Goal: Information Seeking & Learning: Check status

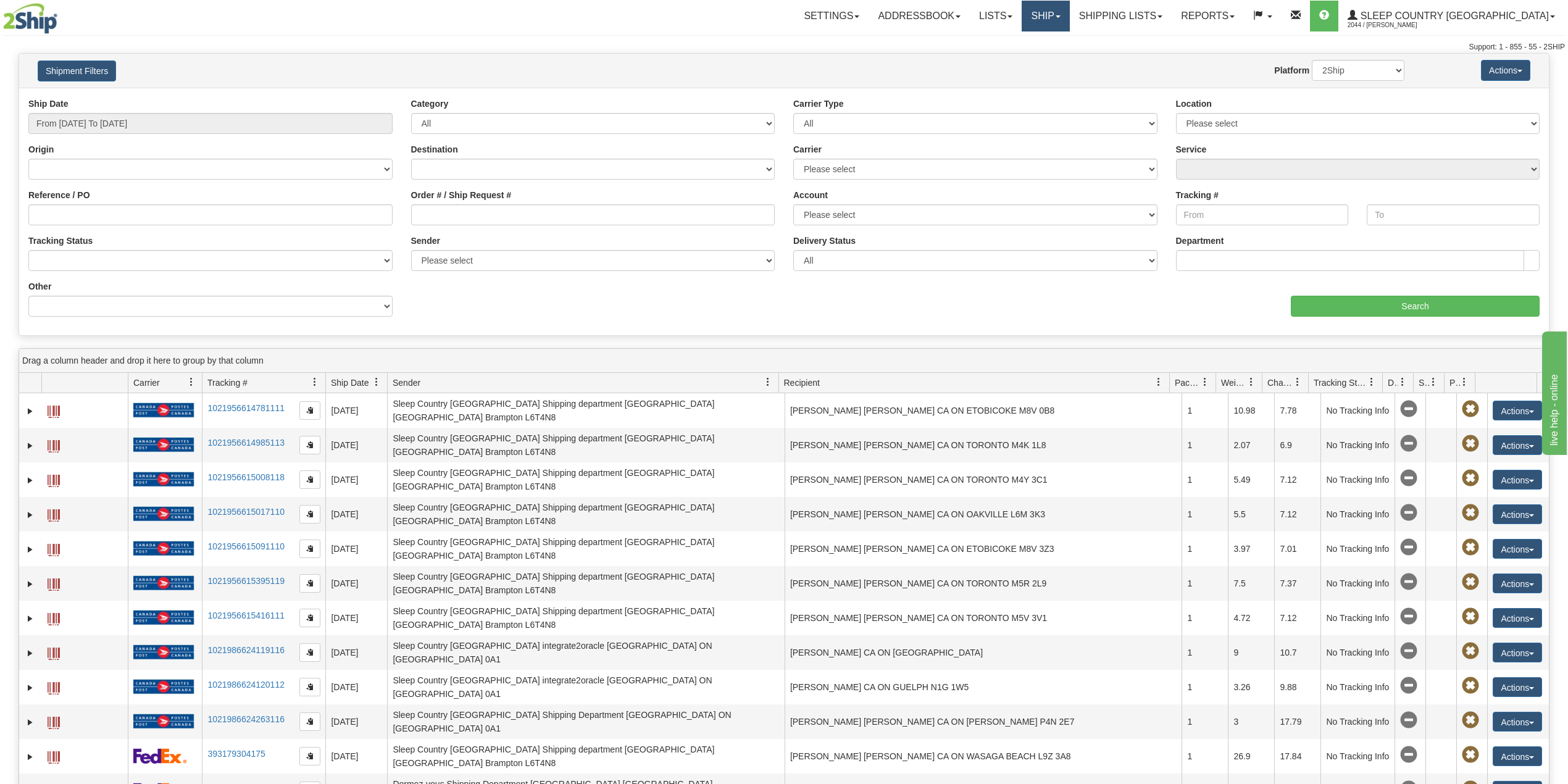
click at [1069, 18] on link "Ship" at bounding box center [1045, 16] width 47 height 31
click at [1056, 57] on span "OnHold / Order Queue" at bounding box center [1013, 59] width 87 height 10
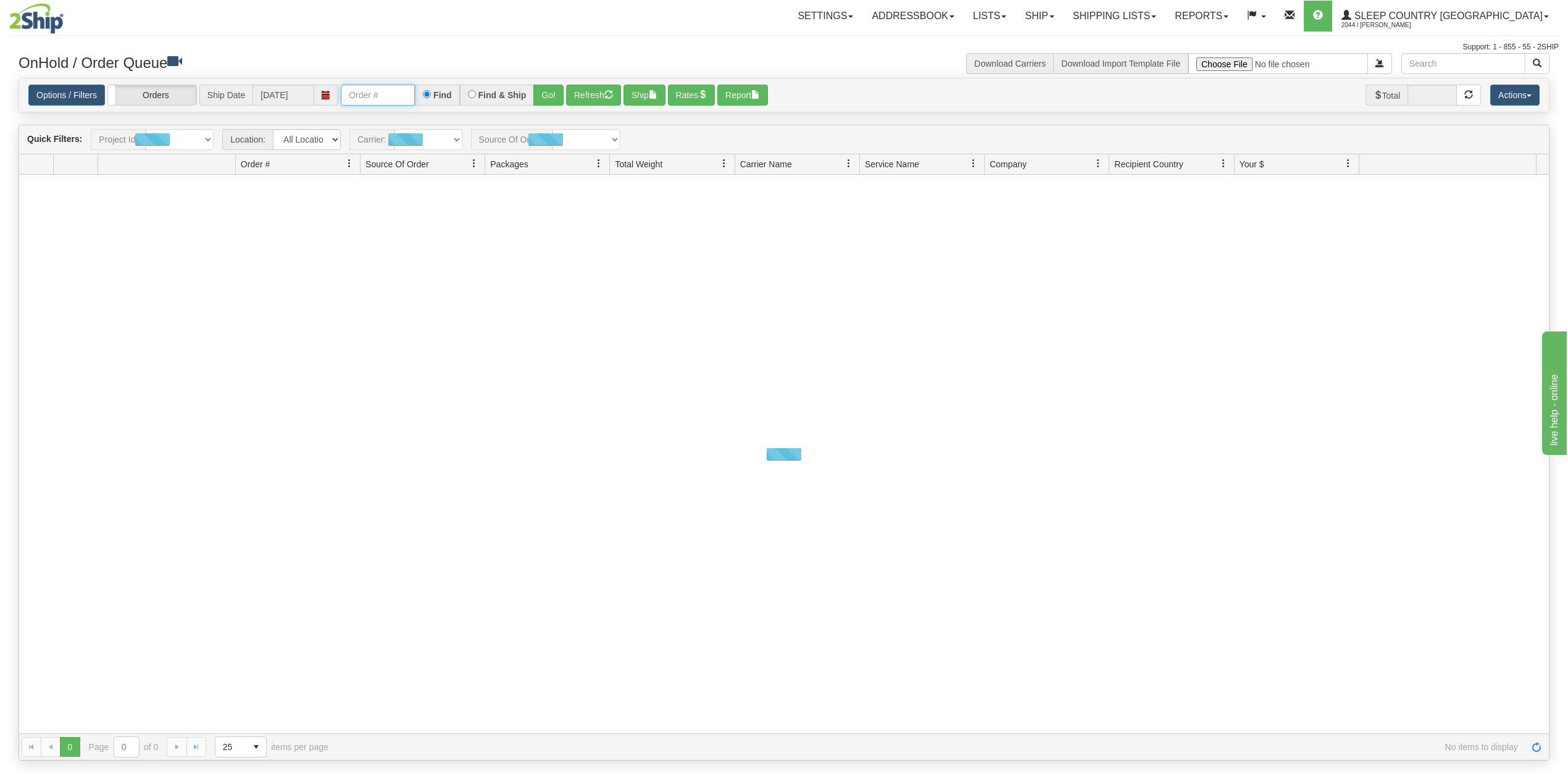
click at [371, 99] on input "text" at bounding box center [377, 95] width 74 height 21
paste input "9000I077356"
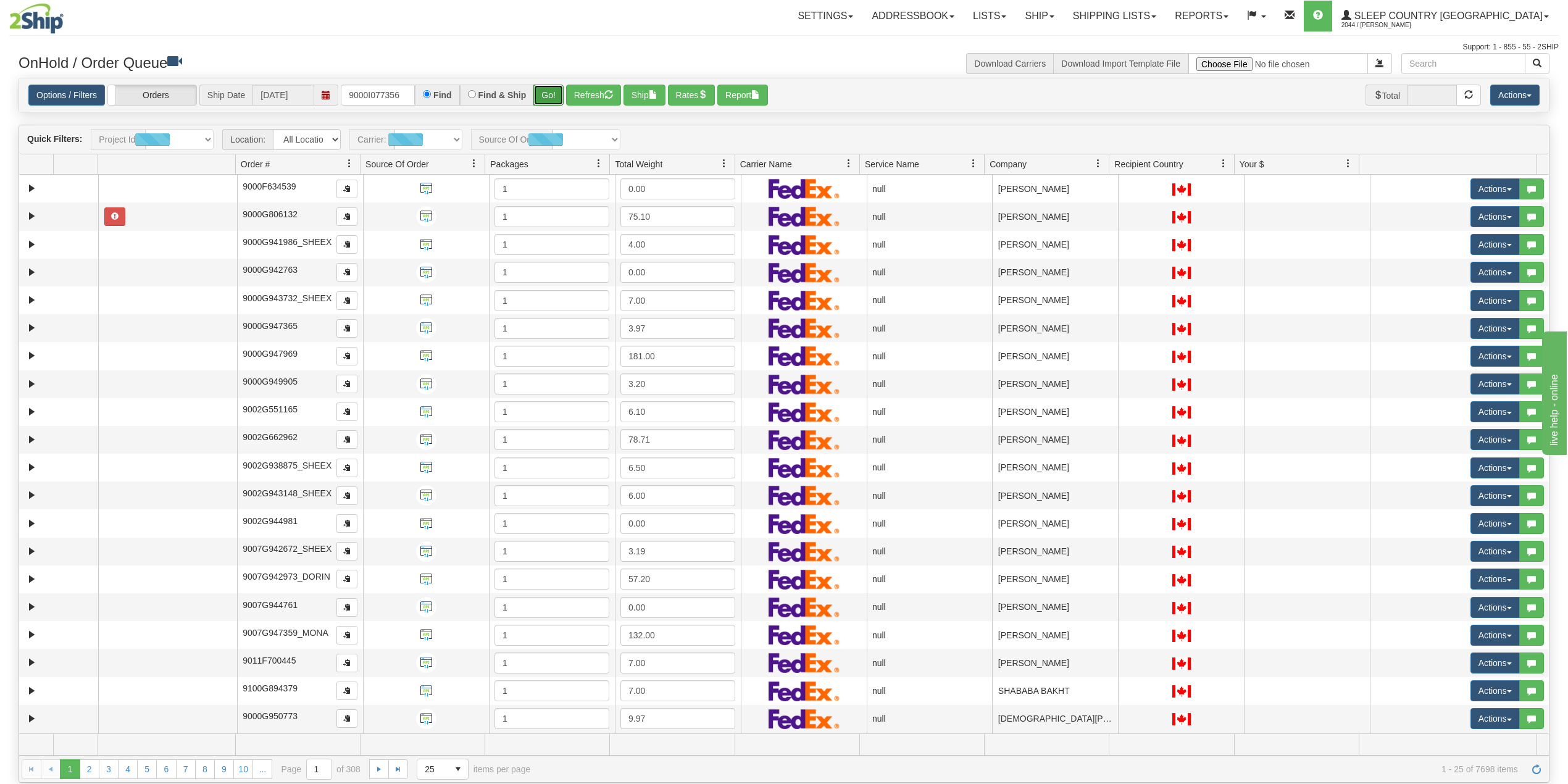
click at [547, 86] on button "Go!" at bounding box center [548, 95] width 30 height 21
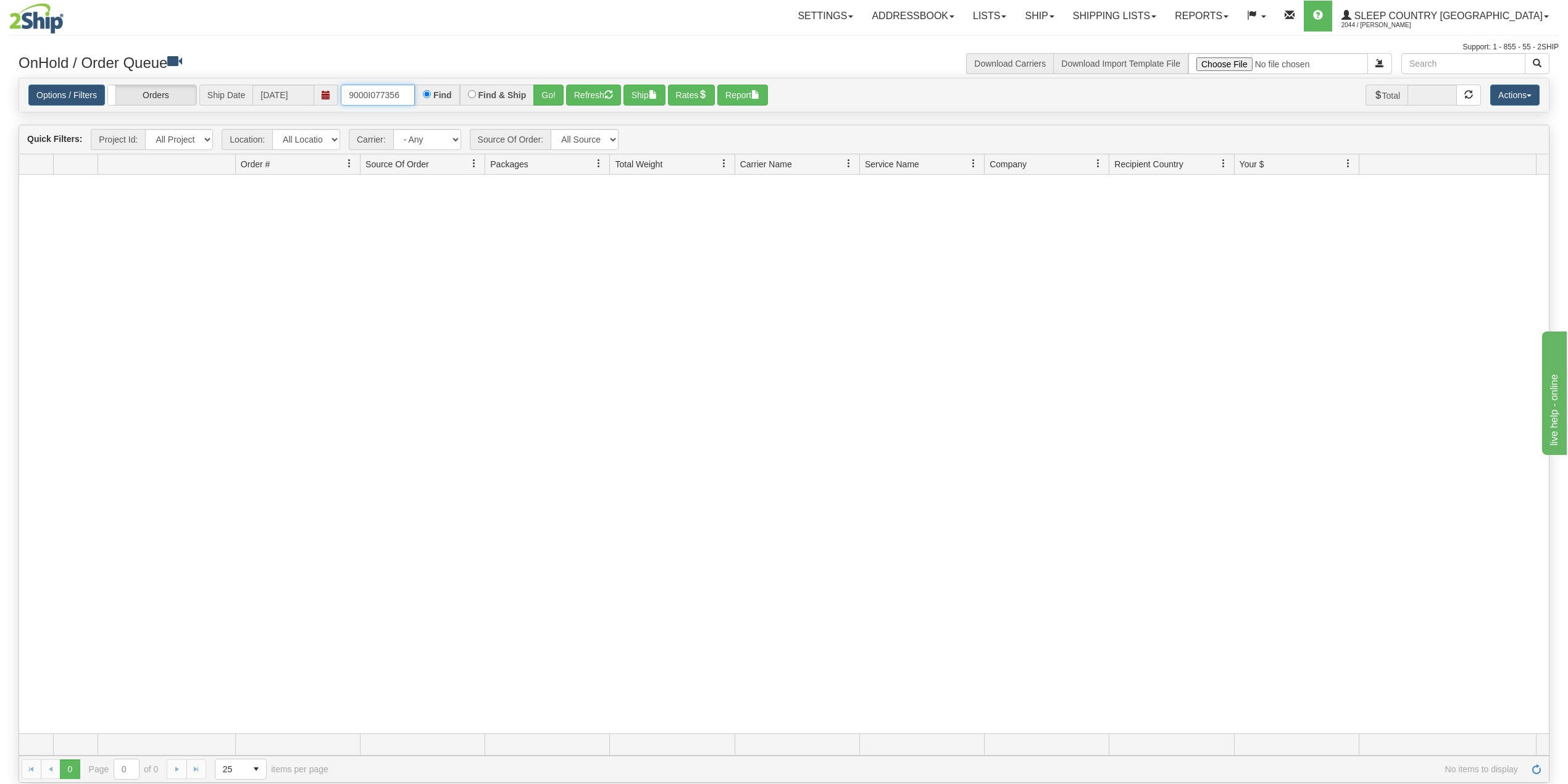
click at [371, 97] on input "9000I077356" at bounding box center [377, 95] width 74 height 21
paste input "56968"
type input "9000I056968"
click at [552, 92] on button "Go!" at bounding box center [548, 95] width 30 height 21
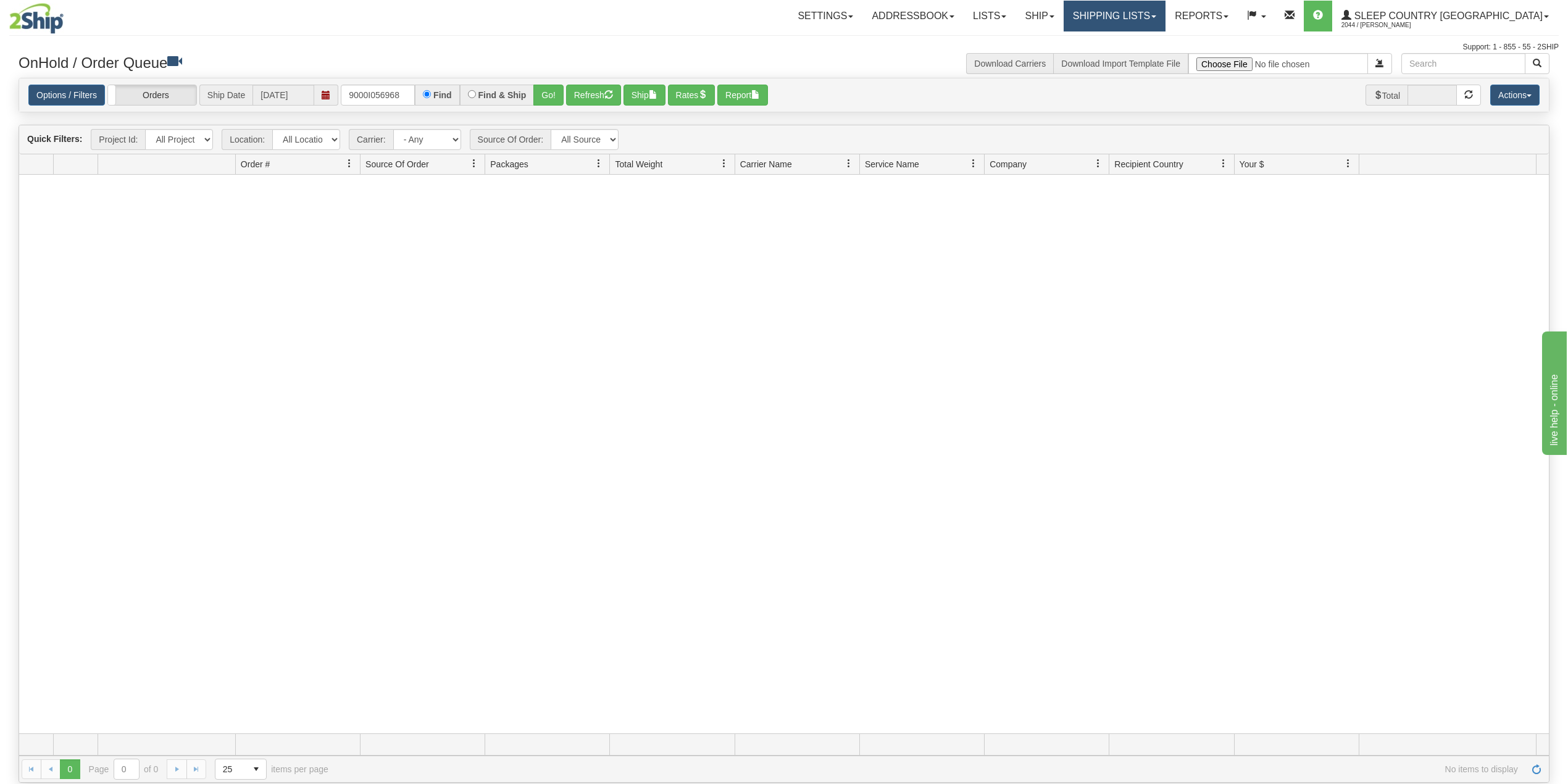
click at [1154, 13] on link "Shipping lists" at bounding box center [1115, 16] width 102 height 31
click at [1149, 61] on span "Search Shipment History" at bounding box center [1104, 59] width 95 height 10
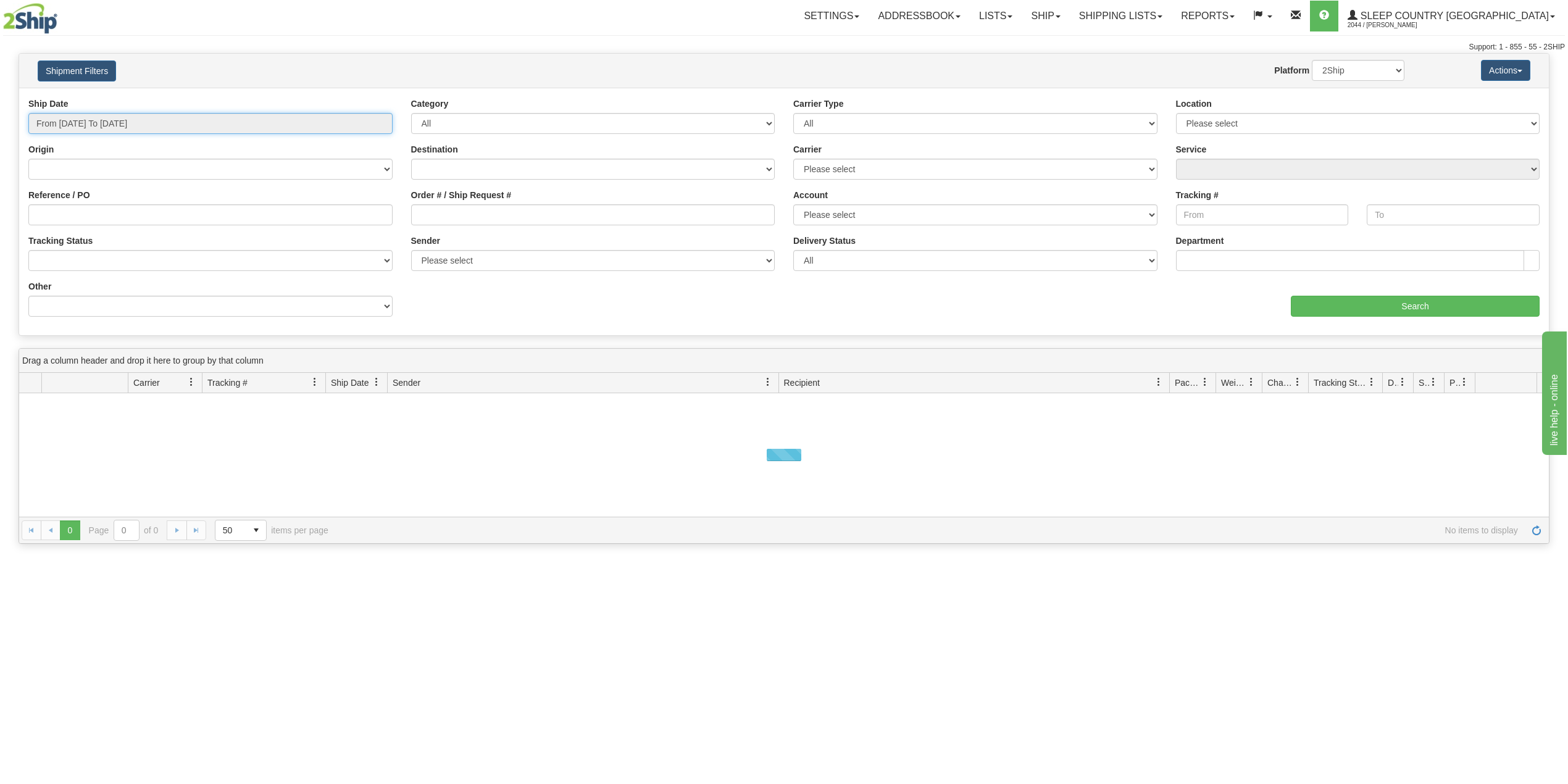
click at [117, 121] on input "From 09/14/2025 To 09/15/2025" at bounding box center [210, 123] width 364 height 21
click at [95, 211] on li "Last 30 Days" at bounding box center [83, 212] width 99 height 17
type input "From [DATE] To [DATE]"
click at [95, 211] on input "Reference / PO" at bounding box center [210, 214] width 364 height 21
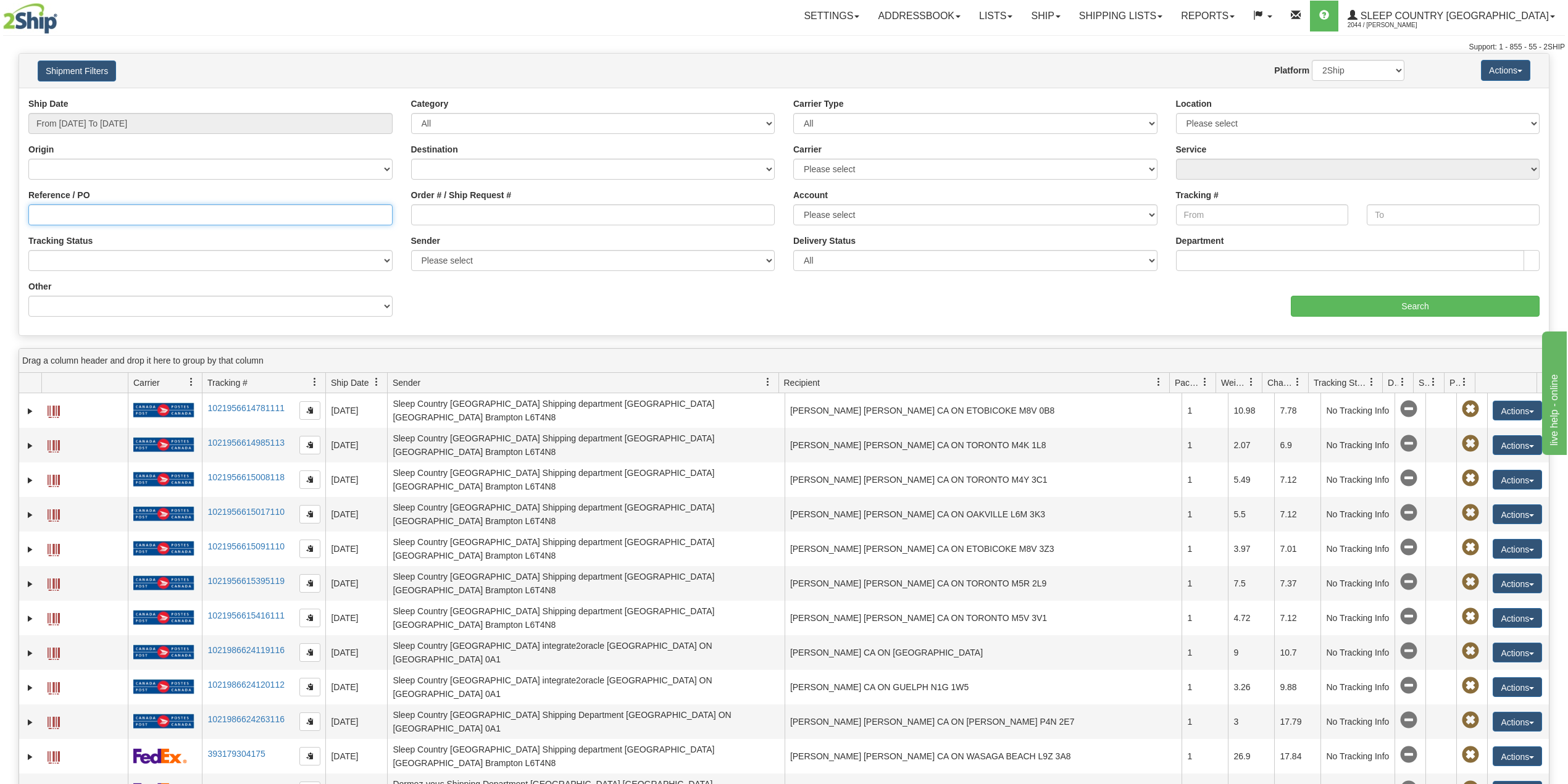
paste input "9000I056968"
click at [1362, 299] on input "Search" at bounding box center [1415, 306] width 248 height 21
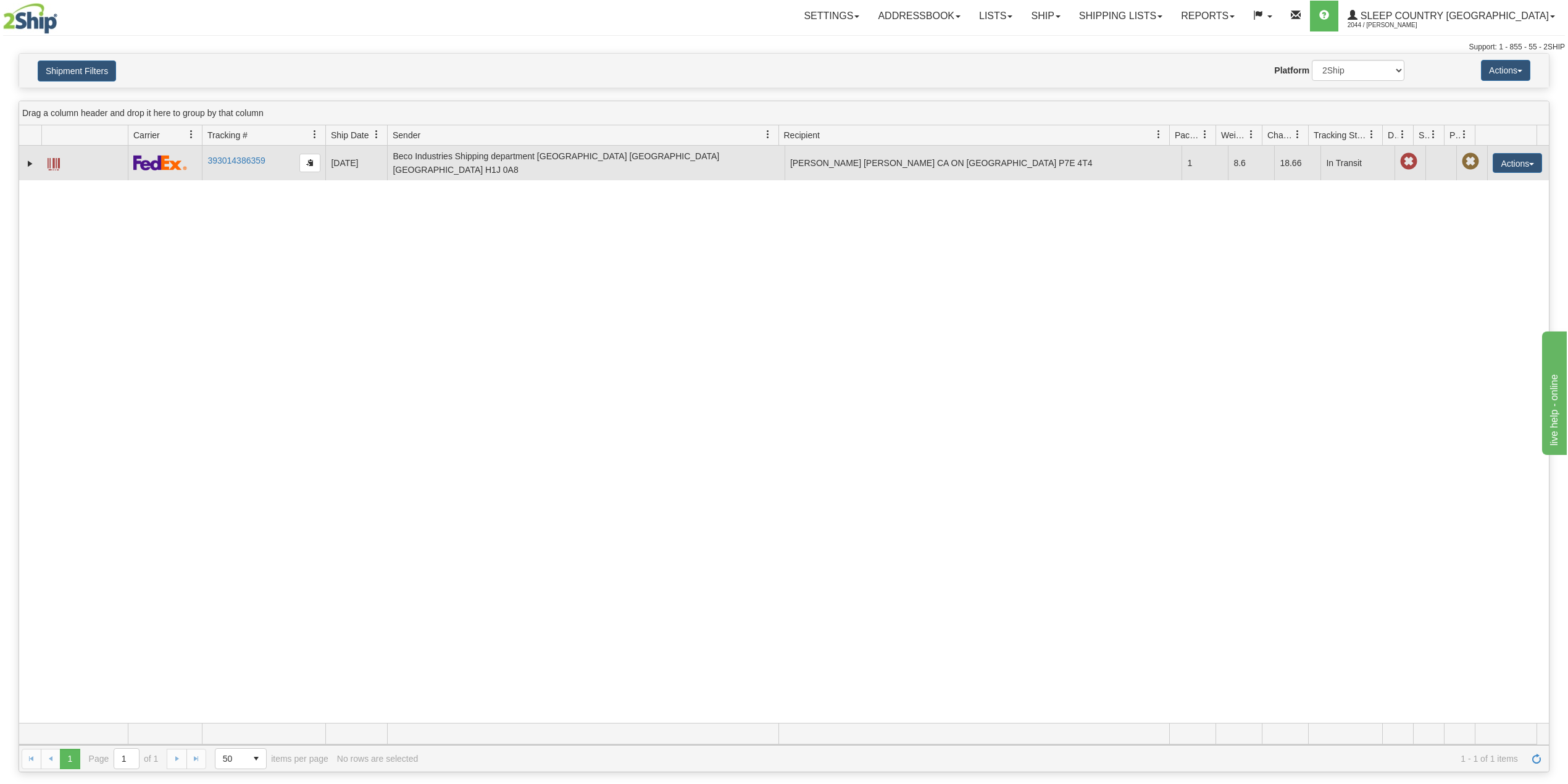
click at [23, 166] on td at bounding box center [30, 163] width 22 height 35
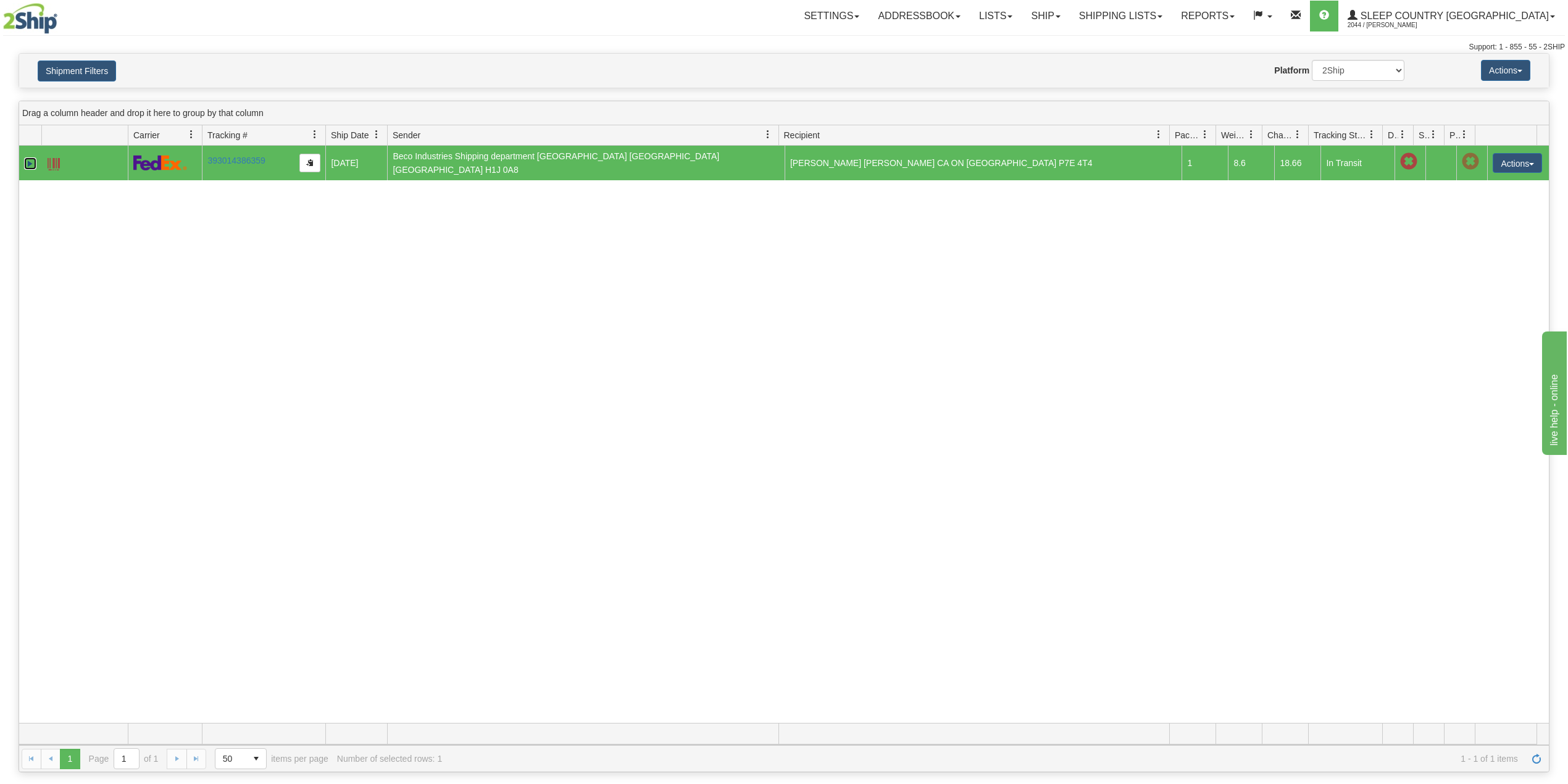
click at [29, 161] on link "Expand" at bounding box center [30, 164] width 12 height 12
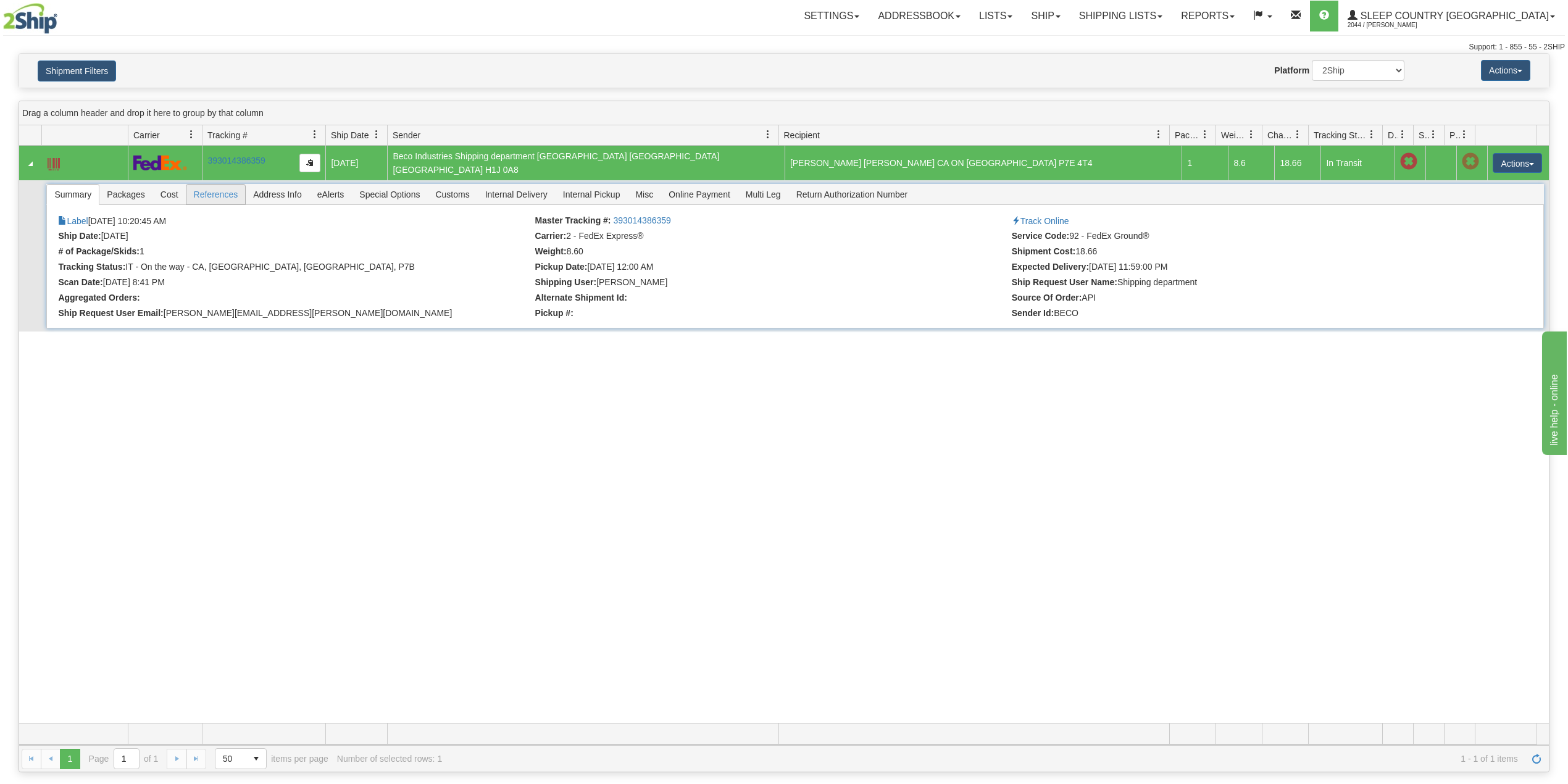
click at [221, 192] on span "References" at bounding box center [216, 194] width 59 height 20
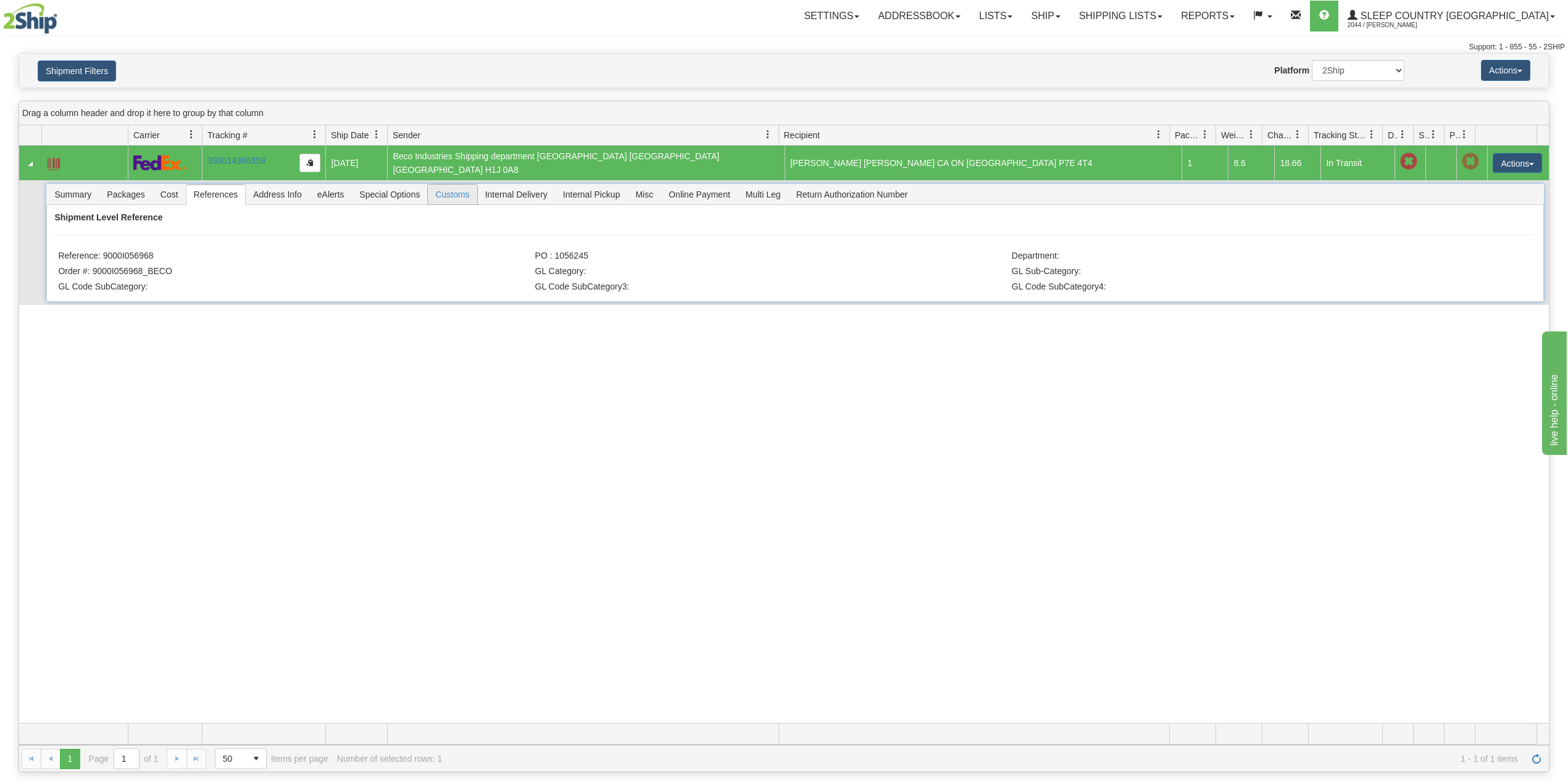
click at [458, 186] on span "Customs" at bounding box center [452, 194] width 49 height 20
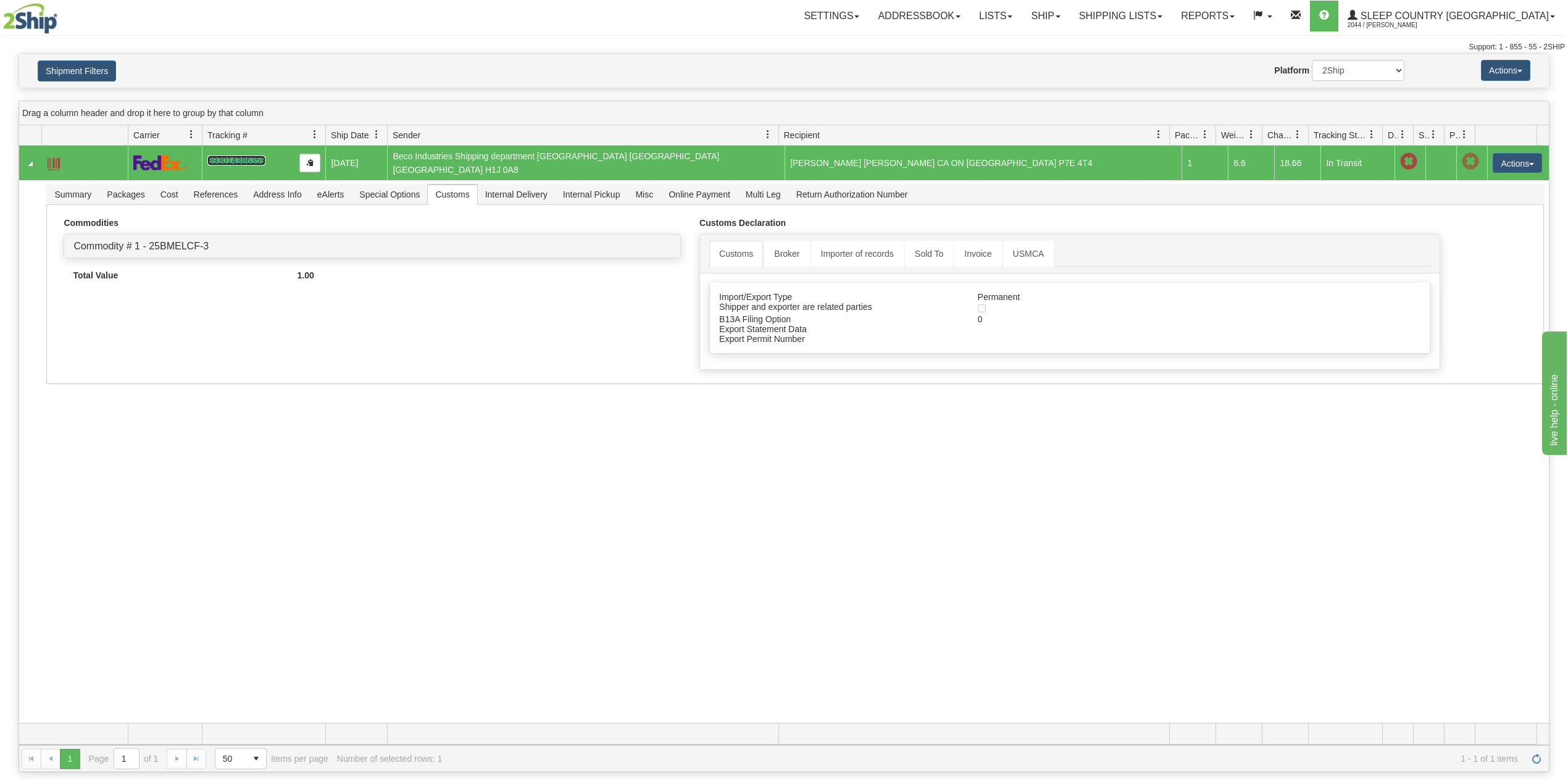
click at [234, 157] on link "393014386359" at bounding box center [236, 160] width 57 height 10
click at [89, 70] on button "Shipment Filters" at bounding box center [76, 71] width 78 height 21
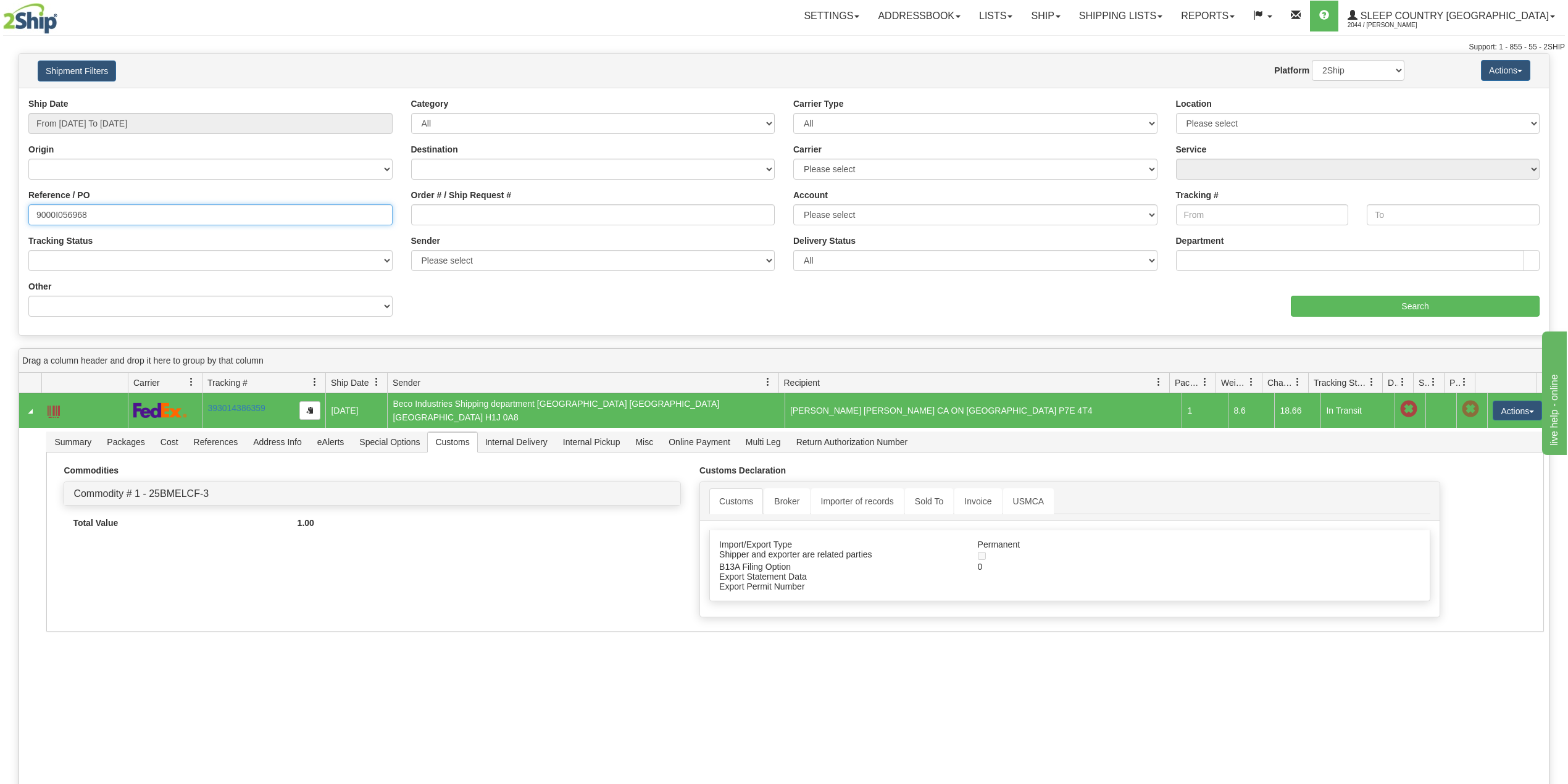
click at [65, 218] on input "9000I056968" at bounding box center [210, 214] width 364 height 21
paste input "71857"
click at [1437, 307] on input "Search" at bounding box center [1415, 306] width 248 height 21
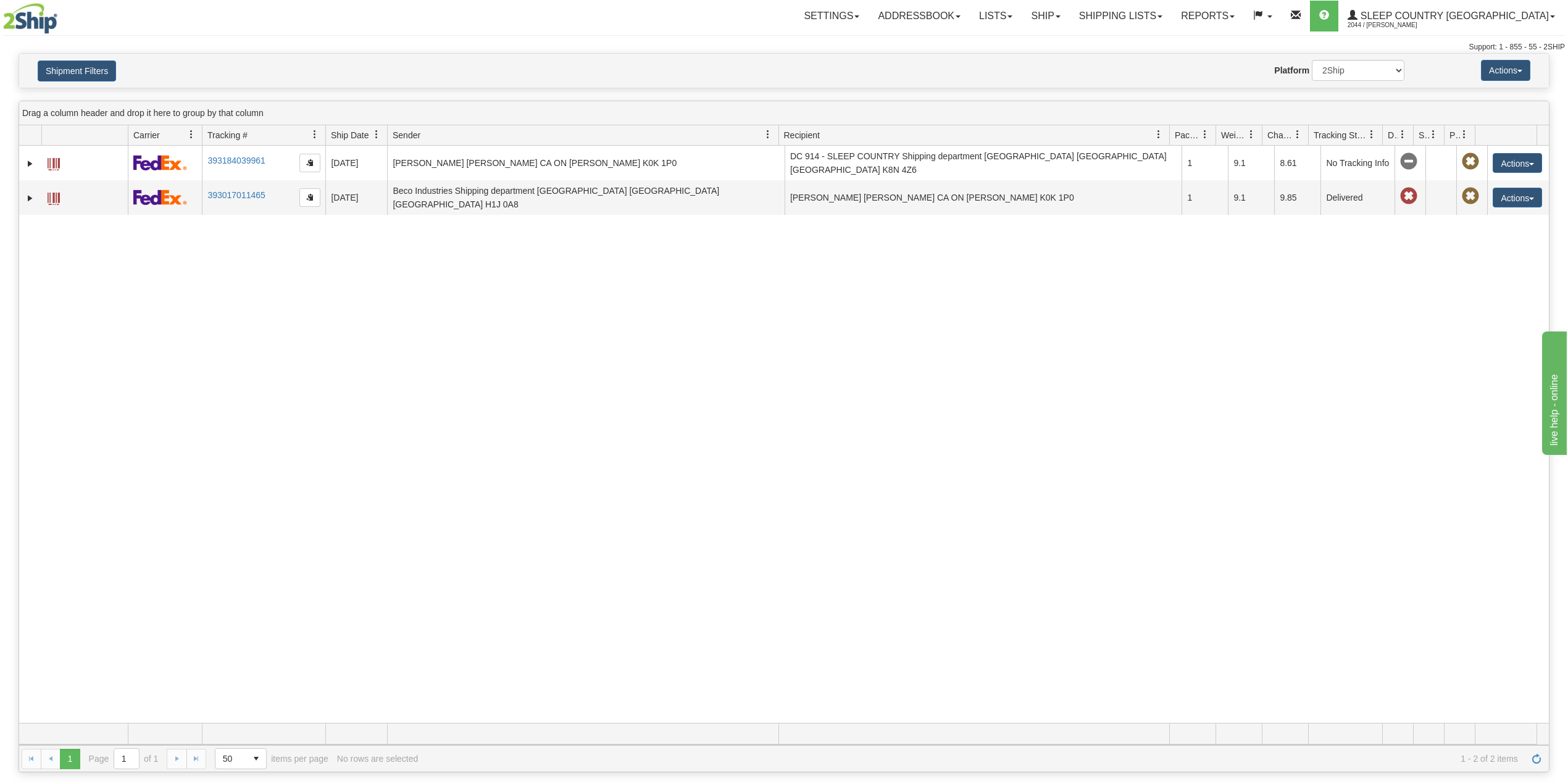
click at [704, 310] on div "31614088 2044 393184039961 09/14/2025 09/14/2025 01:12:50 PM KAREN BUDDEN KAREN…" at bounding box center [784, 434] width 1529 height 577
click at [70, 77] on button "Shipment Filters" at bounding box center [76, 71] width 78 height 21
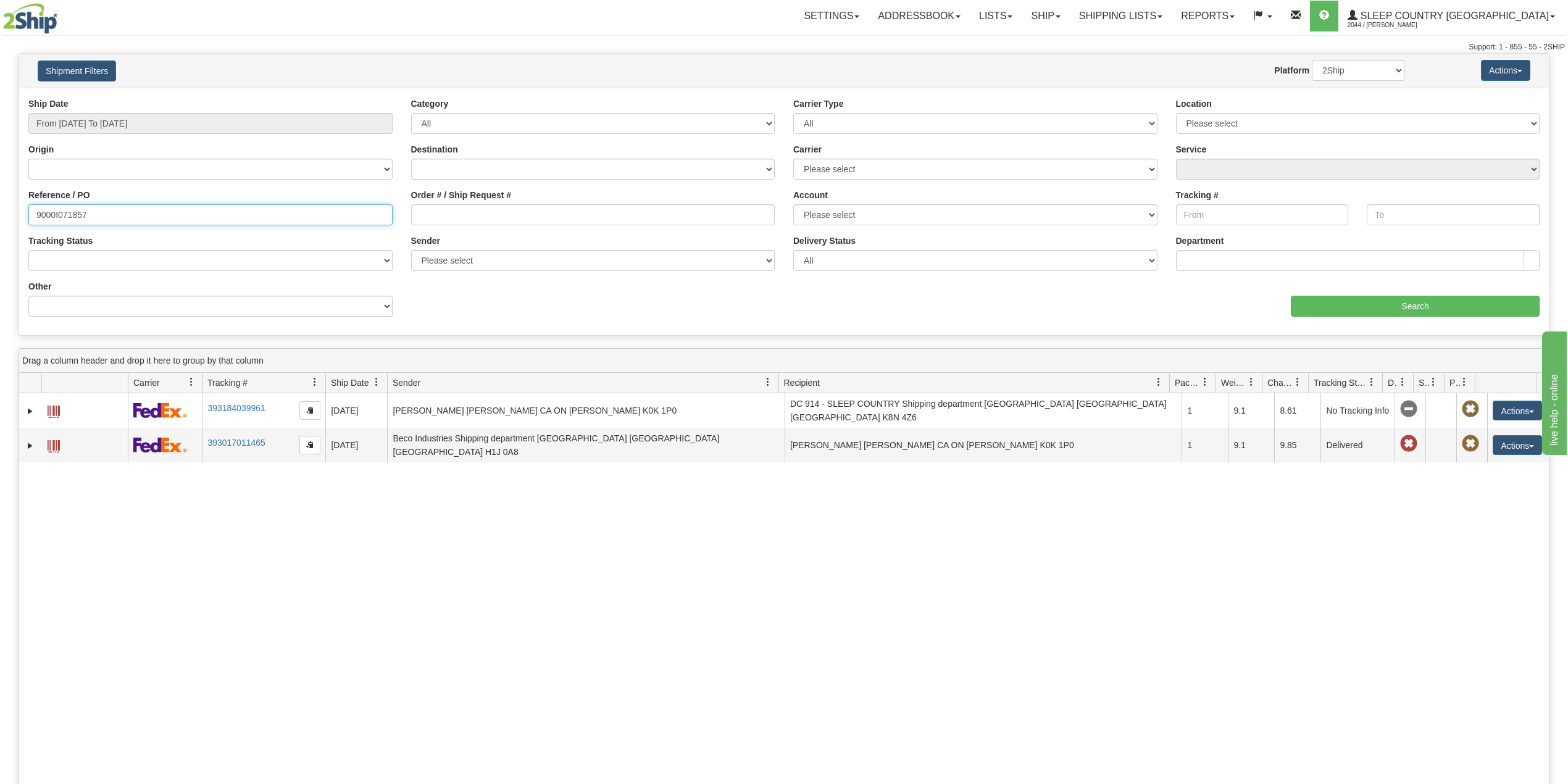
click at [70, 215] on input "9000I071857" at bounding box center [210, 214] width 364 height 21
paste input "2I079240"
type input "9002I079240"
click at [1406, 309] on input "Search" at bounding box center [1415, 306] width 248 height 21
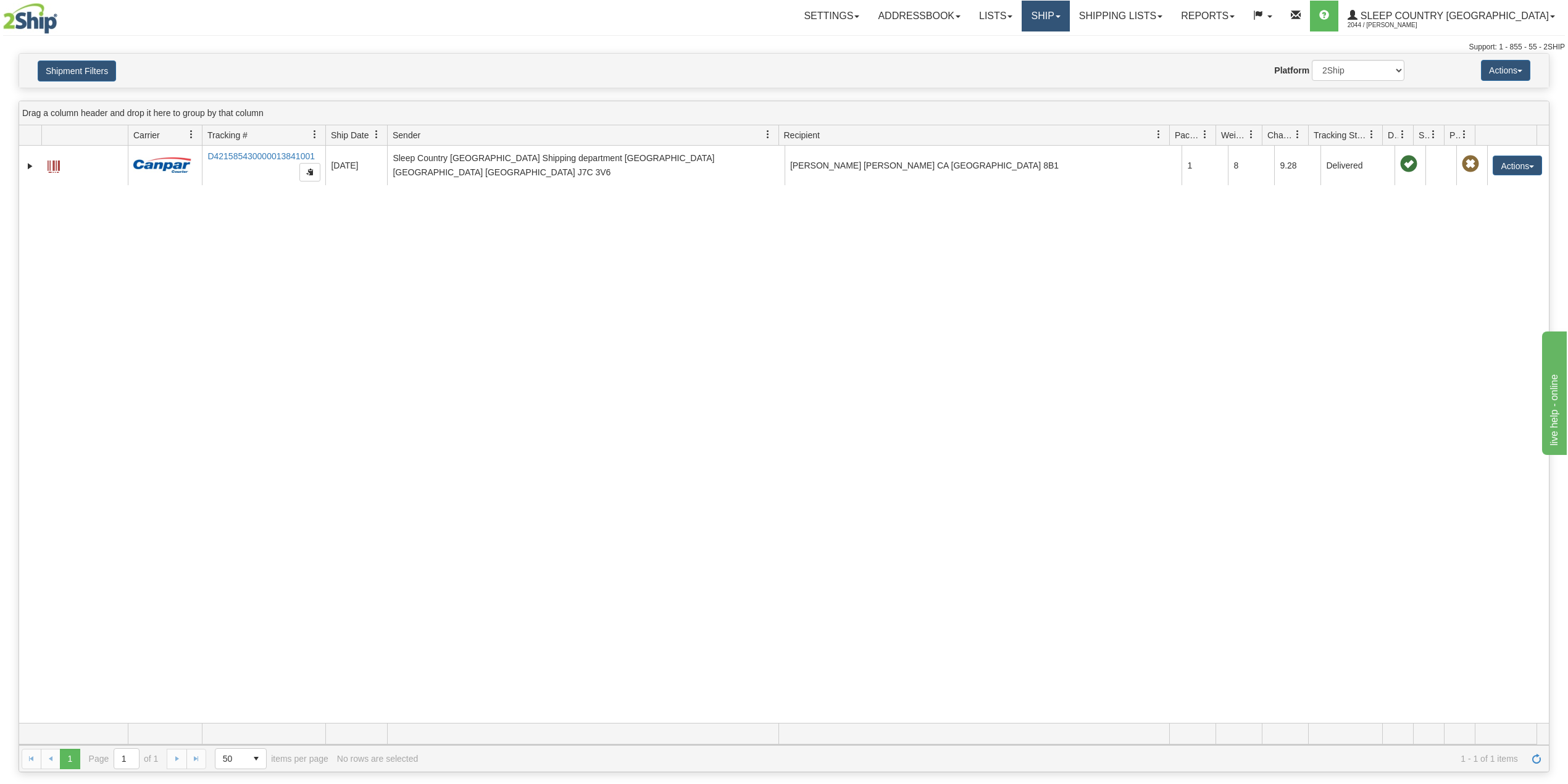
click at [1069, 8] on link "Ship" at bounding box center [1045, 16] width 47 height 31
drag, startPoint x: 1085, startPoint y: 58, endPoint x: 1097, endPoint y: 63, distance: 13.0
click at [1056, 58] on span "OnHold / Order Queue" at bounding box center [1013, 59] width 87 height 10
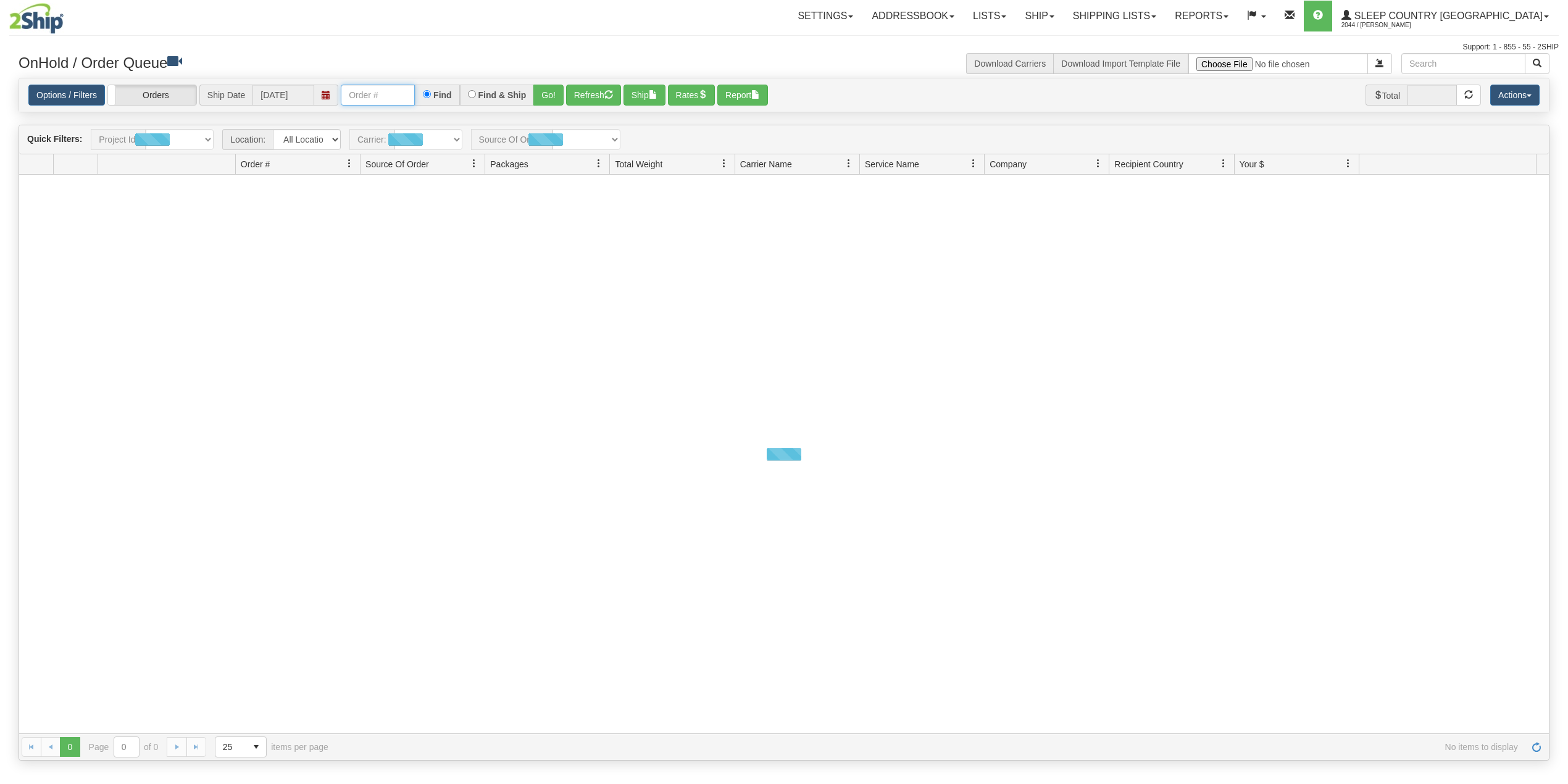
drag, startPoint x: 379, startPoint y: 89, endPoint x: 391, endPoint y: 100, distance: 16.3
click at [380, 89] on input "text" at bounding box center [377, 95] width 74 height 21
paste input "9008I091130"
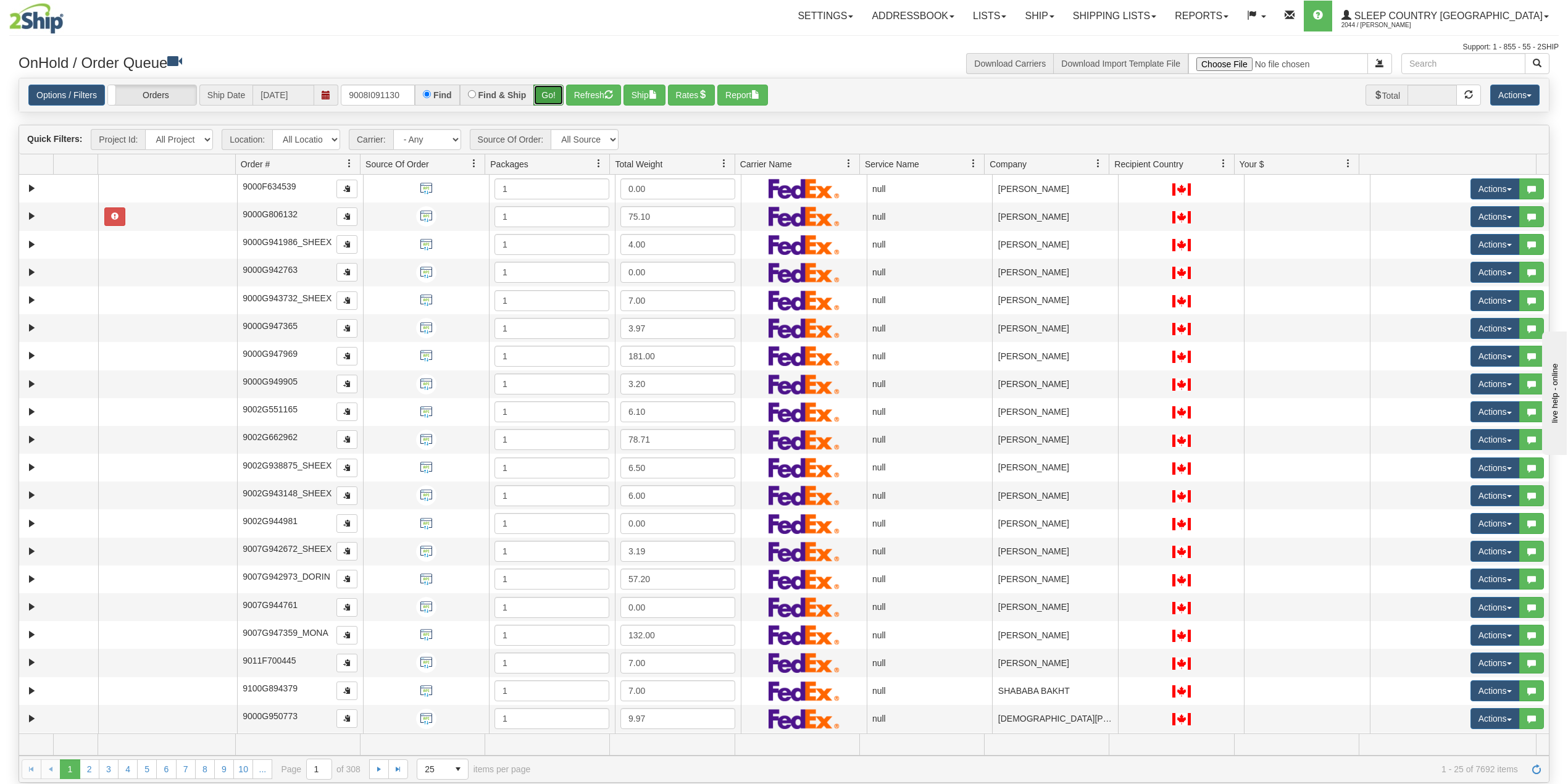
click at [553, 91] on button "Go!" at bounding box center [548, 95] width 30 height 21
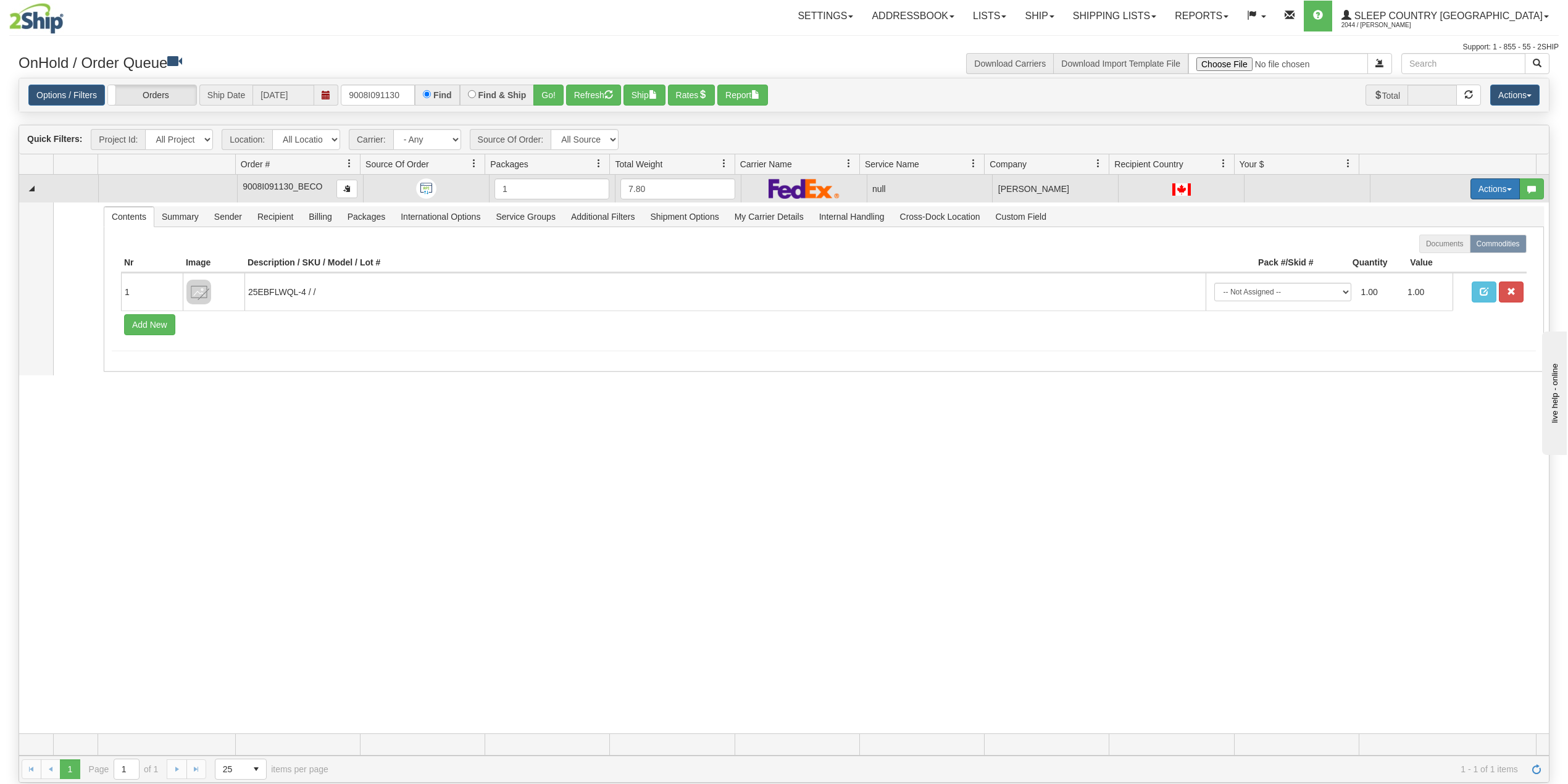
click at [1481, 190] on button "Actions" at bounding box center [1495, 188] width 49 height 21
click at [1428, 279] on span "Delete" at bounding box center [1441, 276] width 33 height 10
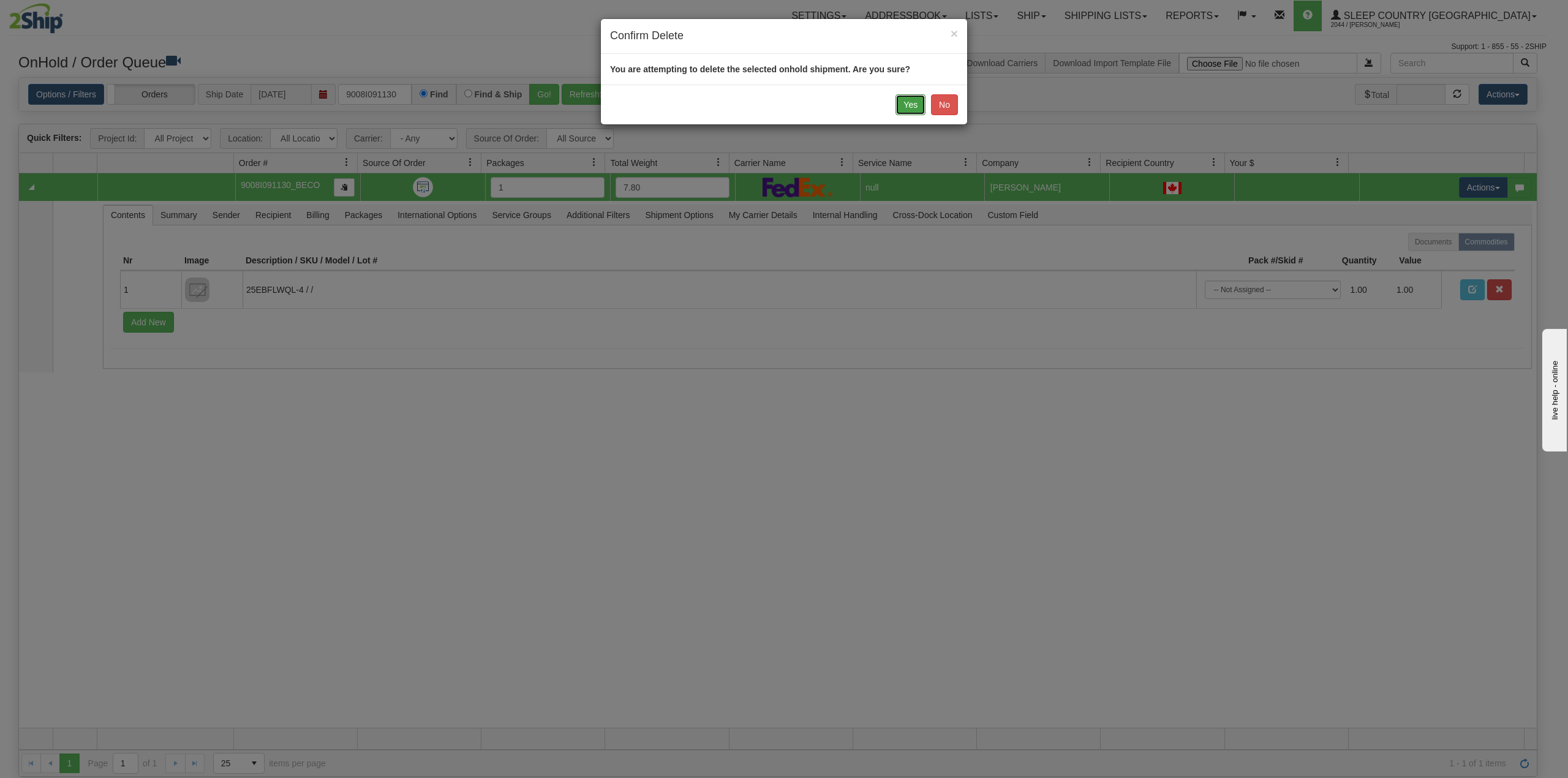
click at [907, 106] on button "Yes" at bounding box center [910, 104] width 30 height 21
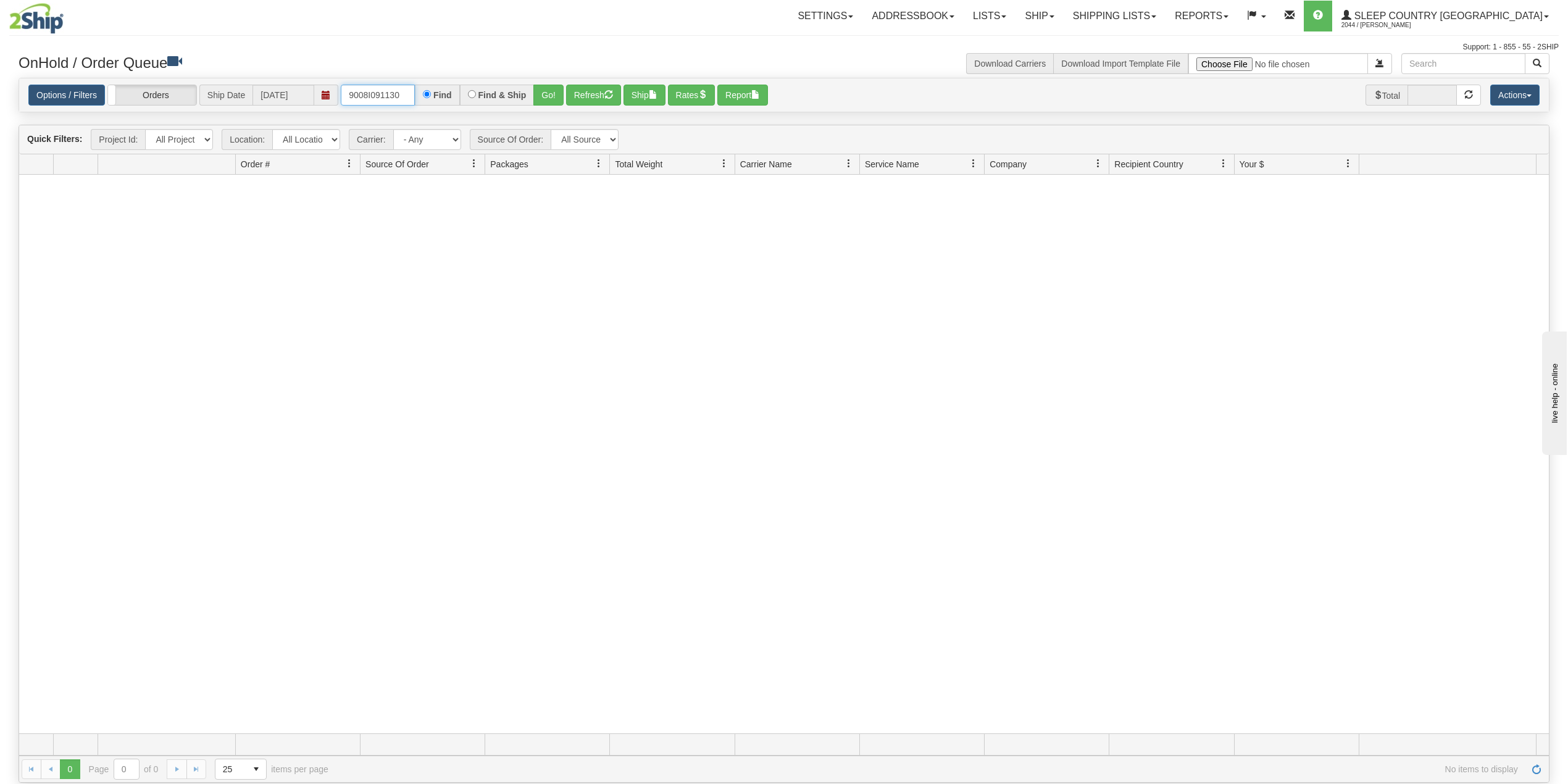
click at [381, 94] on input "9008I091130" at bounding box center [377, 95] width 74 height 21
paste input "0I059491"
type input "9000I059491"
click at [556, 93] on button "Go!" at bounding box center [548, 95] width 30 height 21
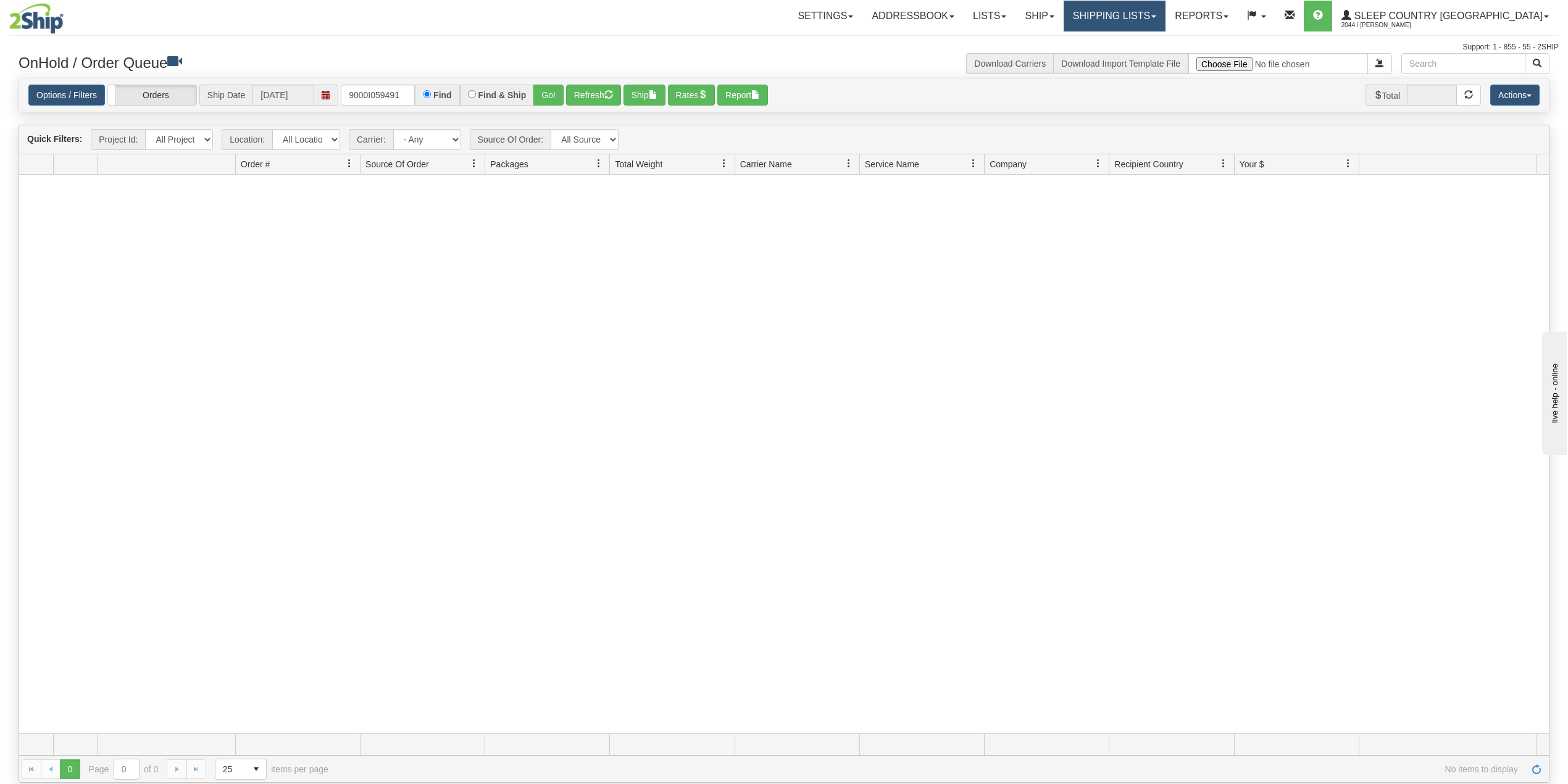
click at [1146, 17] on link "Shipping lists" at bounding box center [1115, 16] width 102 height 31
click at [1153, 57] on span "Search Shipment History" at bounding box center [1104, 59] width 95 height 10
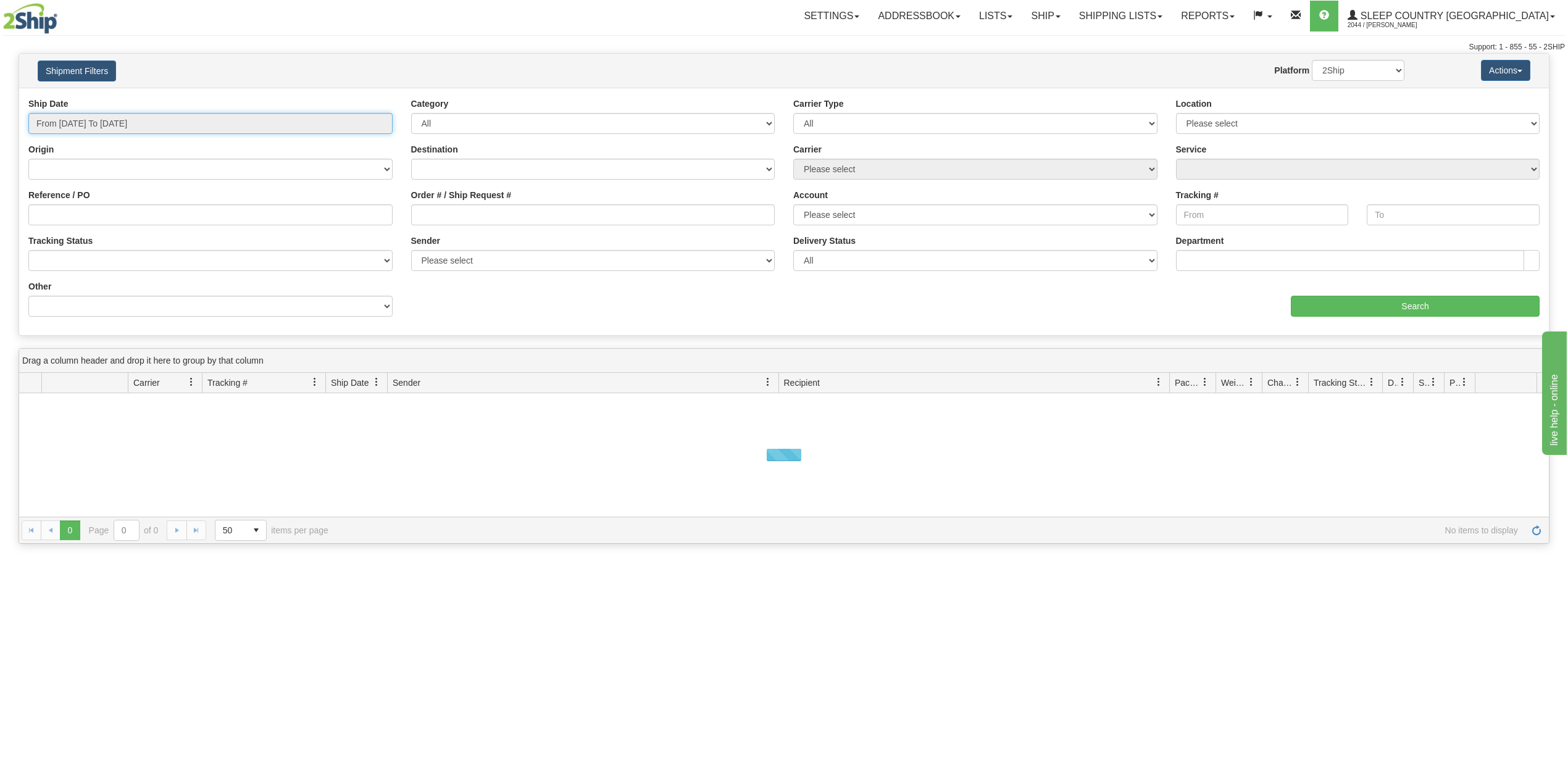
click at [95, 129] on input "From [DATE] To [DATE]" at bounding box center [210, 123] width 364 height 21
click at [85, 218] on li "Last 30 Days" at bounding box center [83, 212] width 99 height 17
type input "From [DATE] To [DATE]"
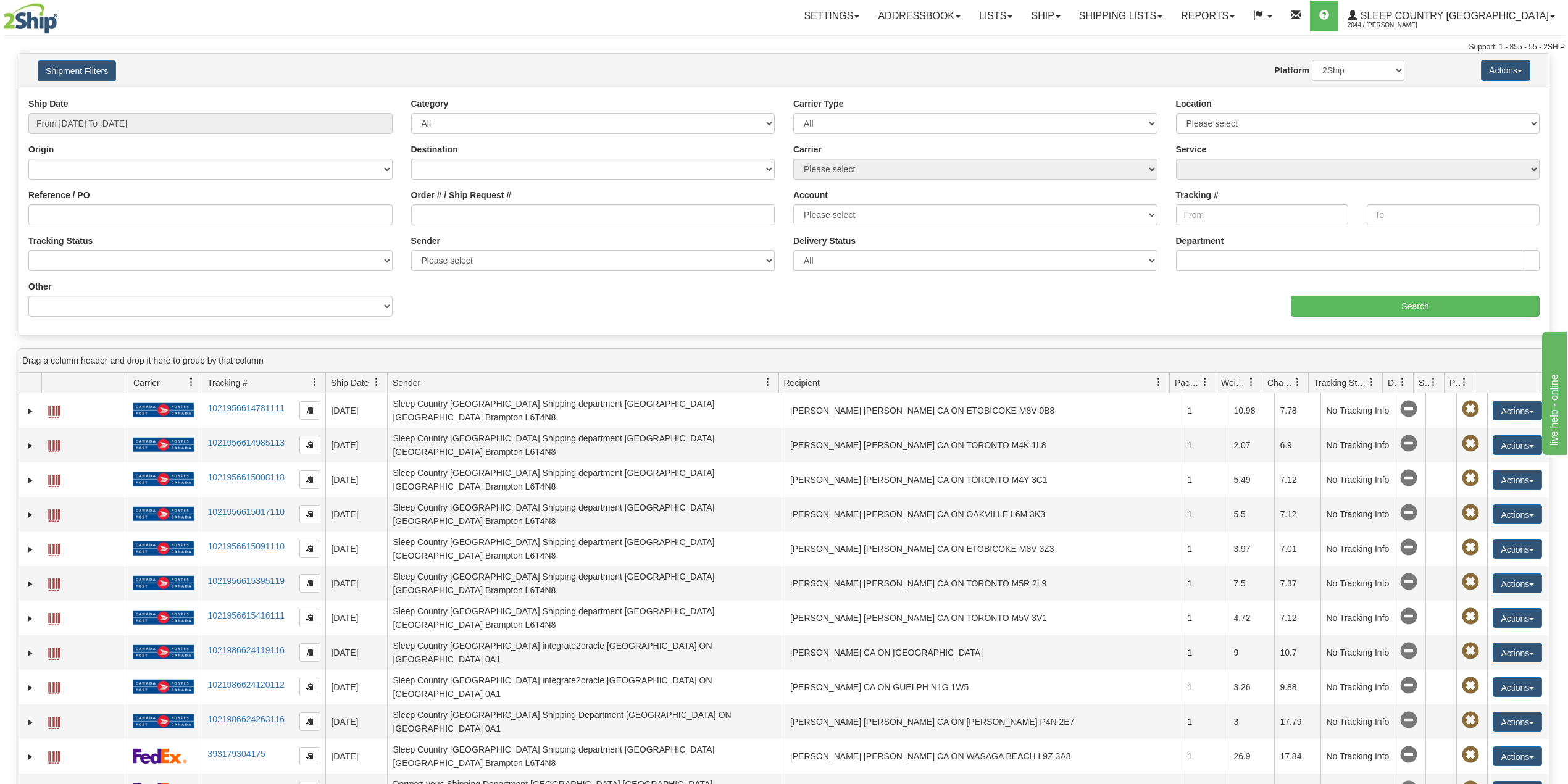
click at [90, 228] on div "Reference / PO" at bounding box center [210, 212] width 383 height 45
click at [90, 215] on input "Reference / PO" at bounding box center [210, 214] width 364 height 21
paste input "9000I059491"
click at [1374, 314] on input "Search" at bounding box center [1415, 306] width 248 height 21
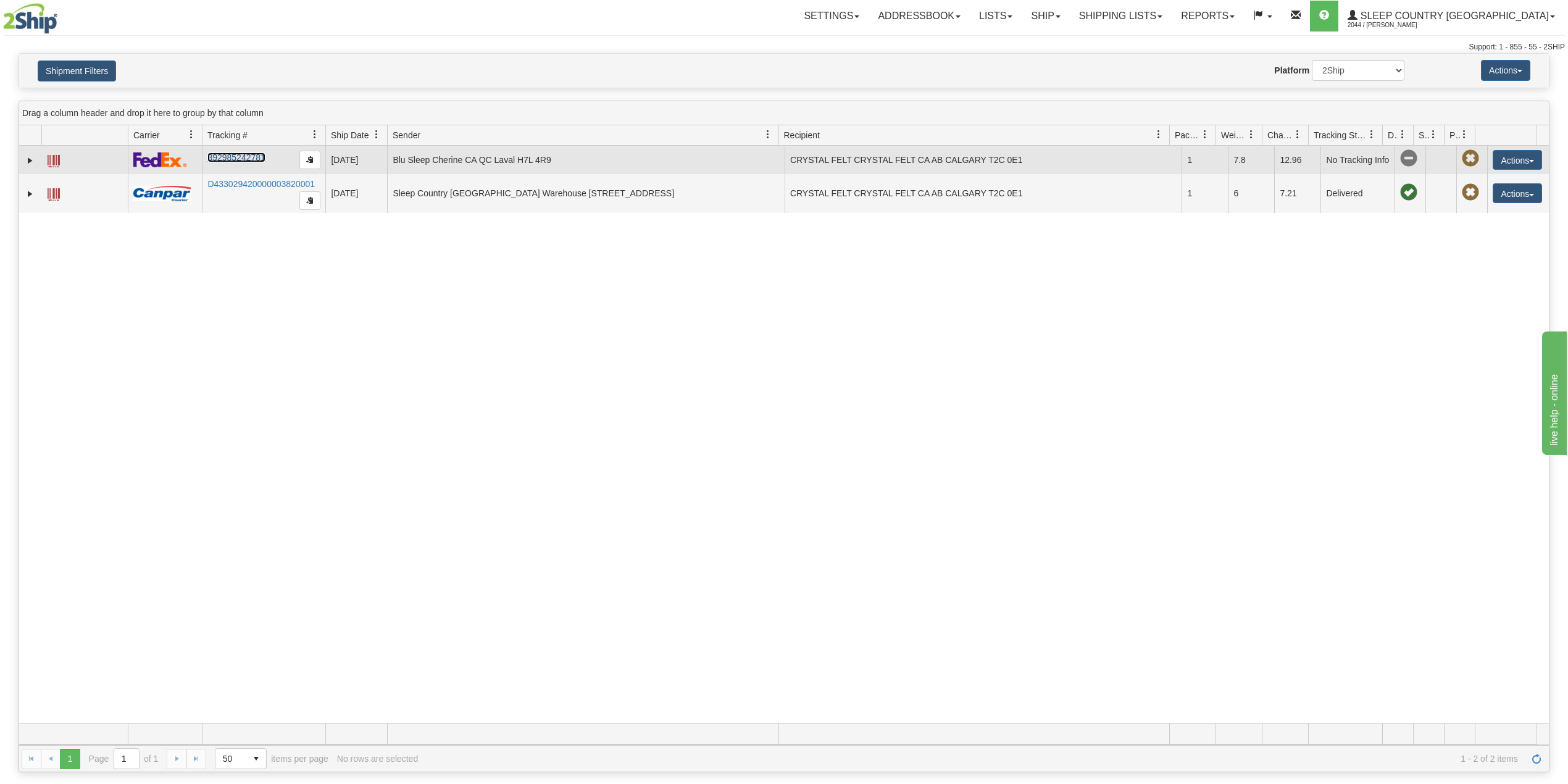
click at [242, 156] on link "392985242781" at bounding box center [236, 157] width 57 height 10
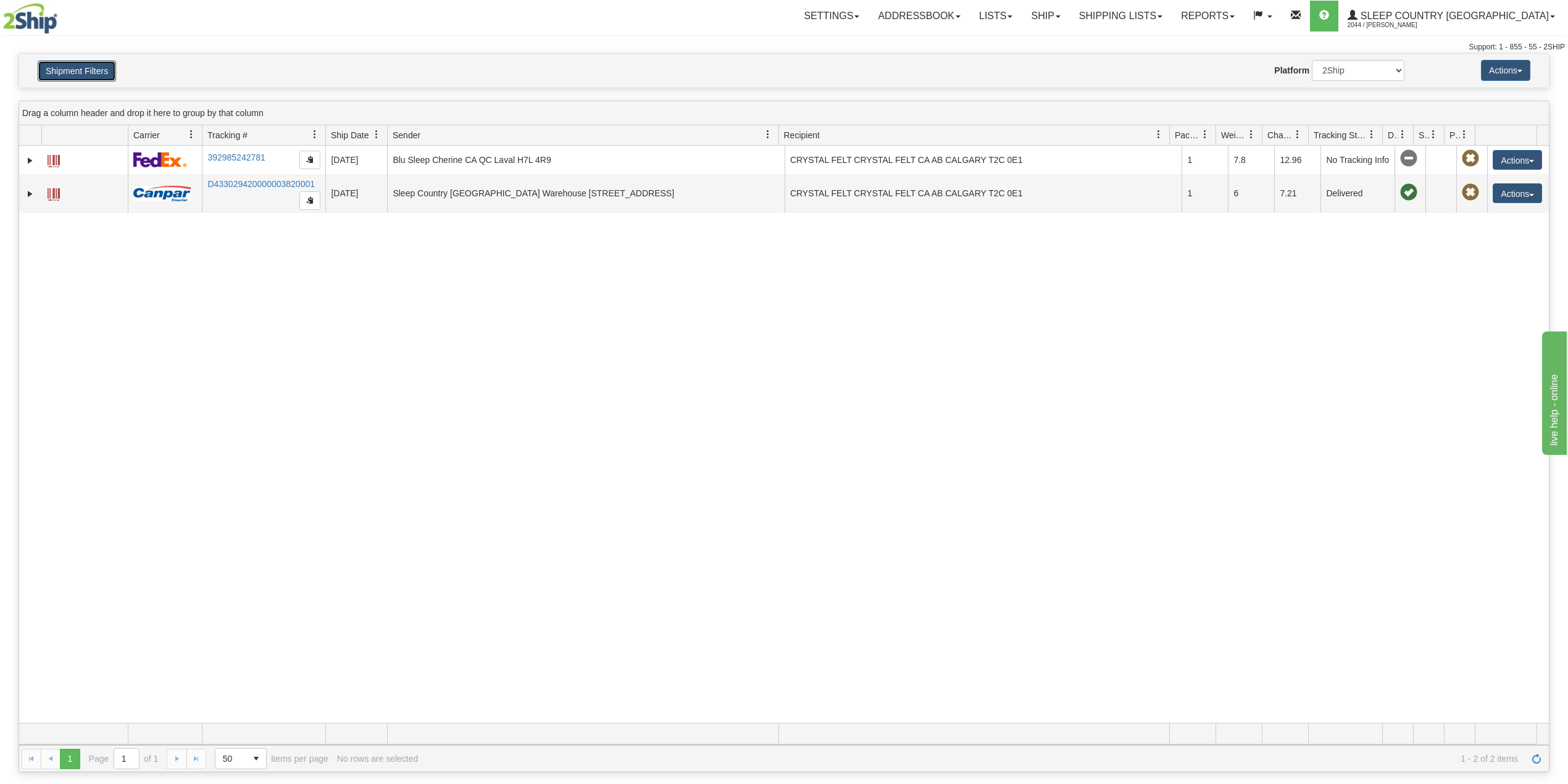
click at [79, 77] on button "Shipment Filters" at bounding box center [76, 71] width 78 height 21
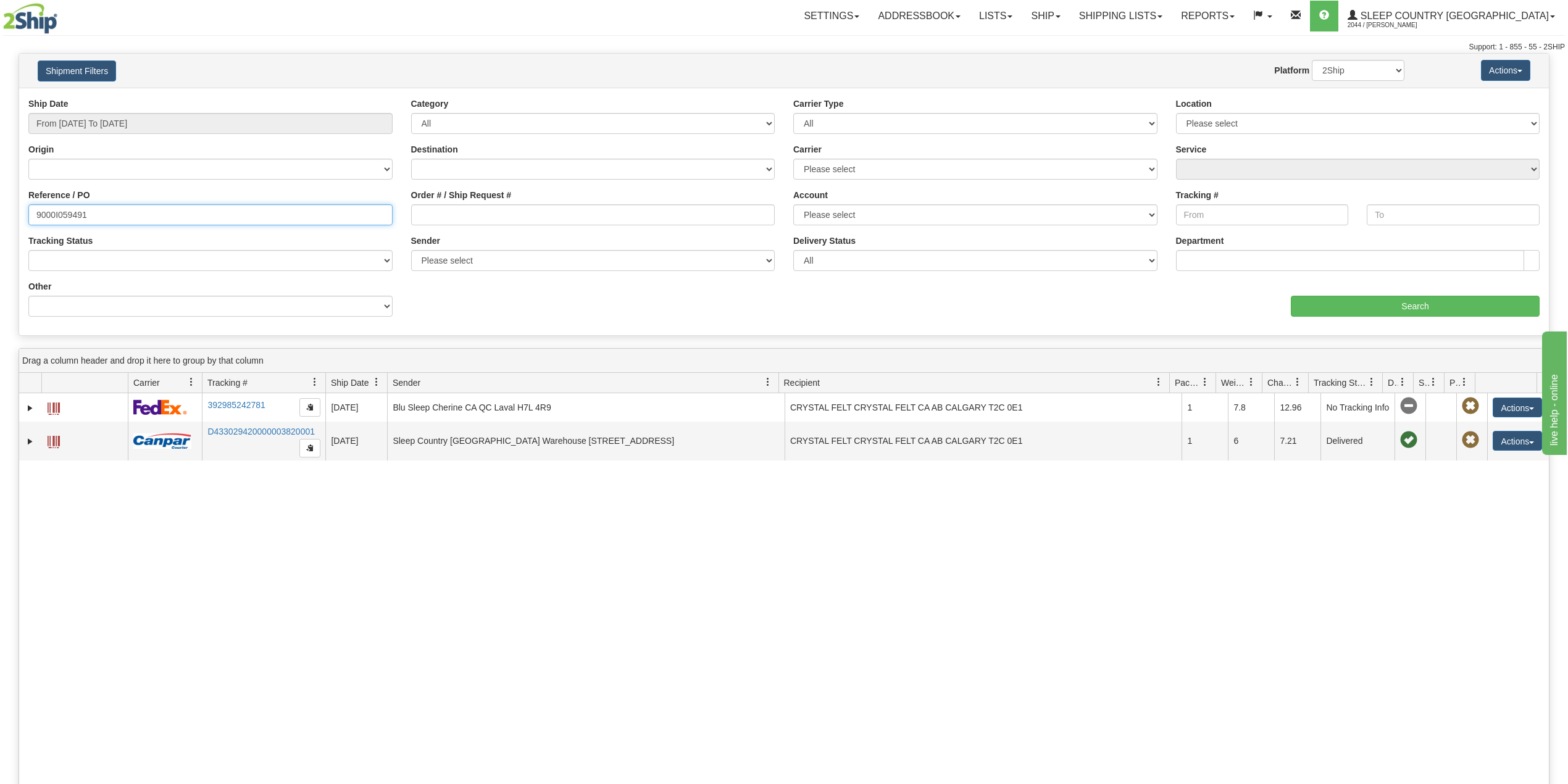
click at [67, 214] on input "9000I059491" at bounding box center [210, 214] width 364 height 21
paste input "8597"
type input "9000I058597"
drag, startPoint x: 1364, startPoint y: 72, endPoint x: 1364, endPoint y: 80, distance: 8.0
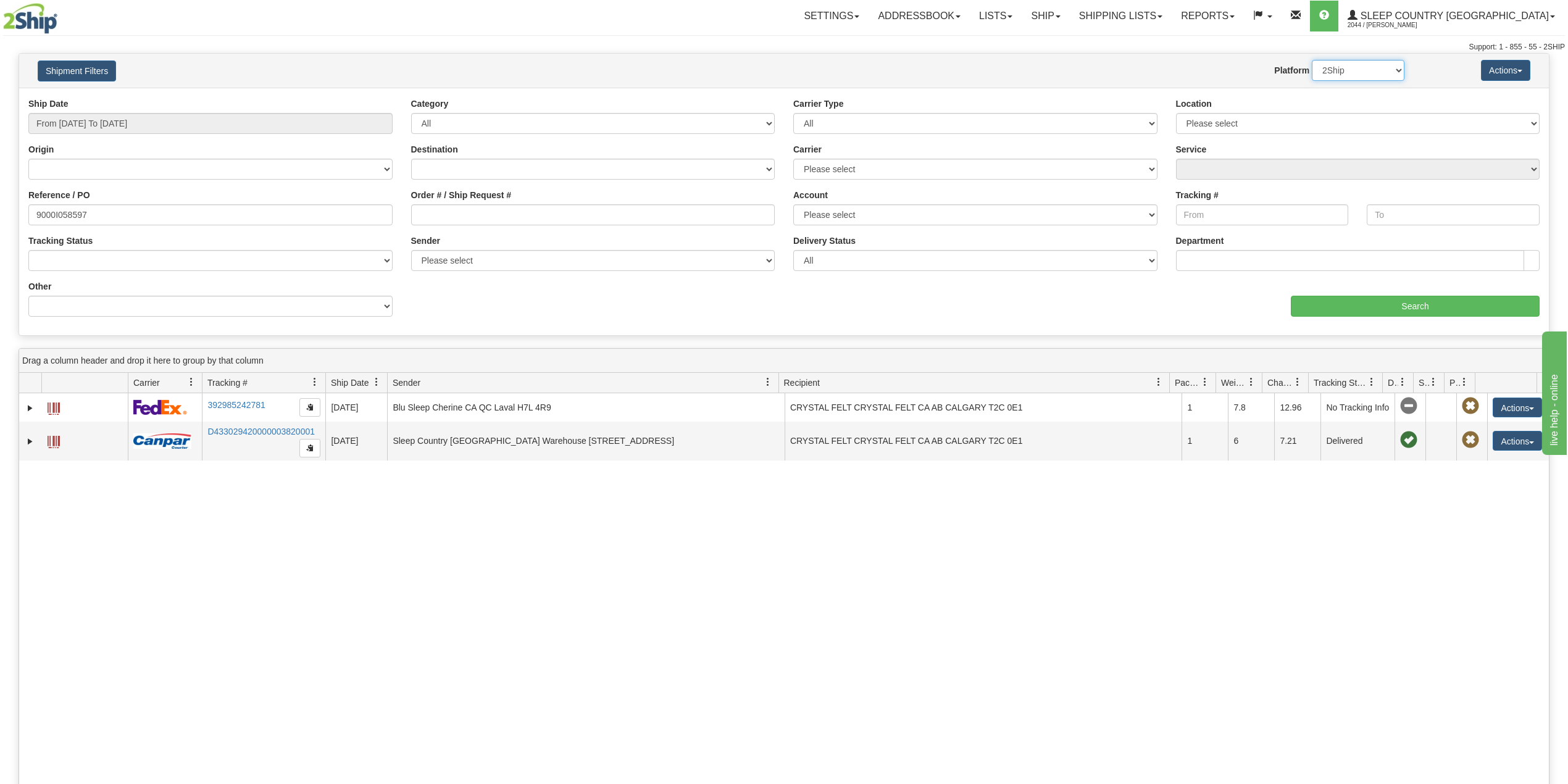
click at [1364, 72] on select "2Ship Imported" at bounding box center [1358, 70] width 93 height 21
select select "1"
click at [1312, 60] on select "2Ship Imported" at bounding box center [1358, 70] width 93 height 21
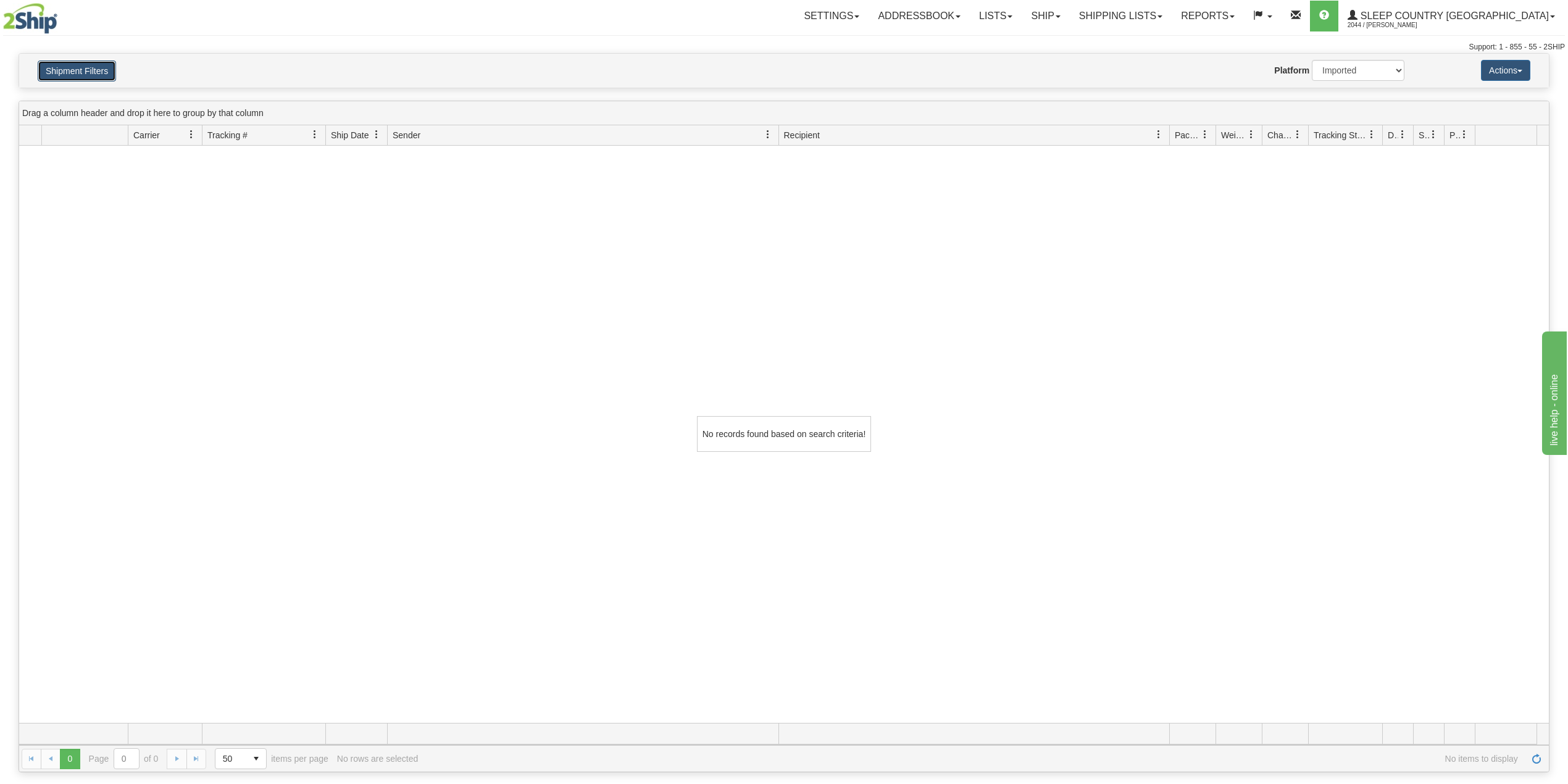
click at [99, 68] on button "Shipment Filters" at bounding box center [76, 71] width 78 height 21
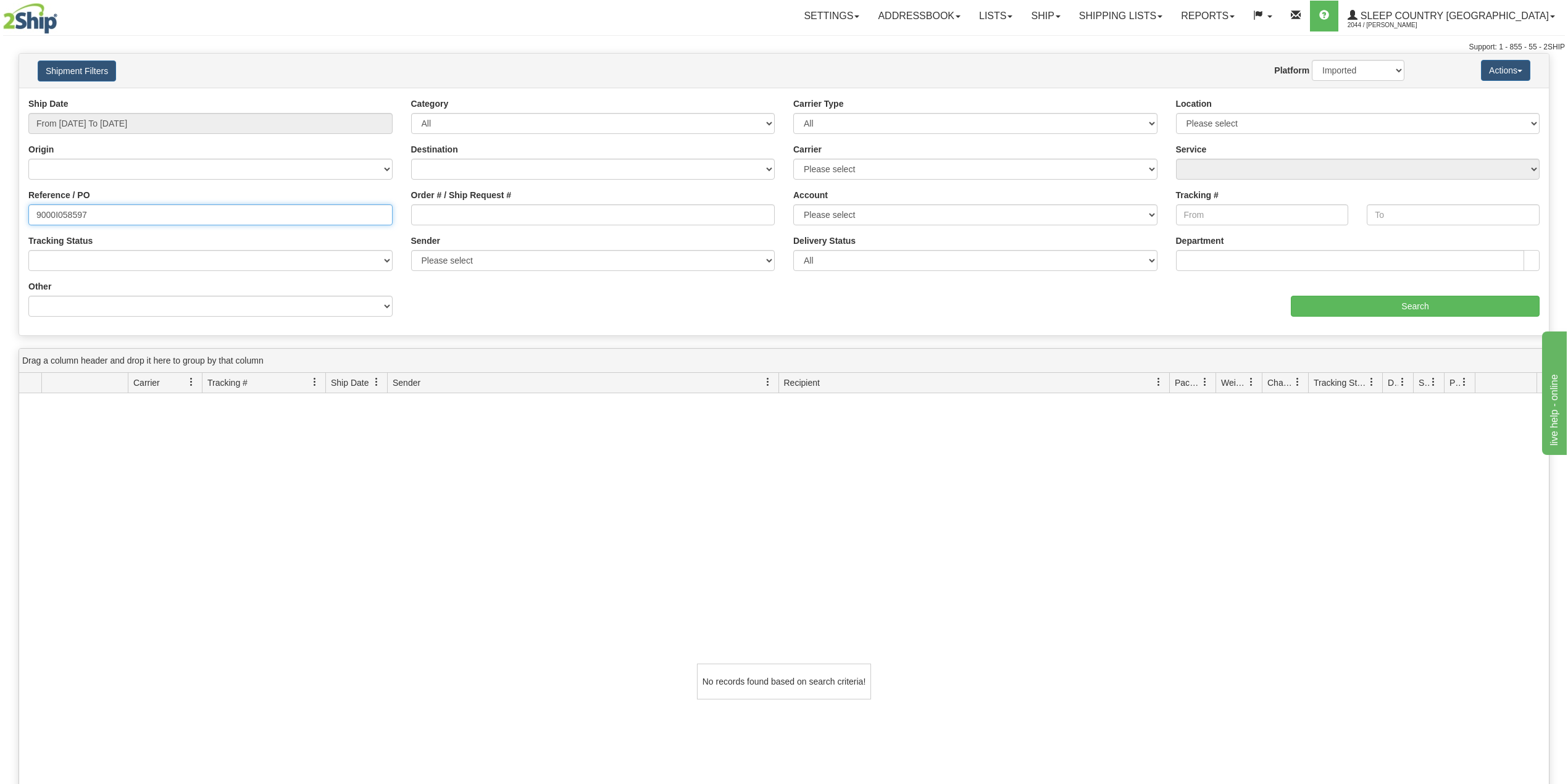
click at [111, 214] on input "9000I058597" at bounding box center [210, 214] width 364 height 21
click at [87, 70] on button "Shipment Filters" at bounding box center [76, 71] width 78 height 21
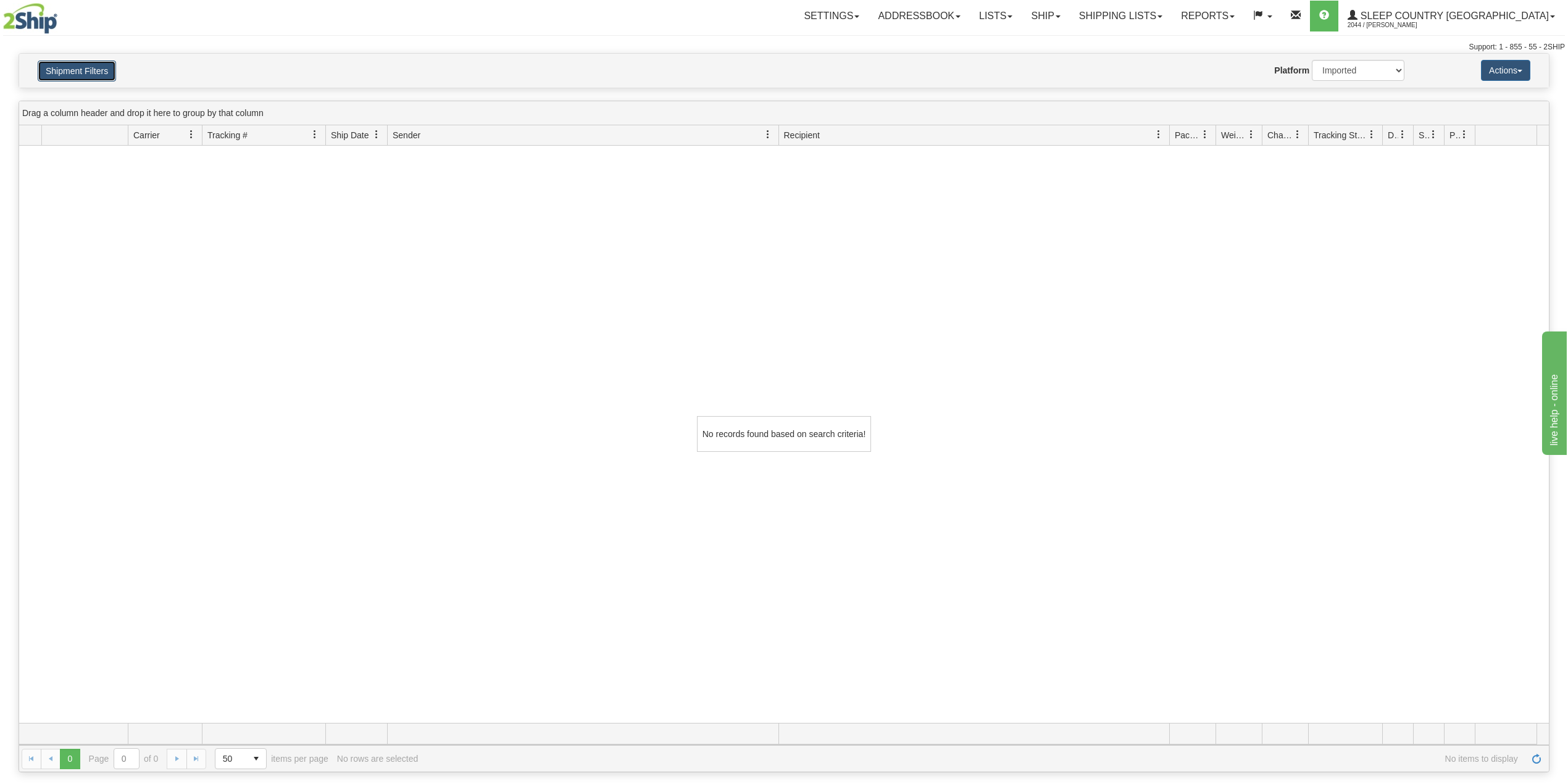
click at [89, 73] on button "Shipment Filters" at bounding box center [76, 71] width 78 height 21
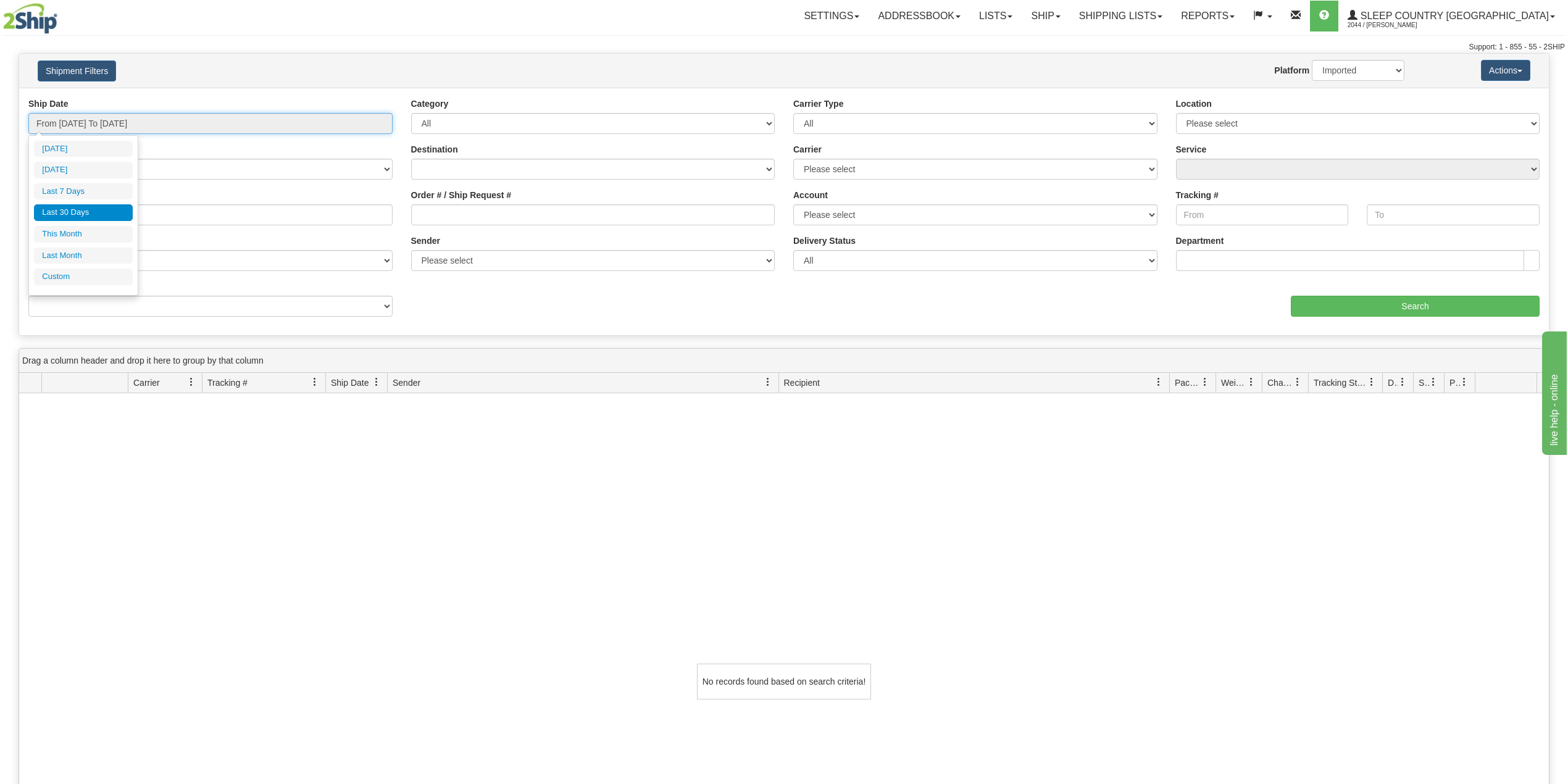
drag, startPoint x: 127, startPoint y: 125, endPoint x: 135, endPoint y: 149, distance: 25.3
click at [127, 126] on input "From [DATE] To [DATE]" at bounding box center [210, 123] width 364 height 21
click at [93, 208] on li "Last 30 Days" at bounding box center [83, 212] width 99 height 17
click at [104, 213] on input "9000I058597" at bounding box center [210, 214] width 364 height 21
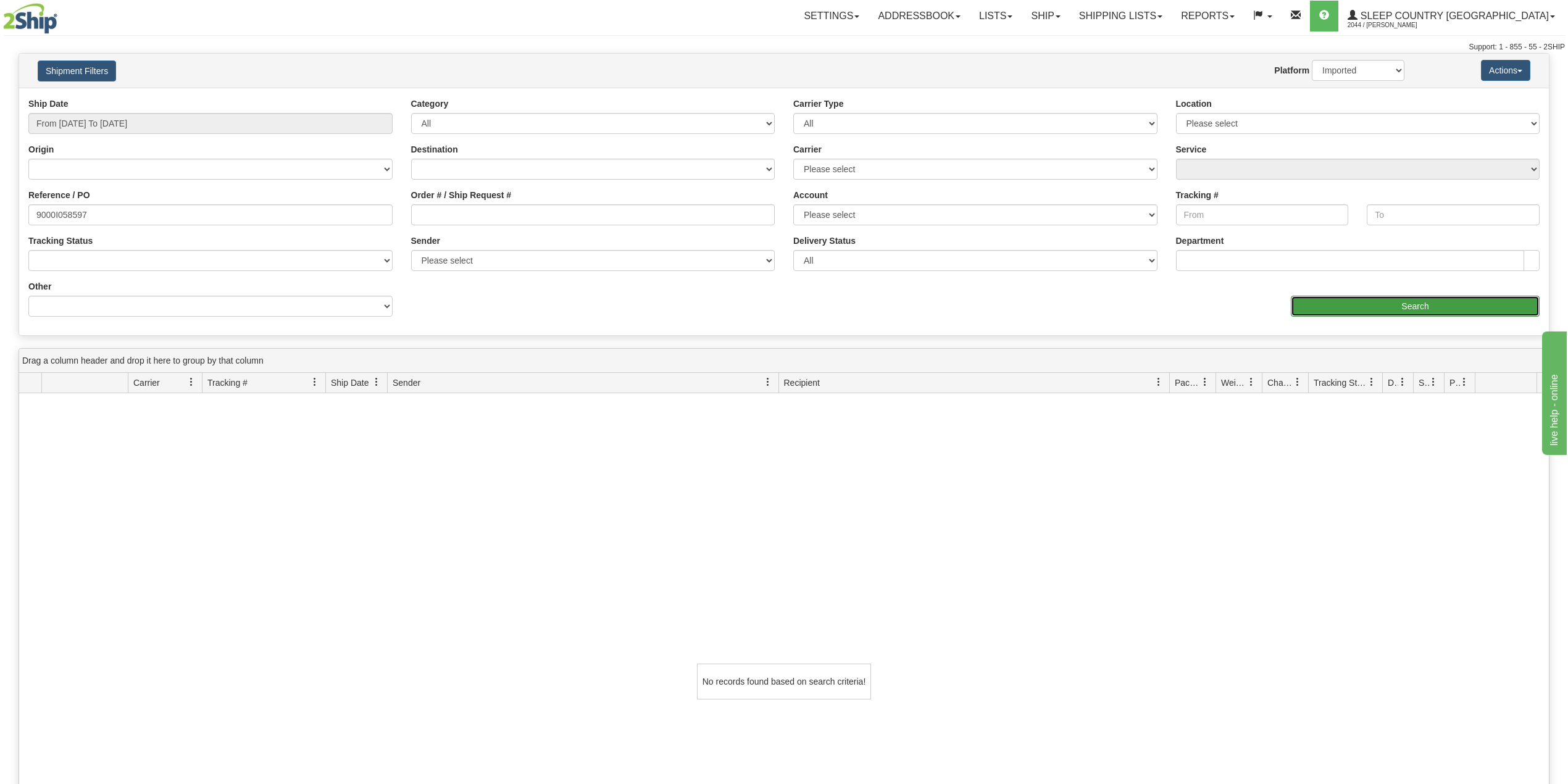
click at [1351, 303] on input "Search" at bounding box center [1415, 306] width 248 height 21
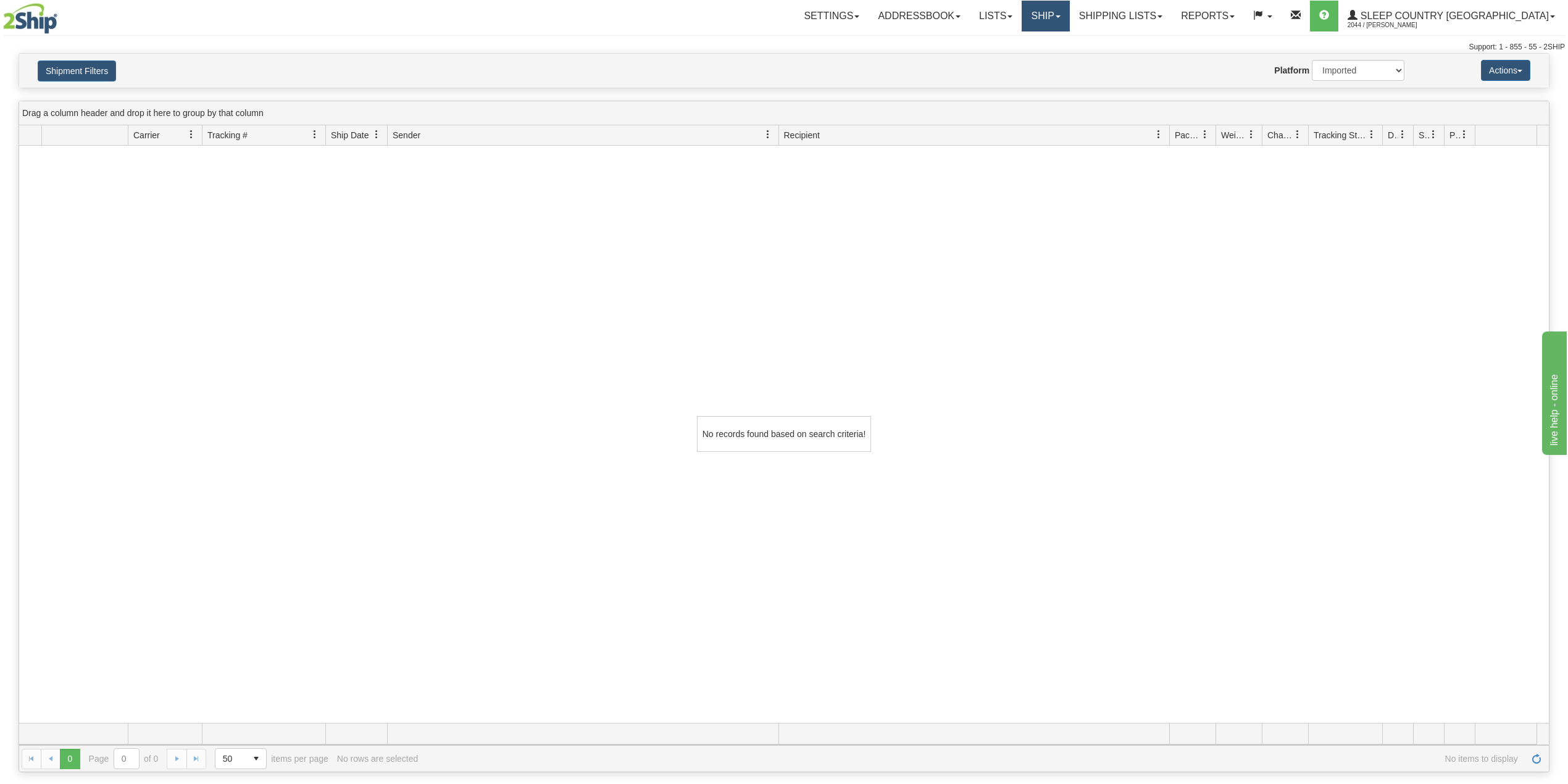
click at [1069, 21] on link "Ship" at bounding box center [1045, 16] width 47 height 31
click at [1056, 57] on span "OnHold / Order Queue" at bounding box center [1013, 59] width 87 height 10
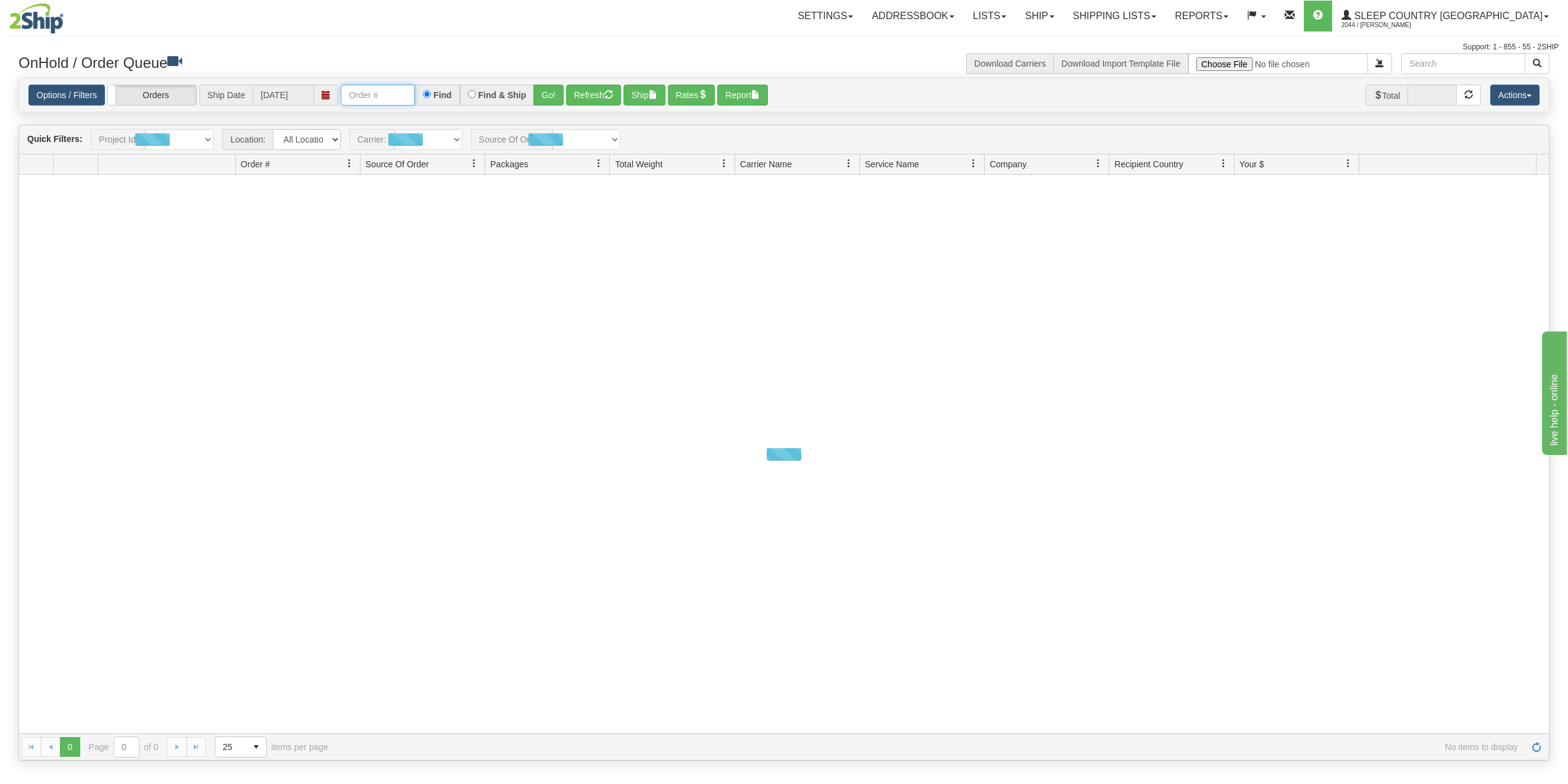
click at [391, 87] on input "text" at bounding box center [377, 95] width 74 height 21
paste input "9000I093192"
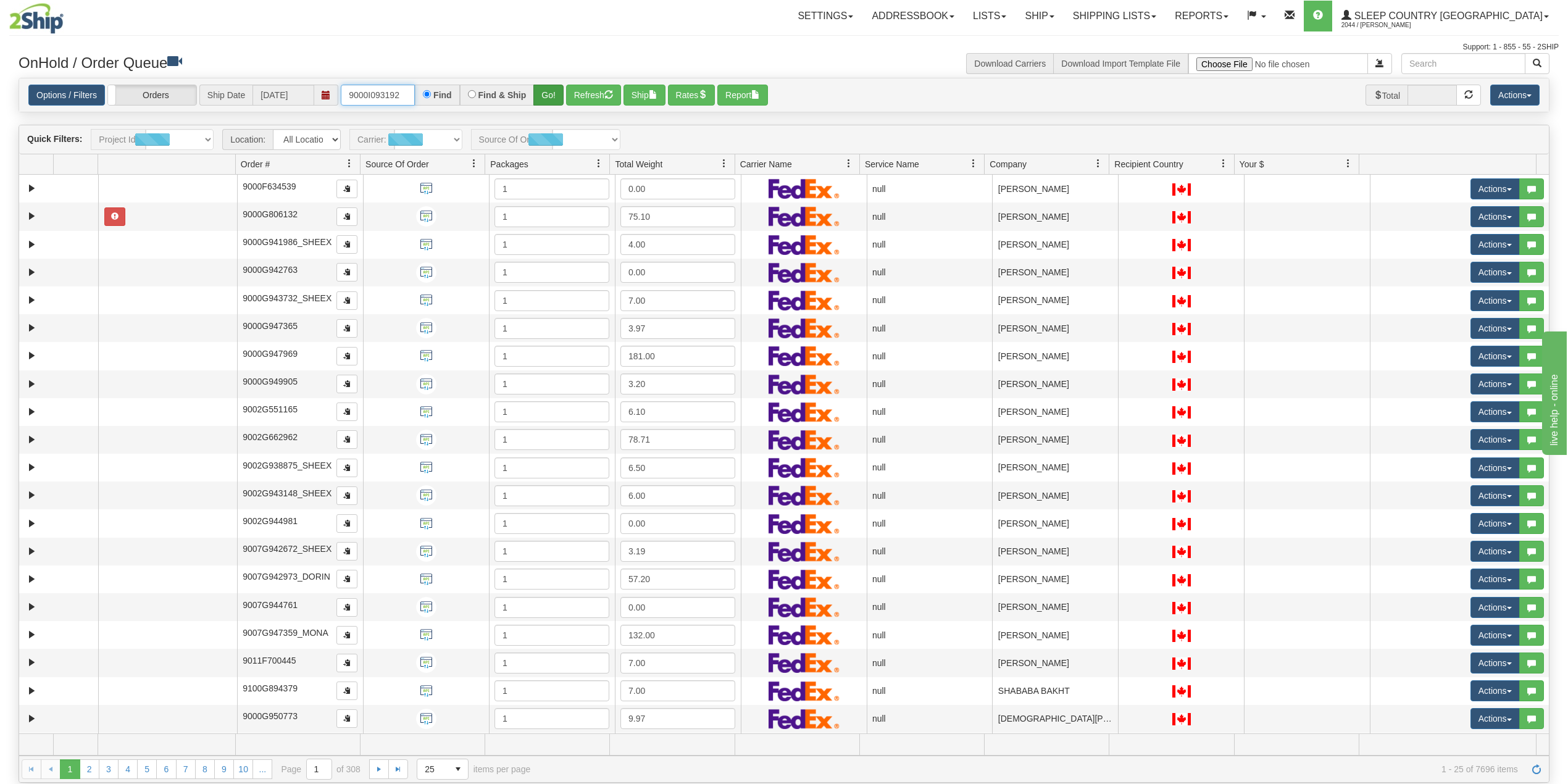
type input "9000I093192"
click at [550, 93] on button "Go!" at bounding box center [548, 95] width 30 height 21
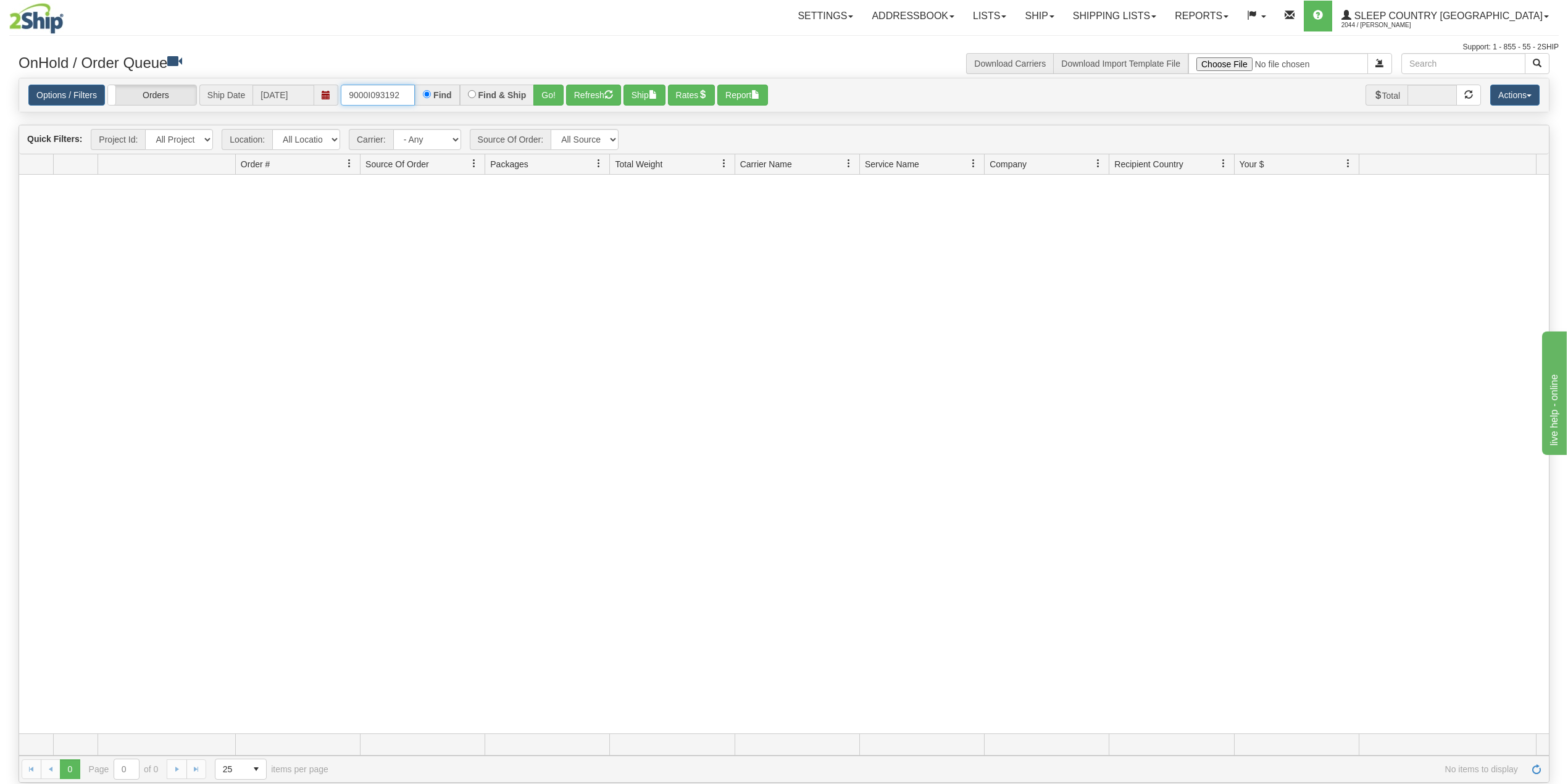
click at [407, 89] on input "9000I093192" at bounding box center [377, 95] width 74 height 21
click at [553, 95] on button "Go!" at bounding box center [548, 95] width 30 height 21
click at [1154, 13] on link "Shipping lists" at bounding box center [1115, 16] width 102 height 31
click at [1146, 55] on span "Search Shipment History" at bounding box center [1104, 59] width 95 height 10
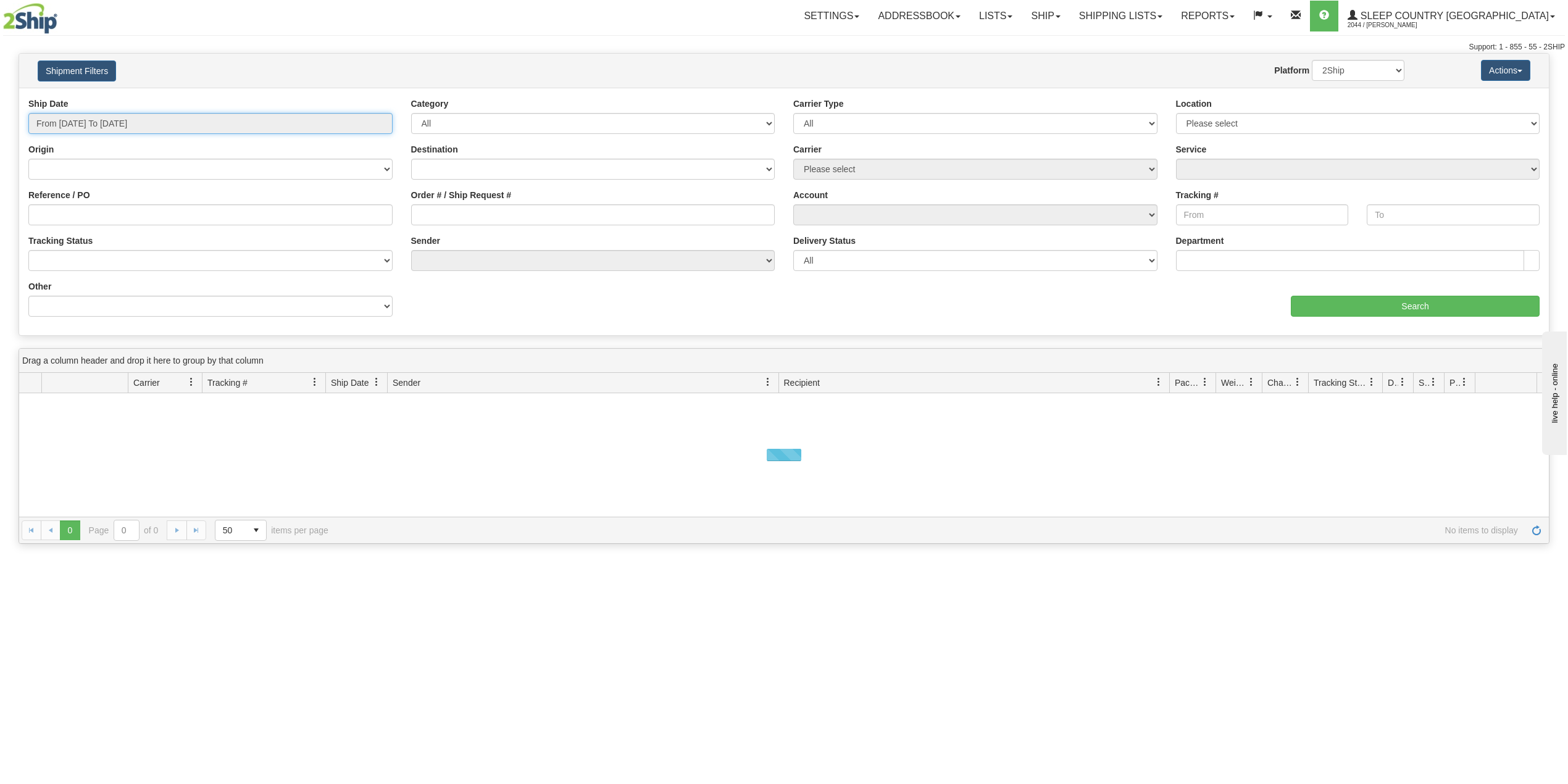
drag, startPoint x: 94, startPoint y: 125, endPoint x: 95, endPoint y: 134, distance: 9.1
click at [94, 124] on input "From [DATE] To [DATE]" at bounding box center [210, 123] width 364 height 21
click at [87, 213] on li "Last 30 Days" at bounding box center [83, 212] width 99 height 17
type input "From [DATE] To [DATE]"
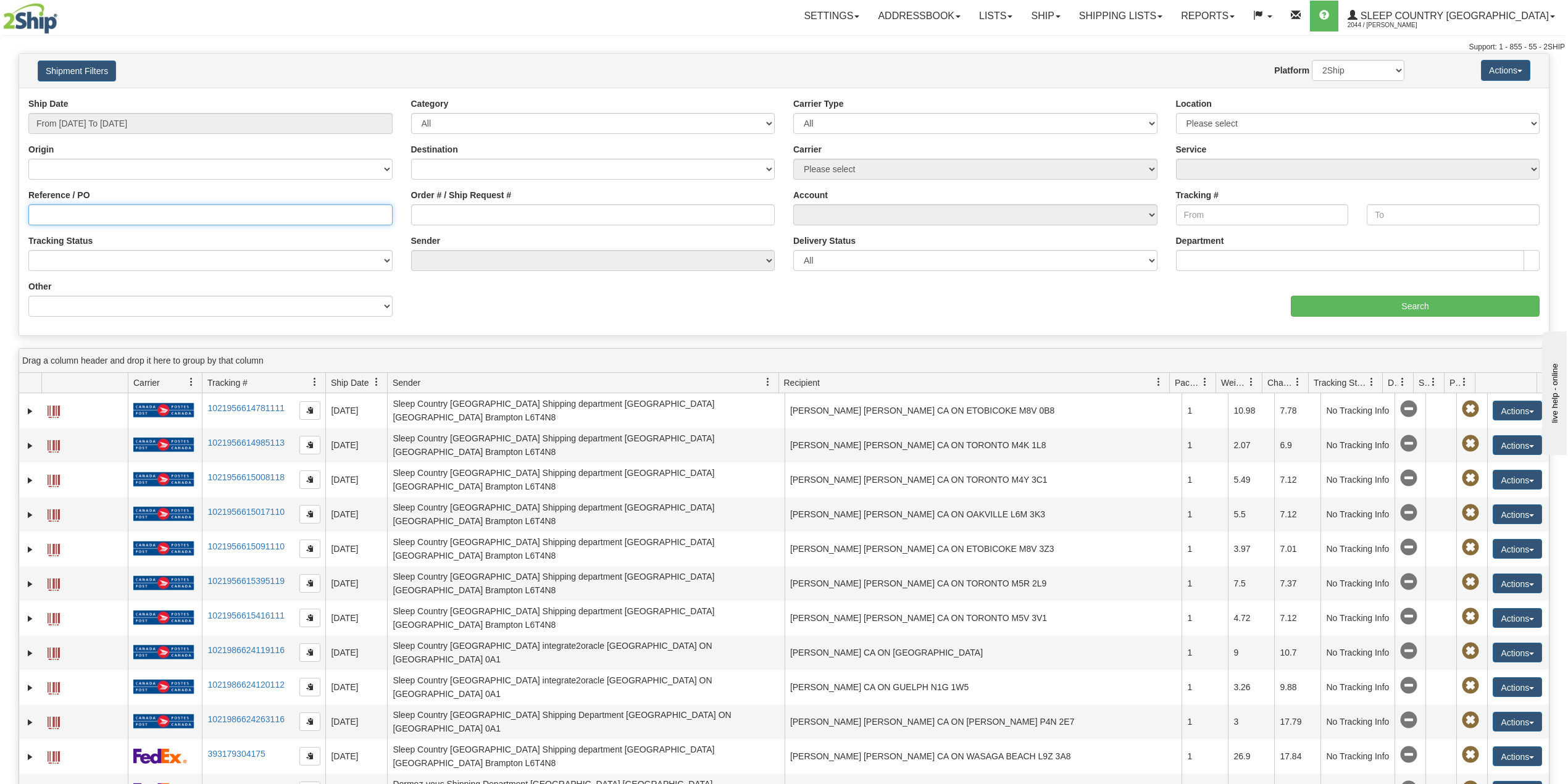
click at [89, 214] on input "Reference / PO" at bounding box center [210, 214] width 364 height 21
paste input "9000I093192"
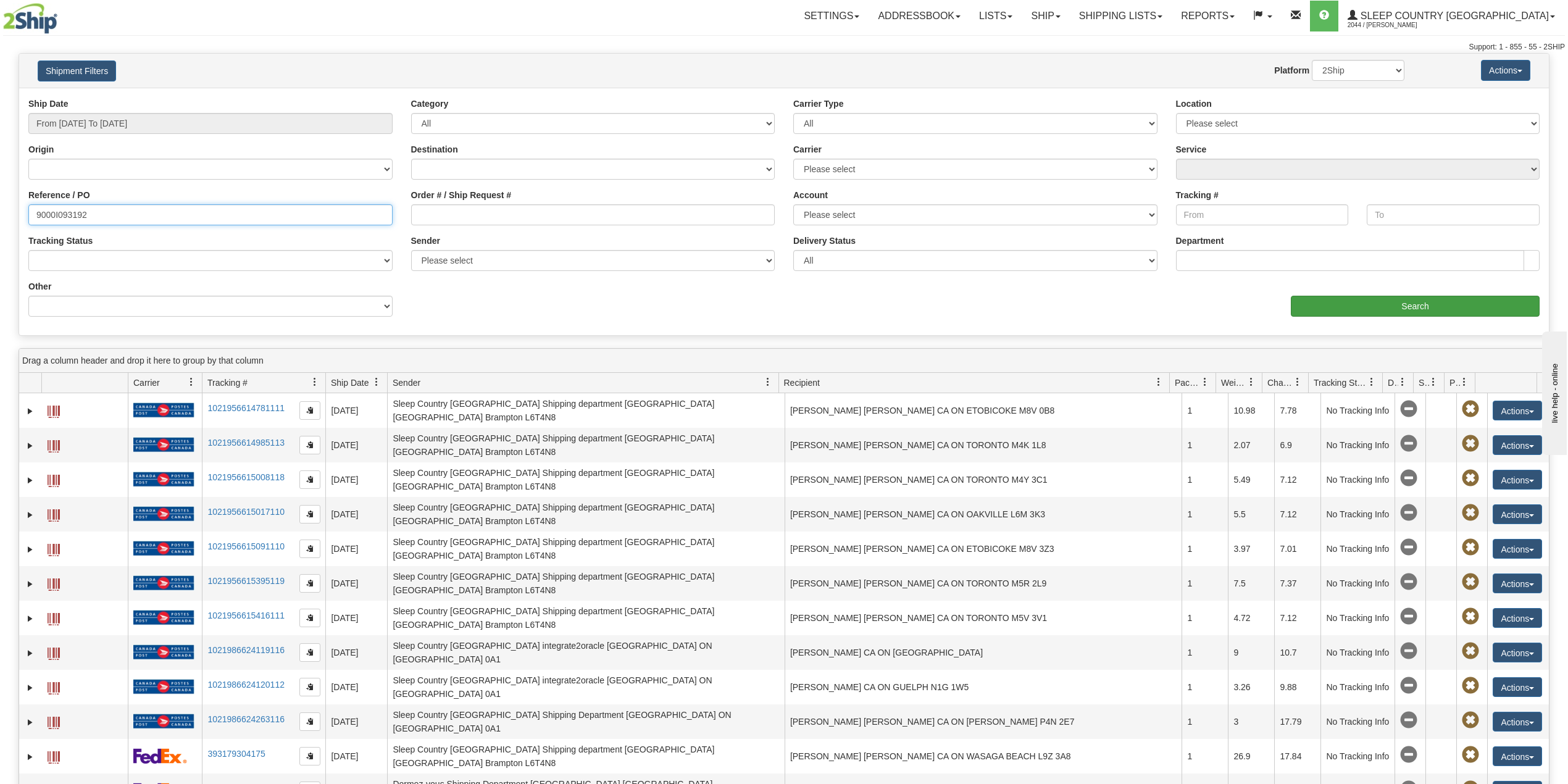
type input "9000I093192"
click at [1343, 301] on input "Search" at bounding box center [1415, 306] width 248 height 21
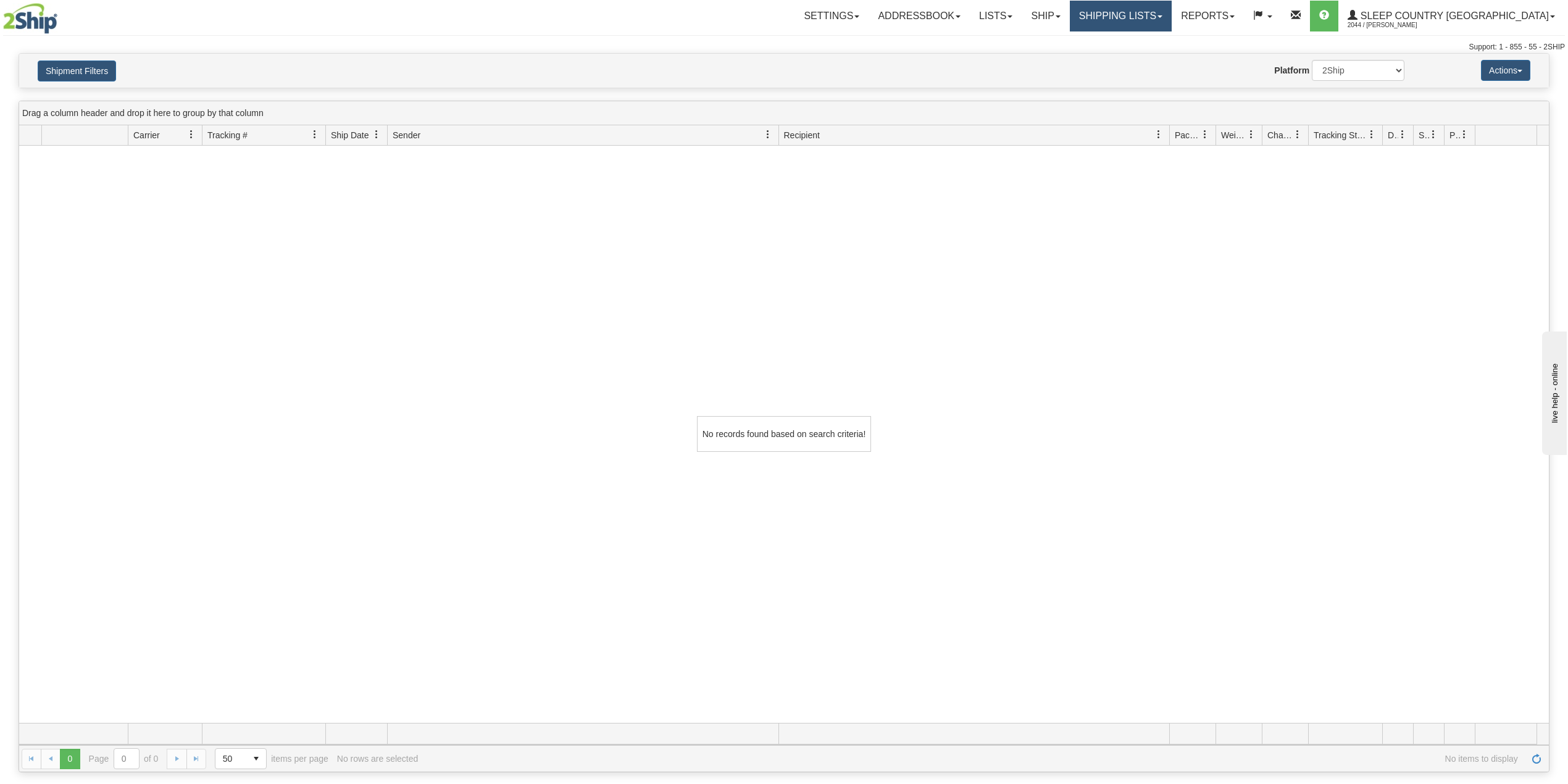
click at [1156, 12] on link "Shipping lists" at bounding box center [1121, 16] width 102 height 31
click at [1146, 37] on link "Current Shipments" at bounding box center [1111, 43] width 120 height 16
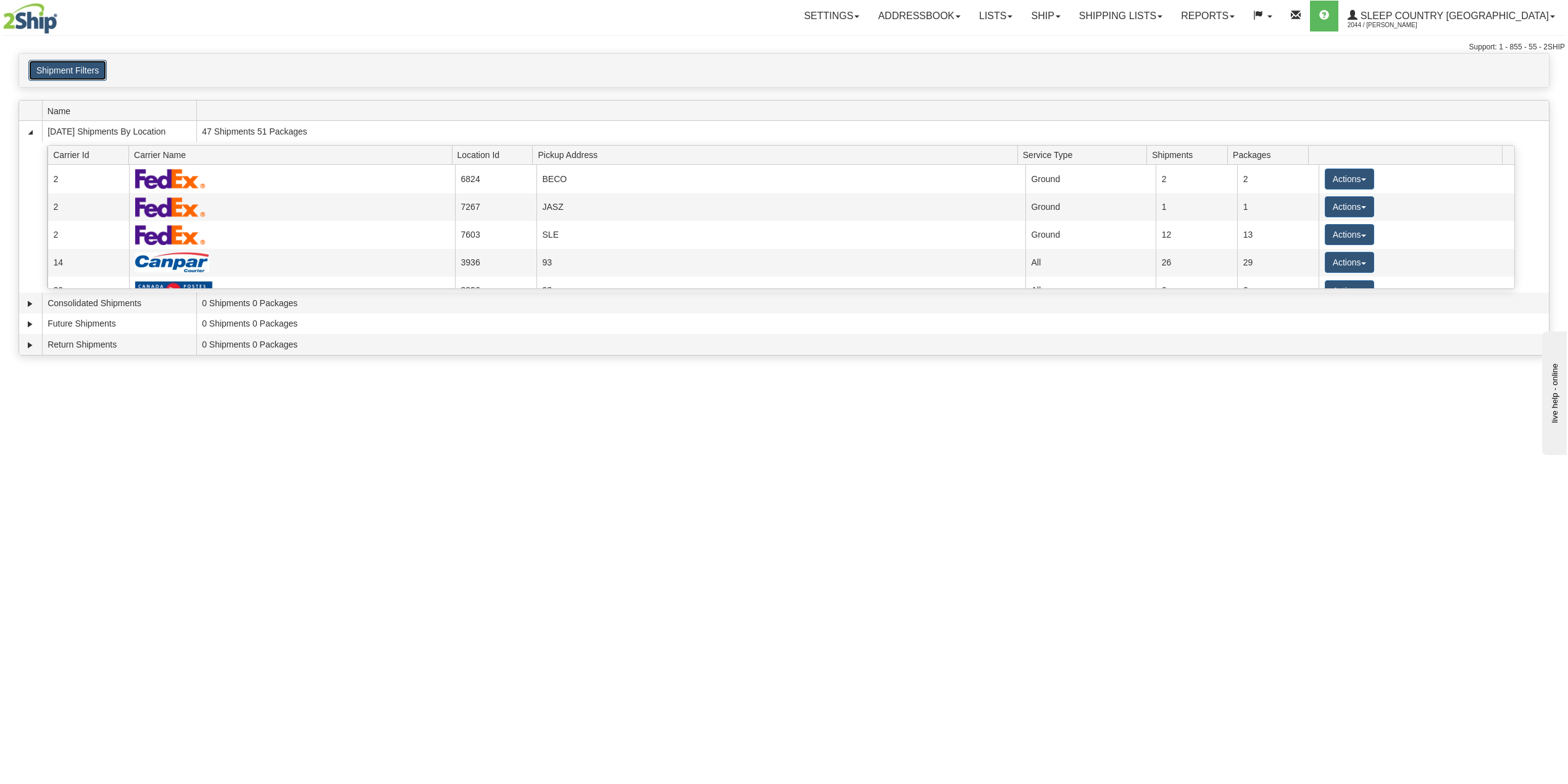
click at [64, 73] on button "Shipment Filters" at bounding box center [67, 70] width 78 height 21
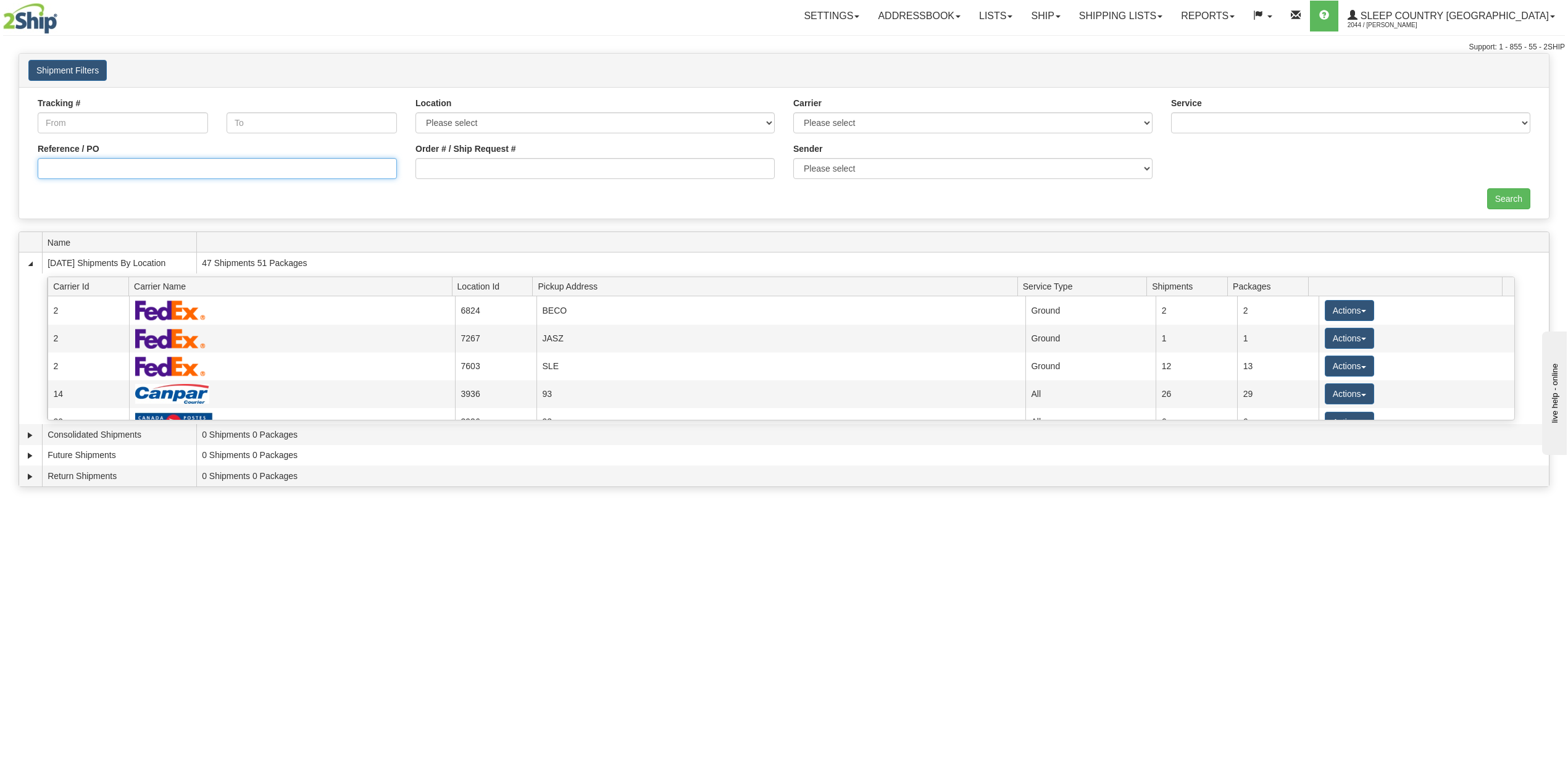
click at [119, 170] on input "Reference / PO" at bounding box center [217, 168] width 359 height 21
paste input "9000I093192"
type input "9000I093192"
click at [1494, 200] on input "Search" at bounding box center [1509, 198] width 43 height 21
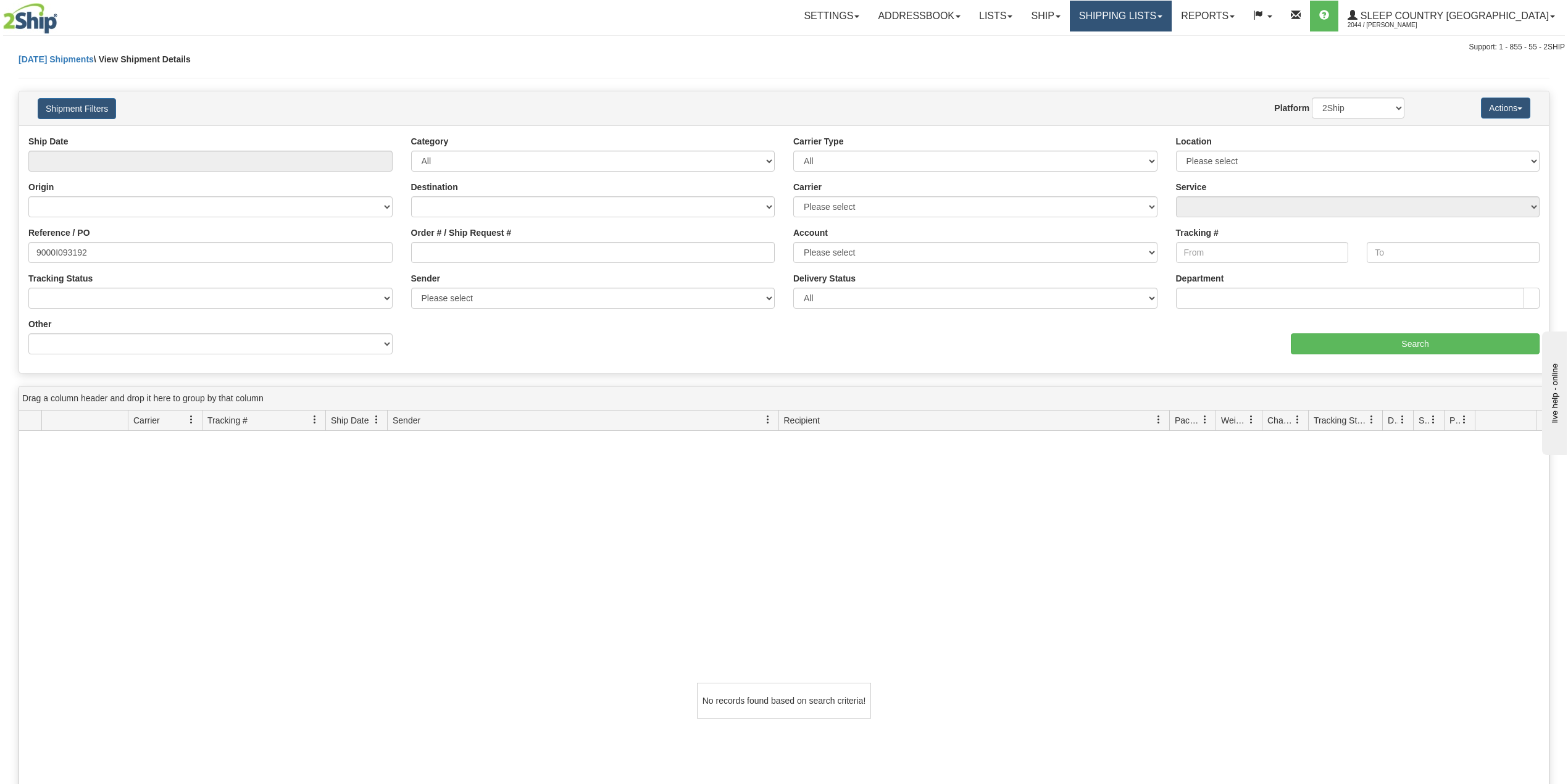
drag, startPoint x: 1197, startPoint y: 20, endPoint x: 1181, endPoint y: 47, distance: 31.4
click at [1171, 19] on link "Shipping lists" at bounding box center [1121, 16] width 102 height 31
click at [1165, 65] on link "Search Shipment History" at bounding box center [1111, 59] width 120 height 16
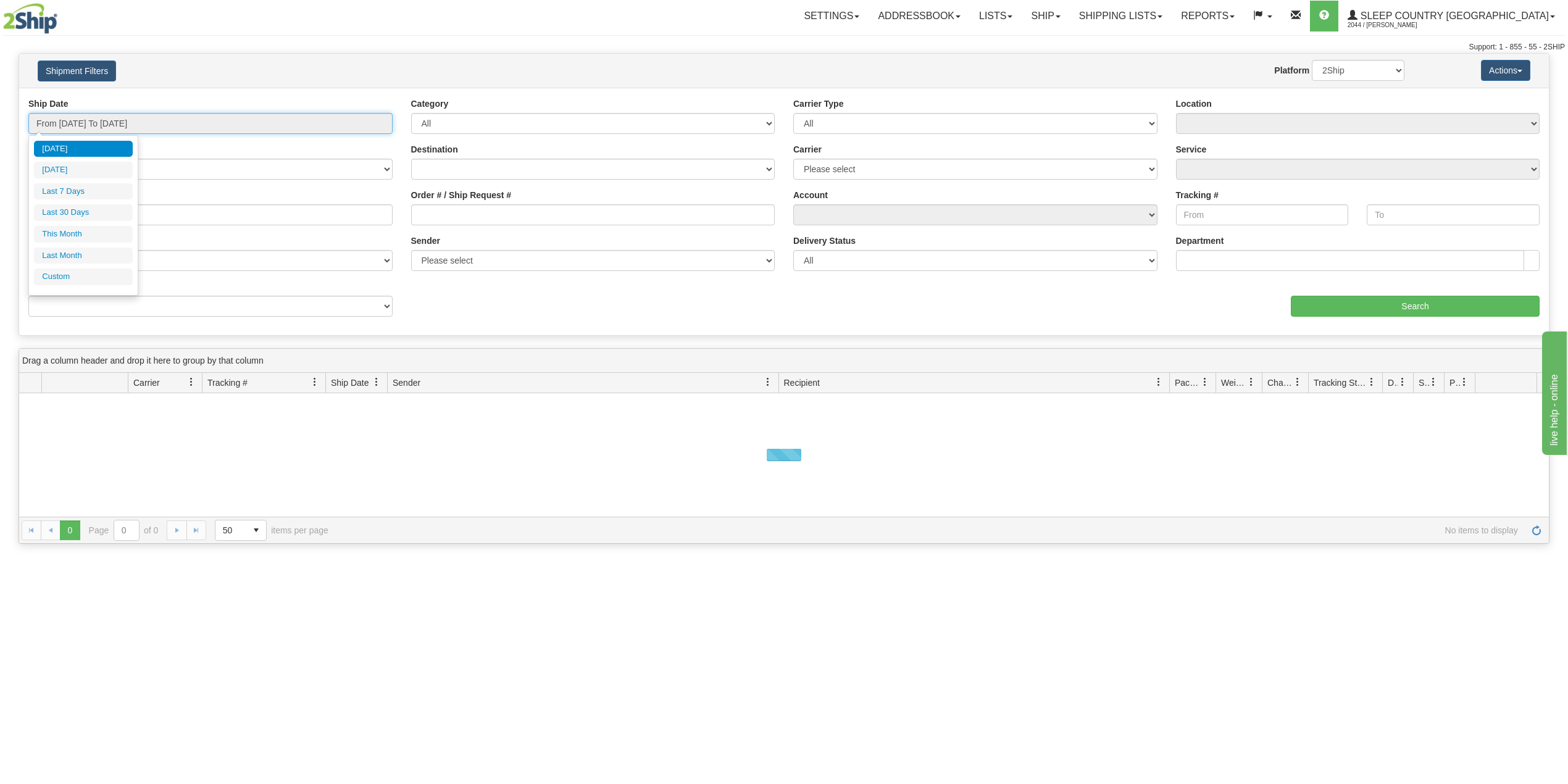
click at [132, 124] on input "From [DATE] To [DATE]" at bounding box center [210, 123] width 364 height 21
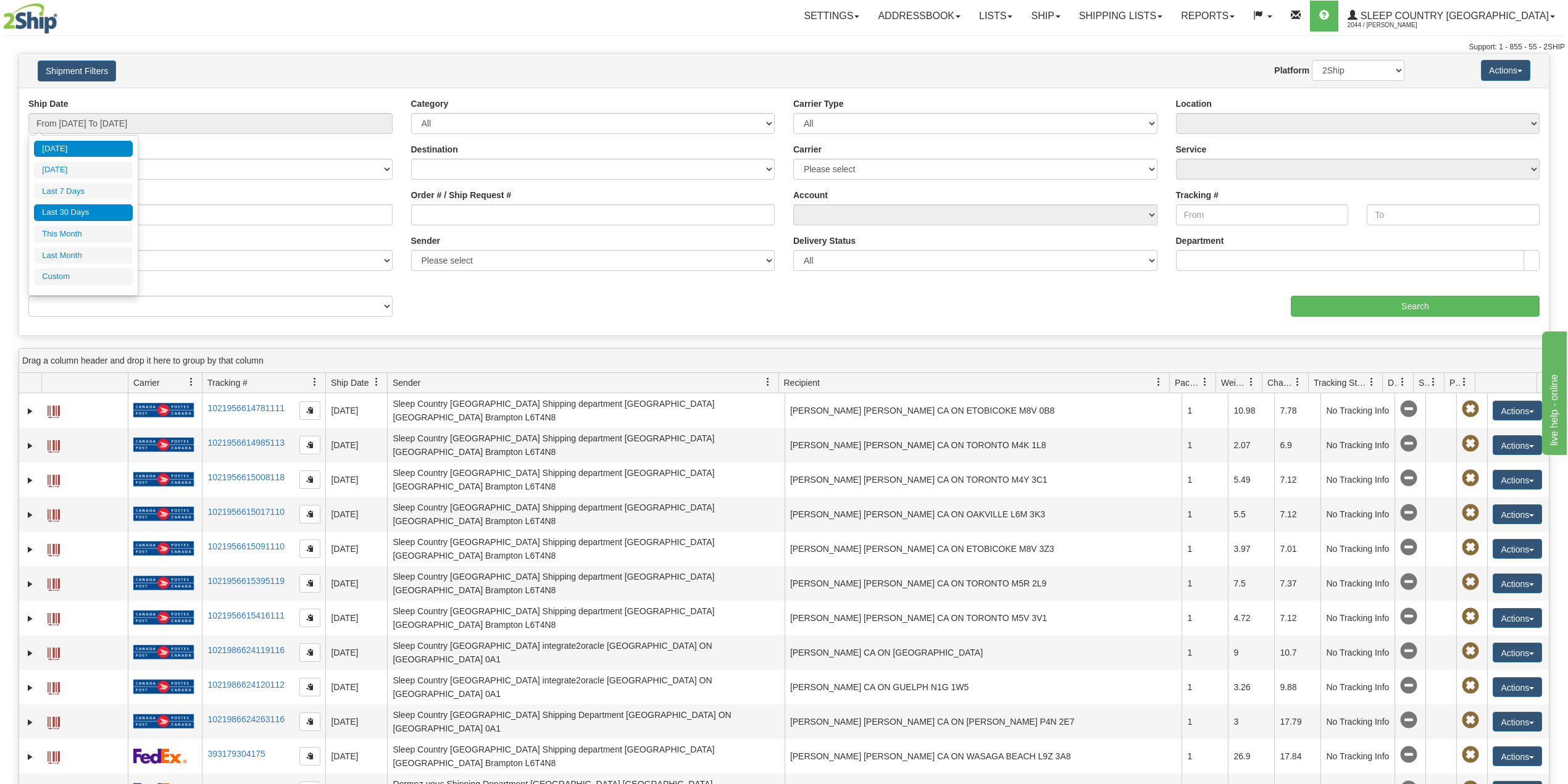
click at [89, 212] on li "Last 30 Days" at bounding box center [83, 212] width 99 height 17
type input "From [DATE] To [DATE]"
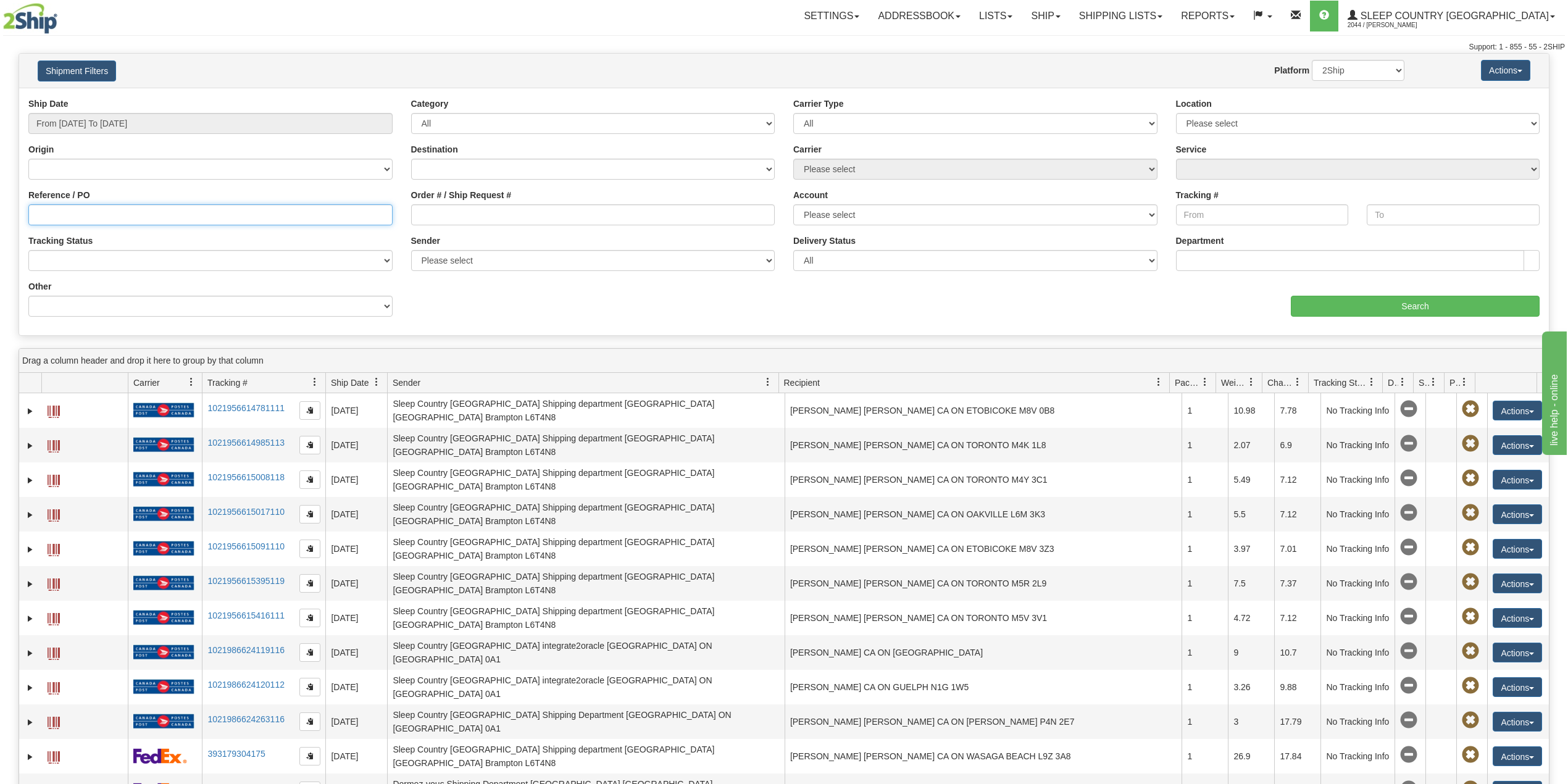
click at [89, 211] on input "Reference / PO" at bounding box center [210, 214] width 364 height 21
paste input "9000I058597"
type input "9000I058597"
drag, startPoint x: 1344, startPoint y: 70, endPoint x: 1344, endPoint y: 77, distance: 7.0
click at [1344, 69] on select "2Ship Imported" at bounding box center [1358, 70] width 93 height 21
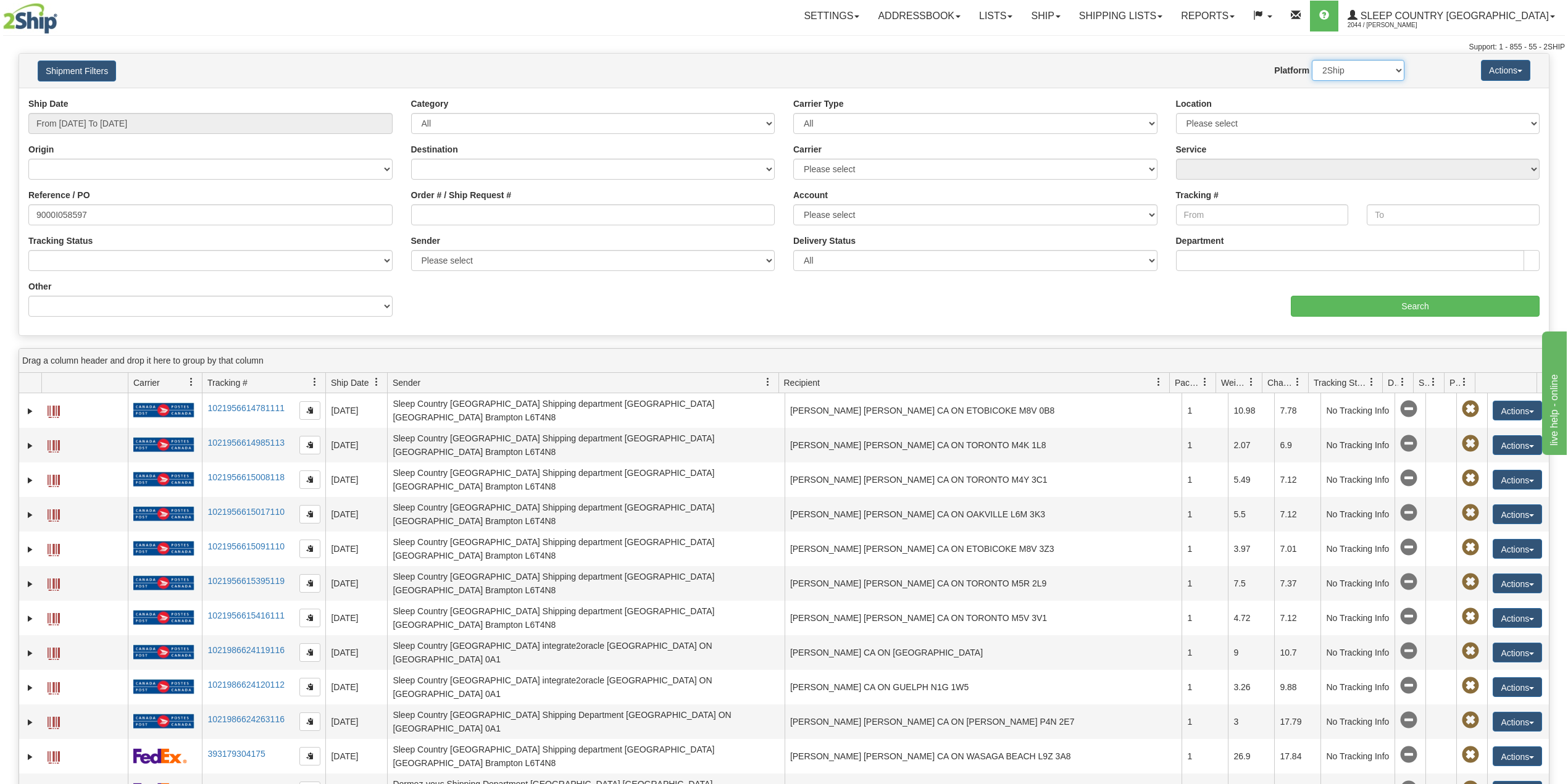
select select "1"
click at [1312, 60] on select "2Ship Imported" at bounding box center [1358, 70] width 93 height 21
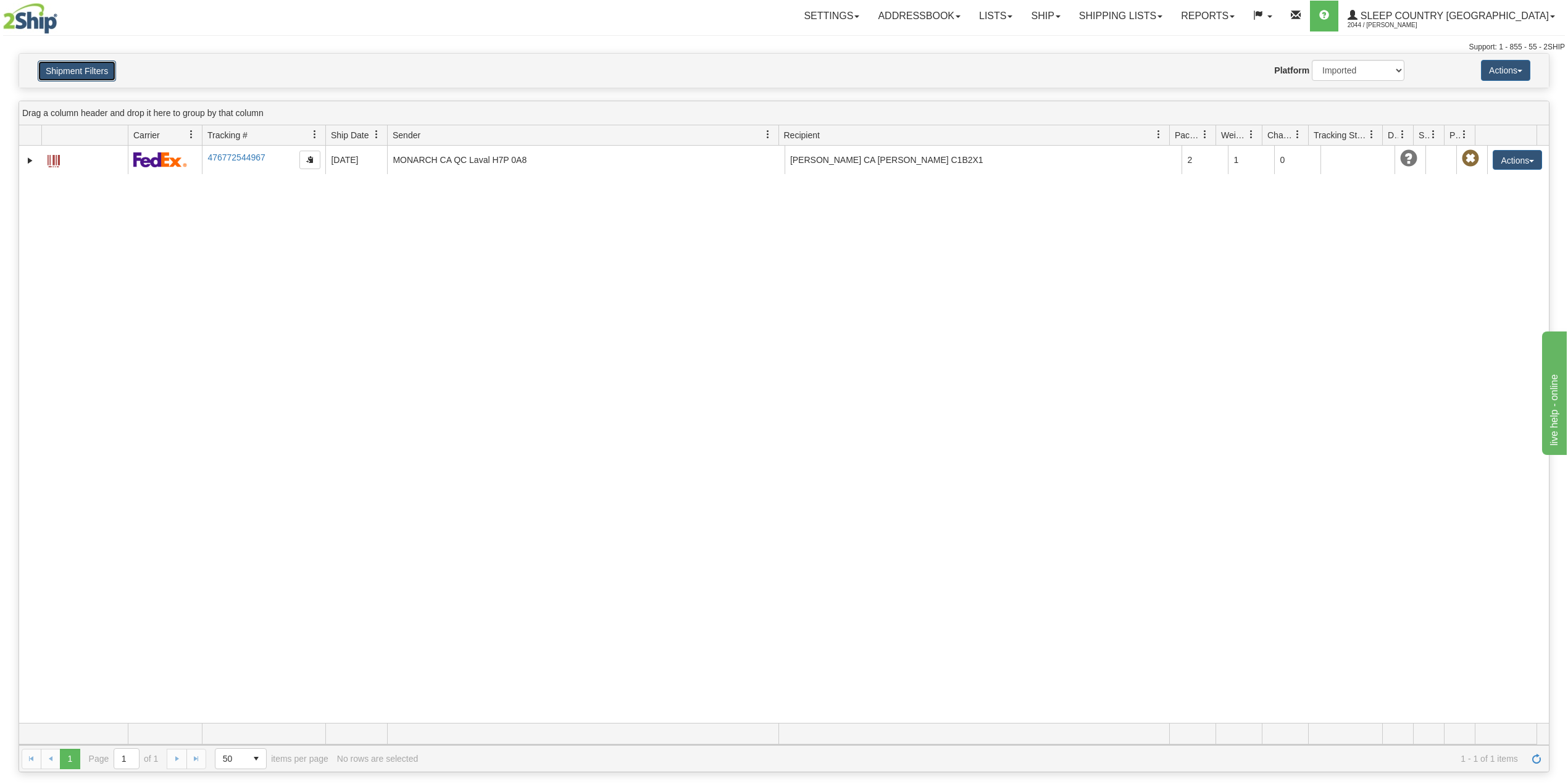
click at [77, 74] on button "Shipment Filters" at bounding box center [76, 71] width 78 height 21
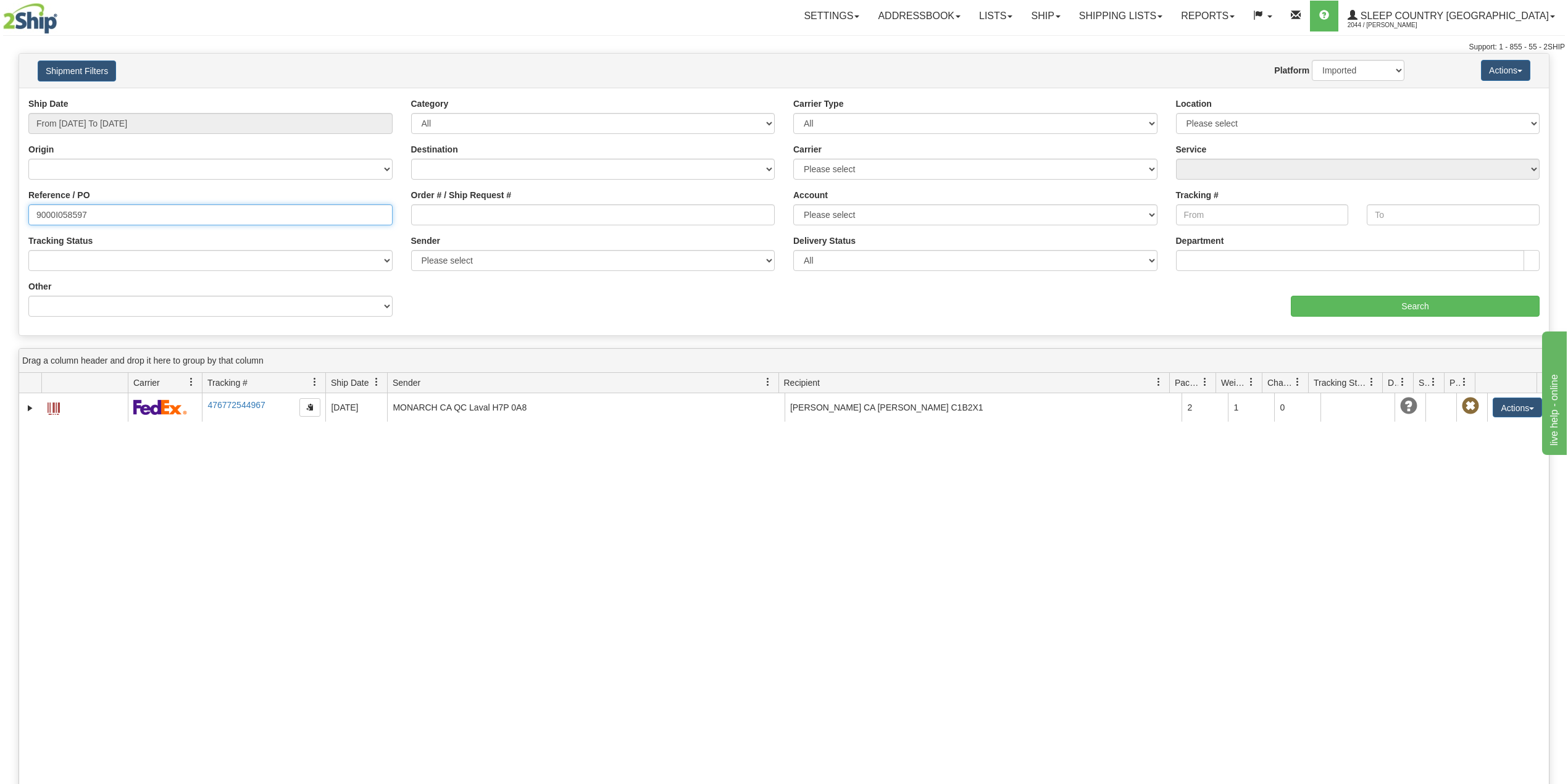
click at [67, 216] on input "9000I058597" at bounding box center [210, 214] width 364 height 21
click at [67, 215] on input "9000I058597" at bounding box center [210, 214] width 364 height 21
paste input "2I078508"
type input "9002I078508"
click at [1350, 300] on input "Search" at bounding box center [1415, 306] width 248 height 21
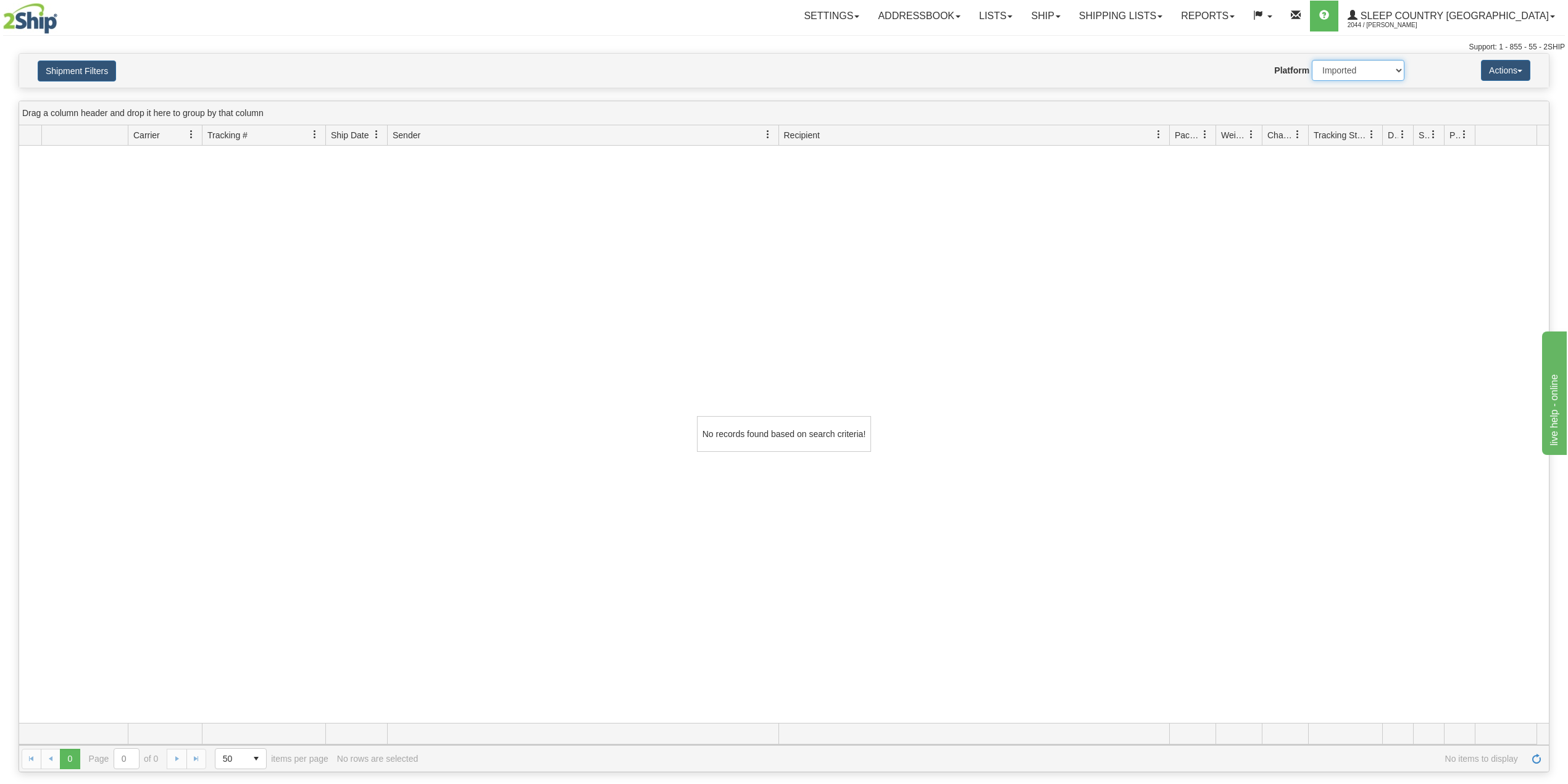
click at [1382, 68] on select "2Ship Imported" at bounding box center [1358, 70] width 93 height 21
select select "0"
click at [1312, 60] on select "2Ship Imported" at bounding box center [1358, 70] width 93 height 21
click at [79, 68] on button "Shipment Filters" at bounding box center [76, 71] width 78 height 21
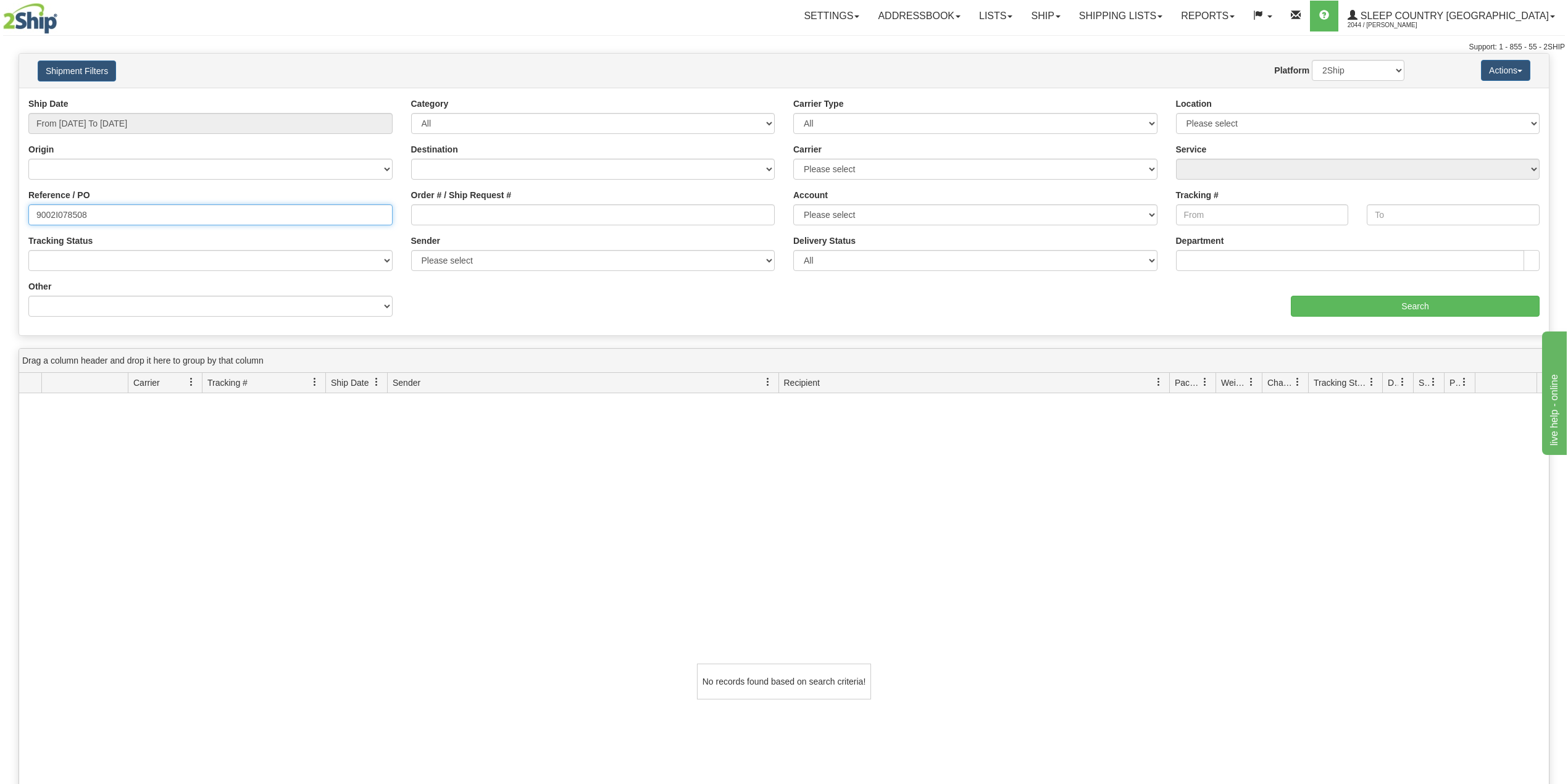
click at [118, 218] on input "9002I078508" at bounding box center [210, 214] width 364 height 21
click at [135, 125] on input "From 08/17/2025 To 09/15/2025" at bounding box center [210, 123] width 364 height 21
click at [89, 215] on li "Last 30 Days" at bounding box center [83, 212] width 99 height 17
click at [140, 135] on div "Ship Date From 08/17/2025 To 09/15/2025" at bounding box center [210, 120] width 383 height 45
click at [77, 208] on input "9002I078508" at bounding box center [210, 214] width 364 height 21
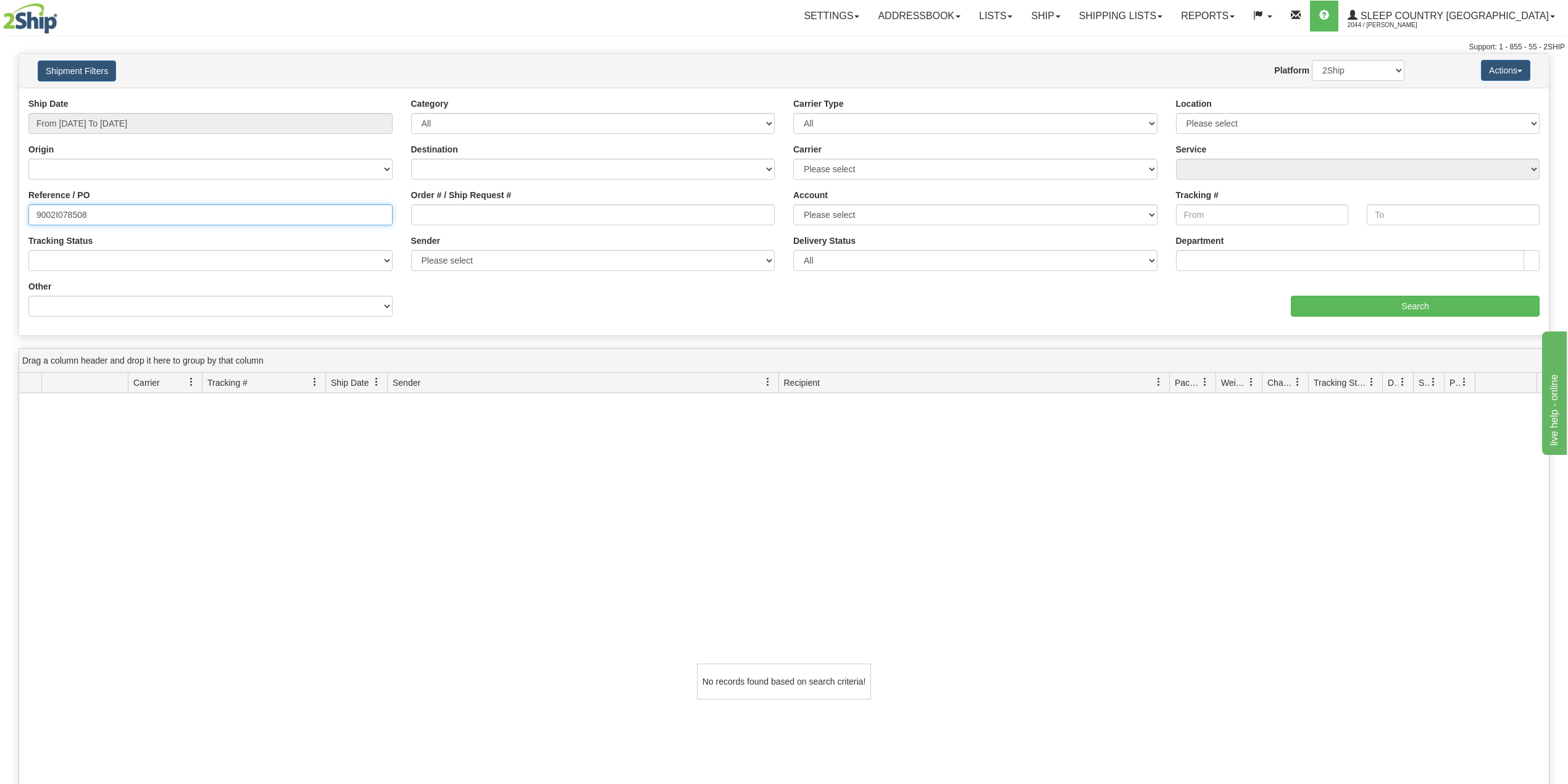
click at [77, 208] on input "9002I078508" at bounding box center [210, 214] width 364 height 21
paste input "0I085688"
type input "9000I085688"
click at [1312, 307] on input "Search" at bounding box center [1415, 306] width 248 height 21
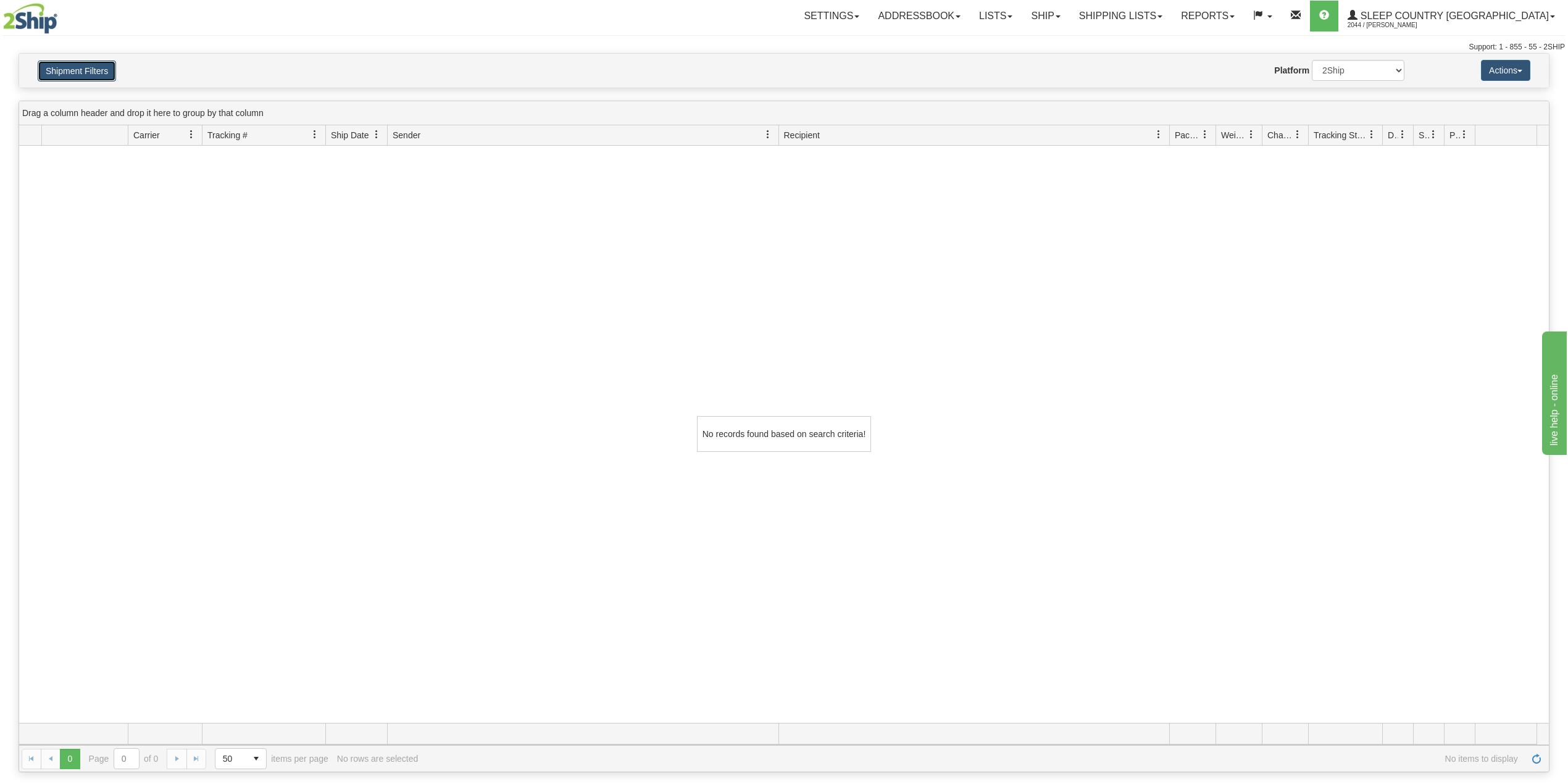
click at [99, 67] on button "Shipment Filters" at bounding box center [76, 71] width 78 height 21
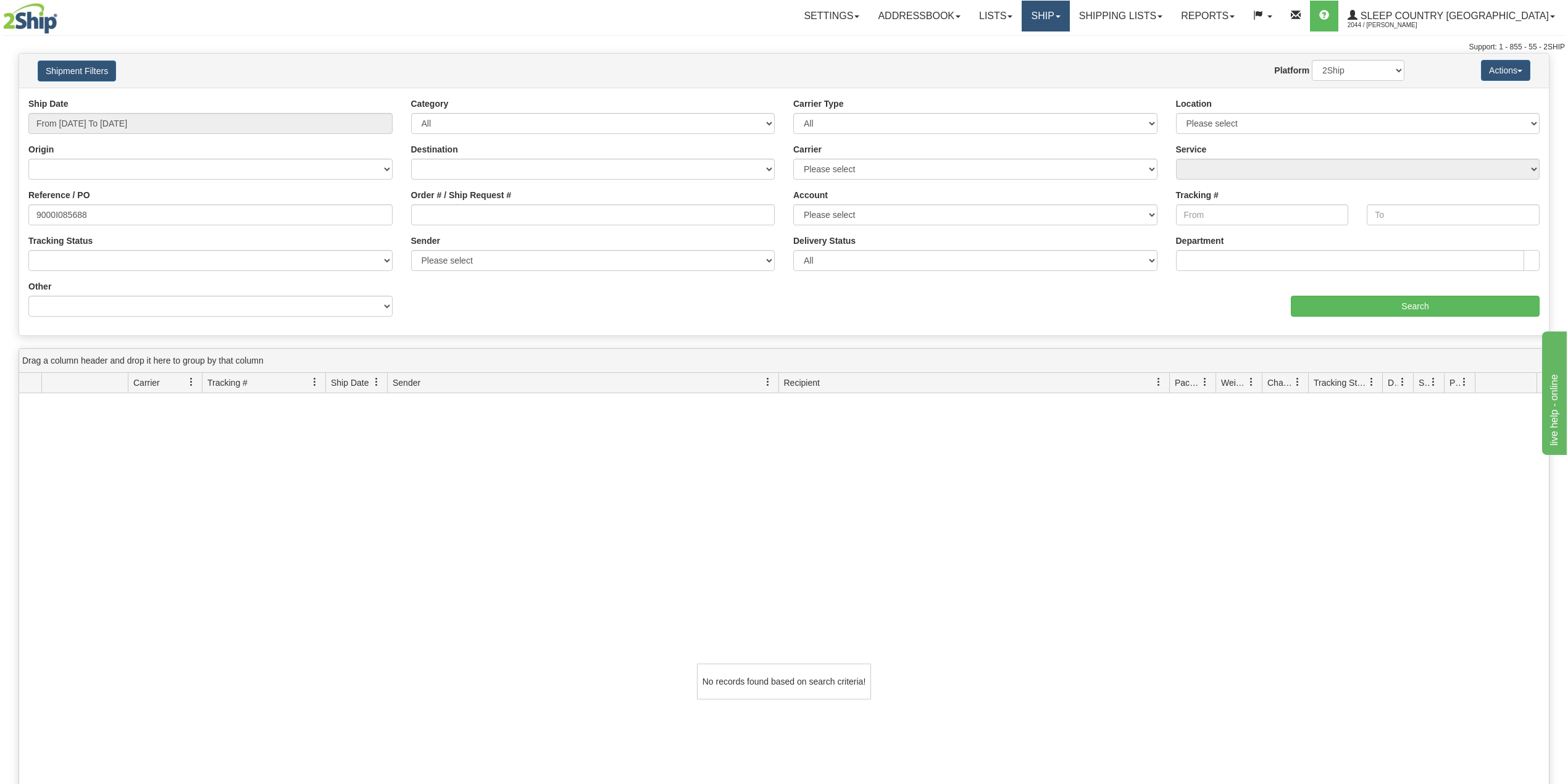
click at [1069, 9] on link "Ship" at bounding box center [1045, 16] width 47 height 31
click at [1056, 54] on span "OnHold / Order Queue" at bounding box center [1013, 59] width 87 height 10
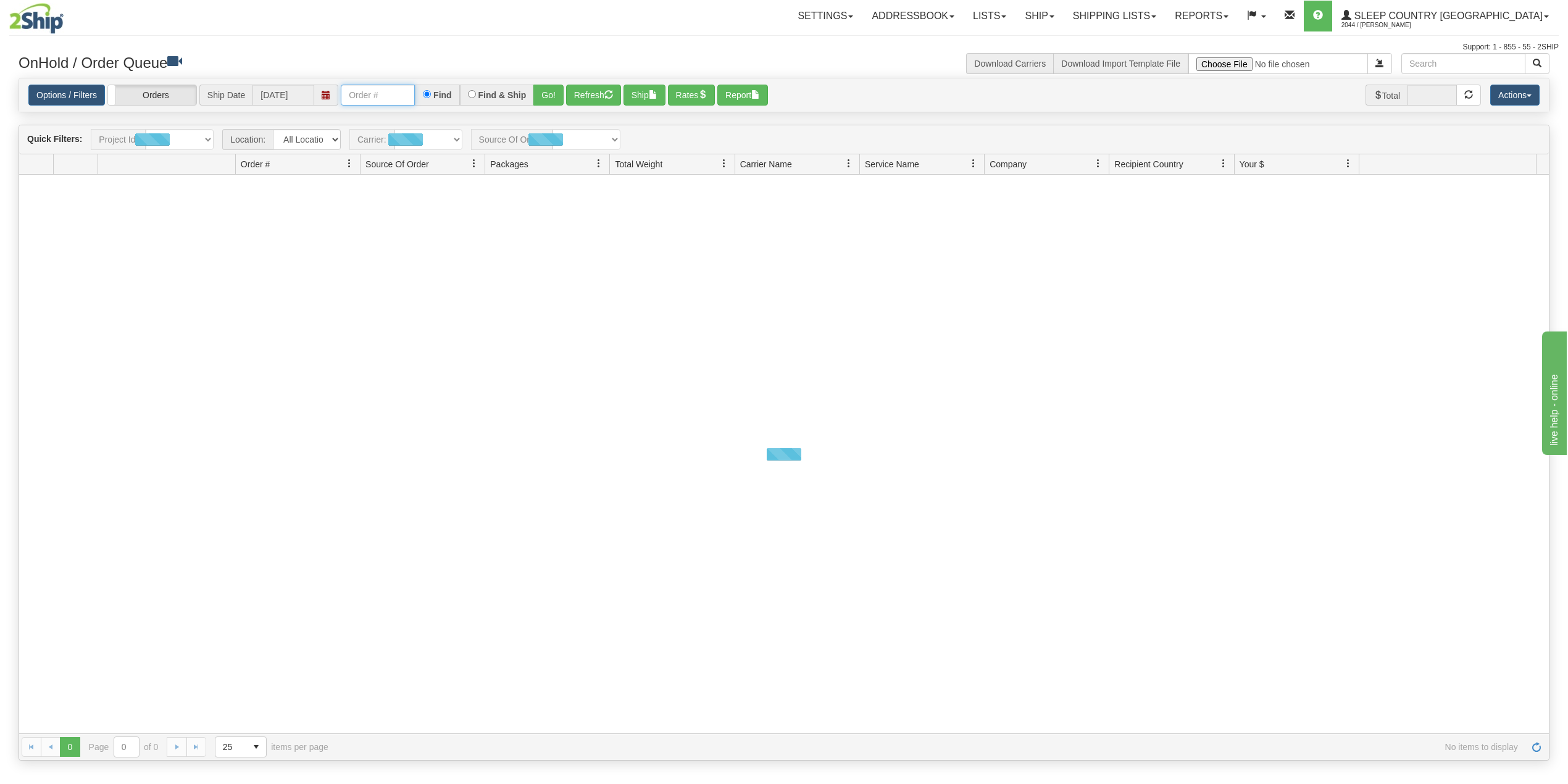
drag, startPoint x: 376, startPoint y: 100, endPoint x: 388, endPoint y: 104, distance: 12.6
click at [376, 100] on input "text" at bounding box center [377, 95] width 74 height 21
paste input "9000I085688"
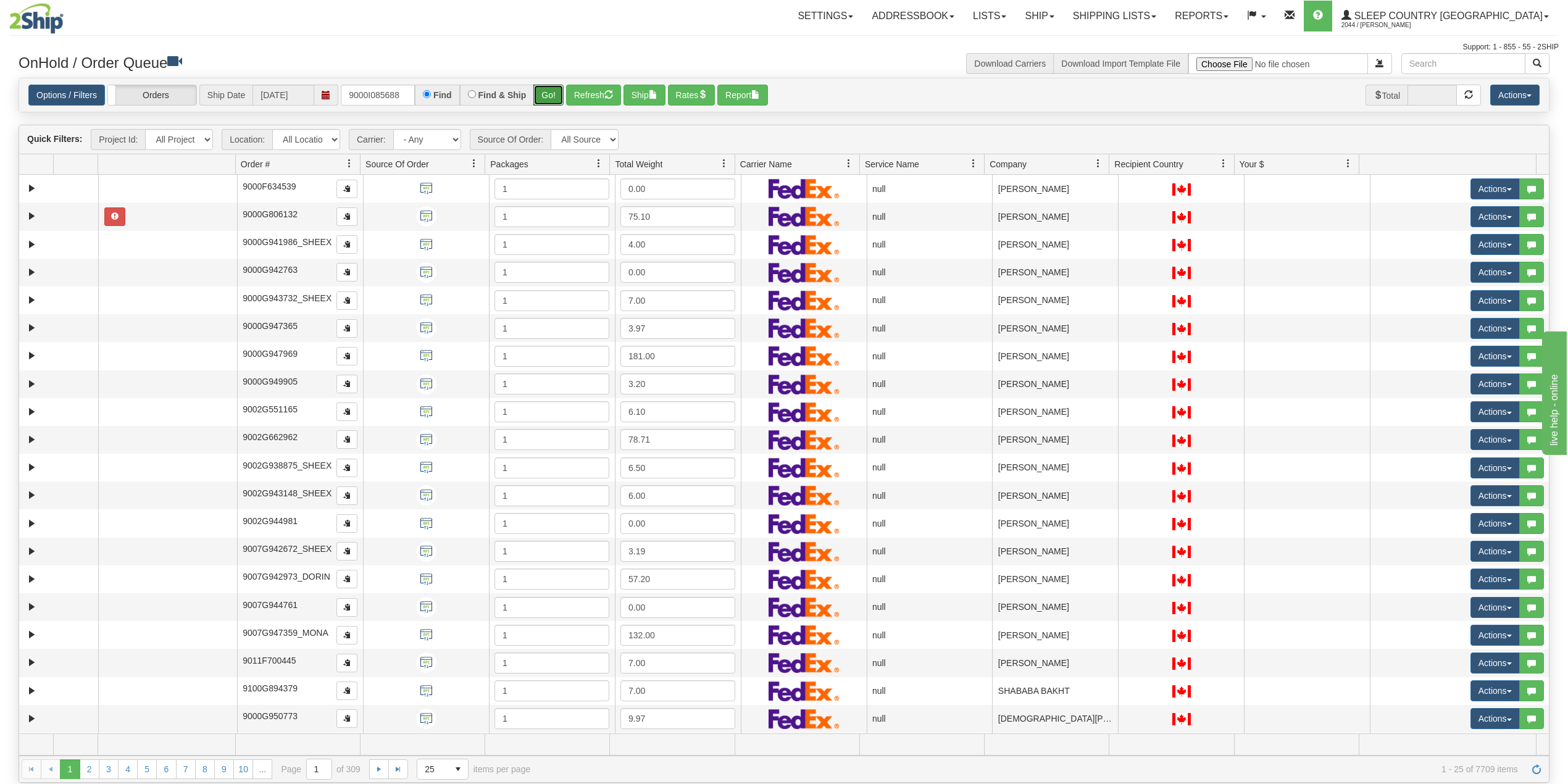
drag, startPoint x: 550, startPoint y: 95, endPoint x: 548, endPoint y: 77, distance: 18.1
click at [550, 95] on button "Go!" at bounding box center [548, 95] width 30 height 21
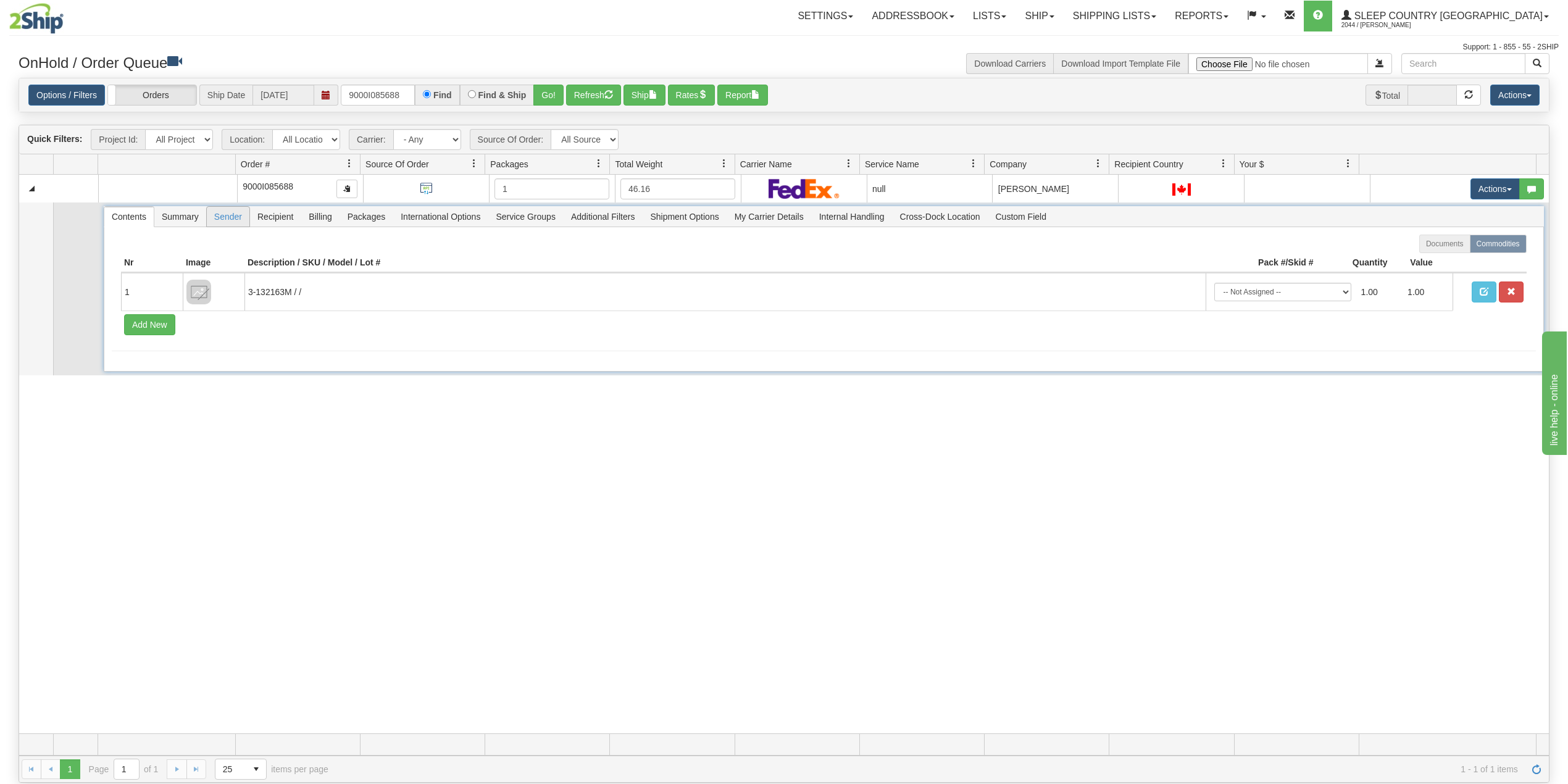
click at [225, 217] on span "Sender" at bounding box center [228, 217] width 43 height 20
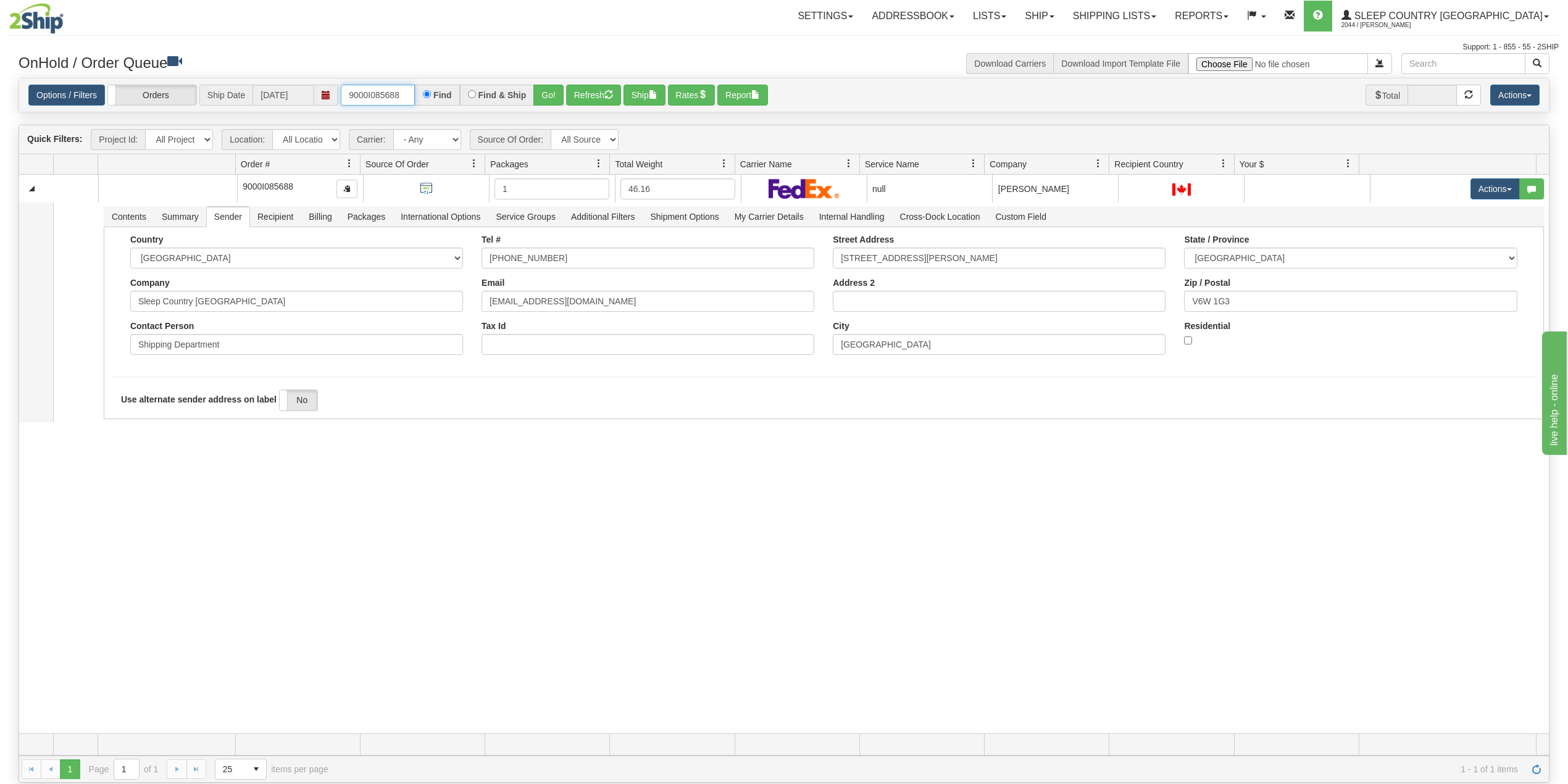
click at [385, 97] on input "9000I085688" at bounding box center [377, 95] width 74 height 21
paste input "8655"
type input "9000I088655"
click at [544, 96] on button "Go!" at bounding box center [548, 95] width 30 height 21
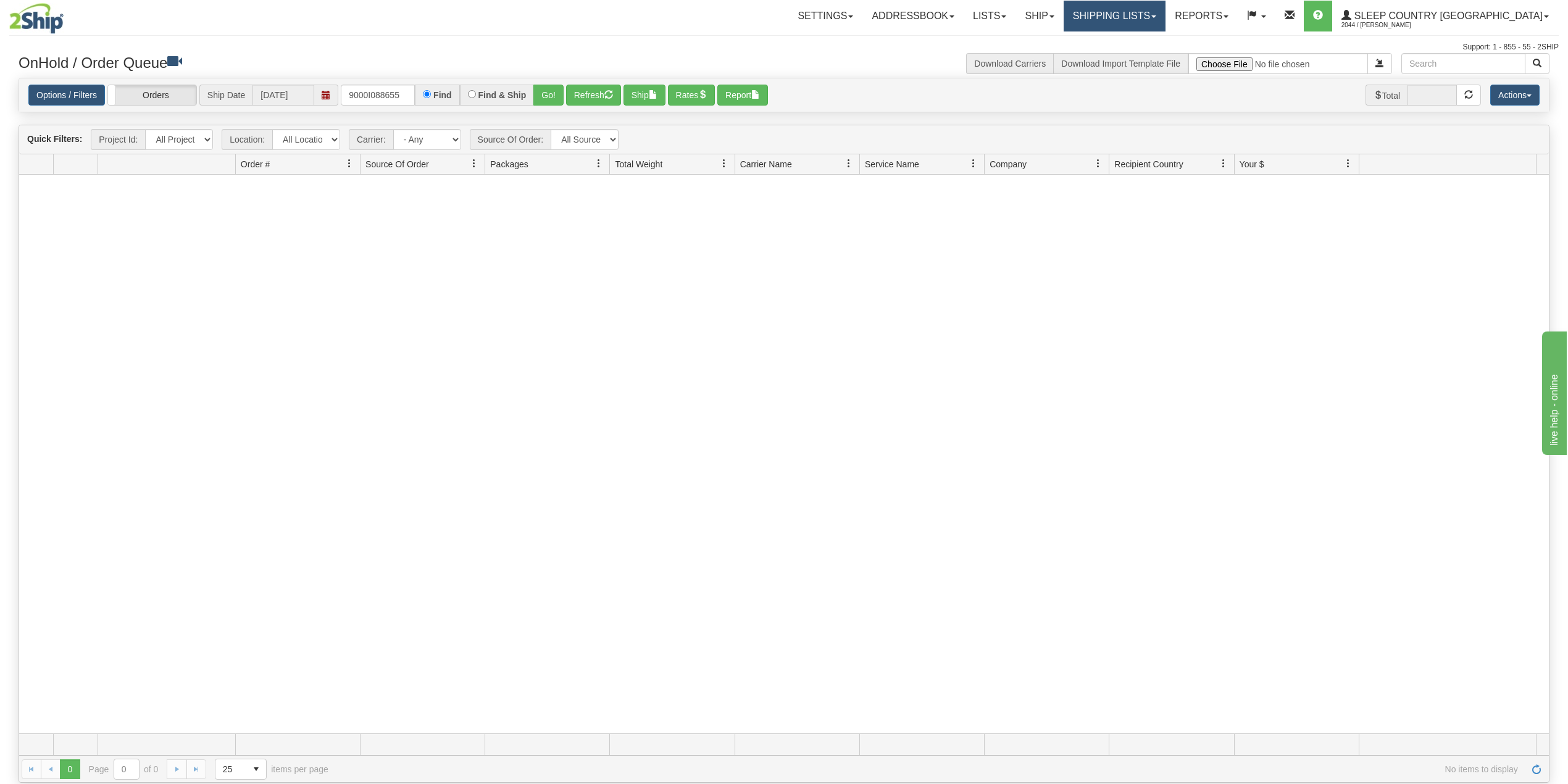
click at [1149, 22] on link "Shipping lists" at bounding box center [1115, 16] width 102 height 31
click at [1139, 54] on span "Search Shipment History" at bounding box center [1104, 59] width 95 height 10
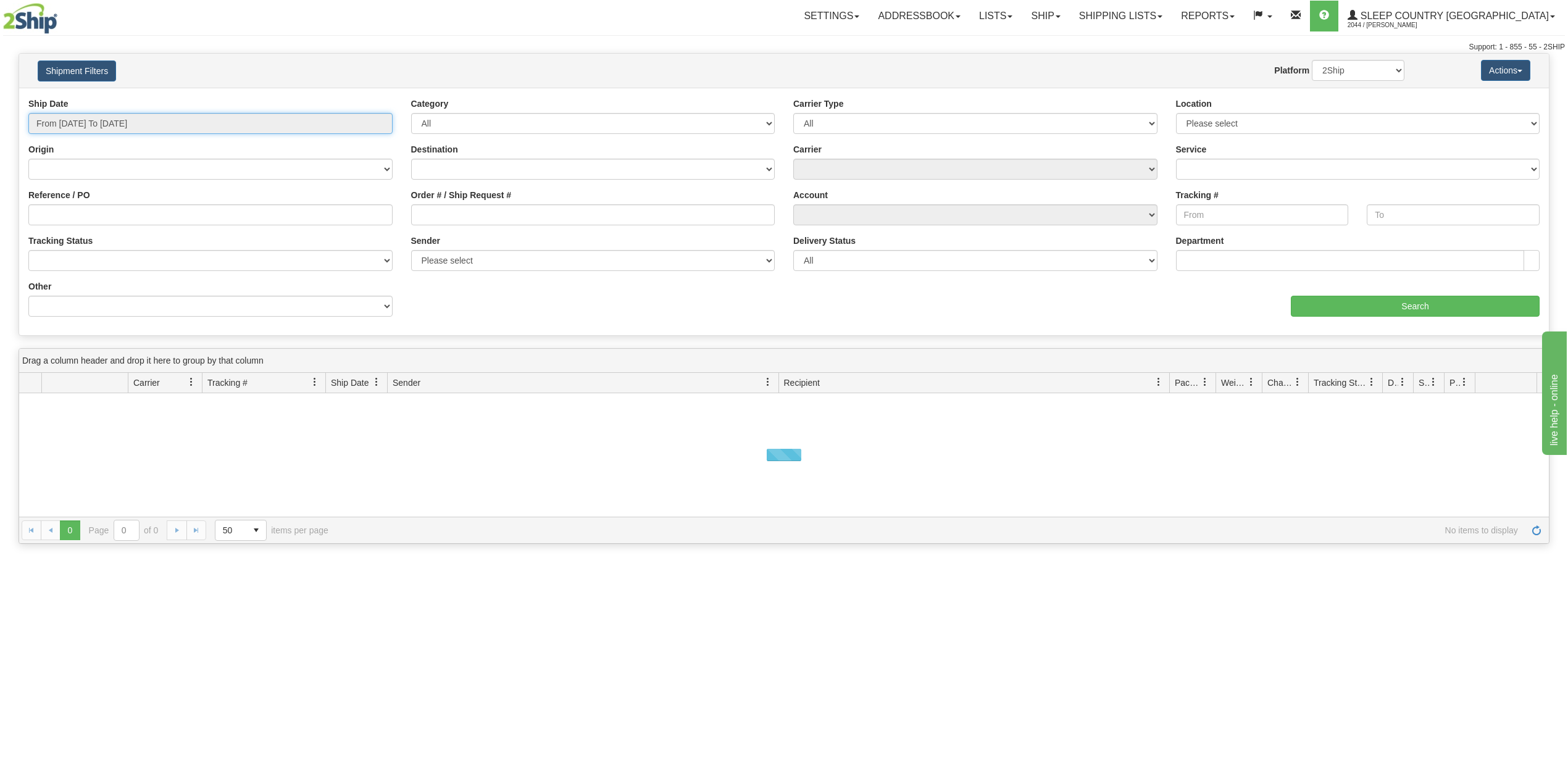
click at [124, 122] on input "From [DATE] To [DATE]" at bounding box center [210, 123] width 364 height 21
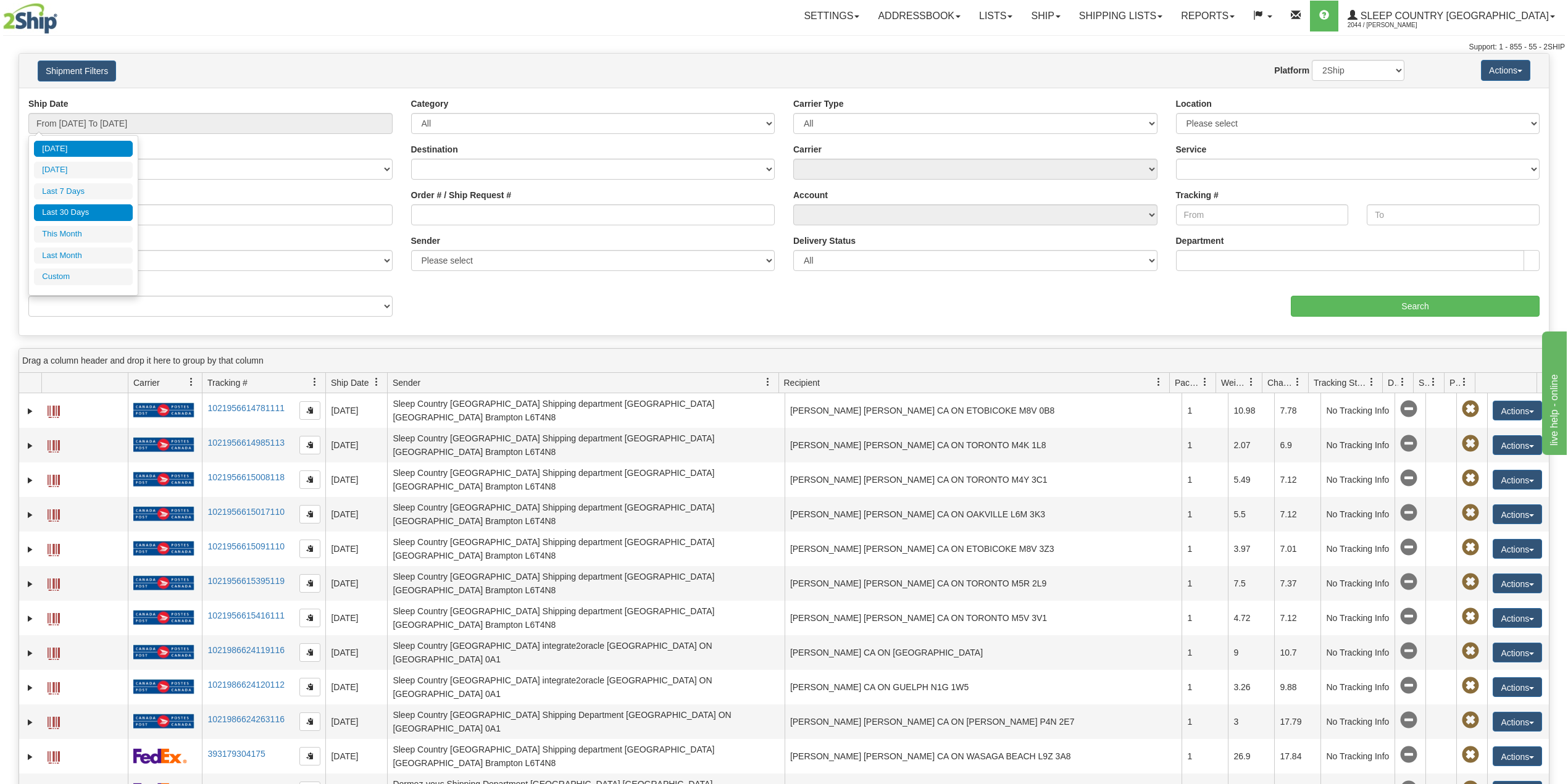
click at [77, 218] on li "Last 30 Days" at bounding box center [83, 212] width 99 height 17
type input "From [DATE] To [DATE]"
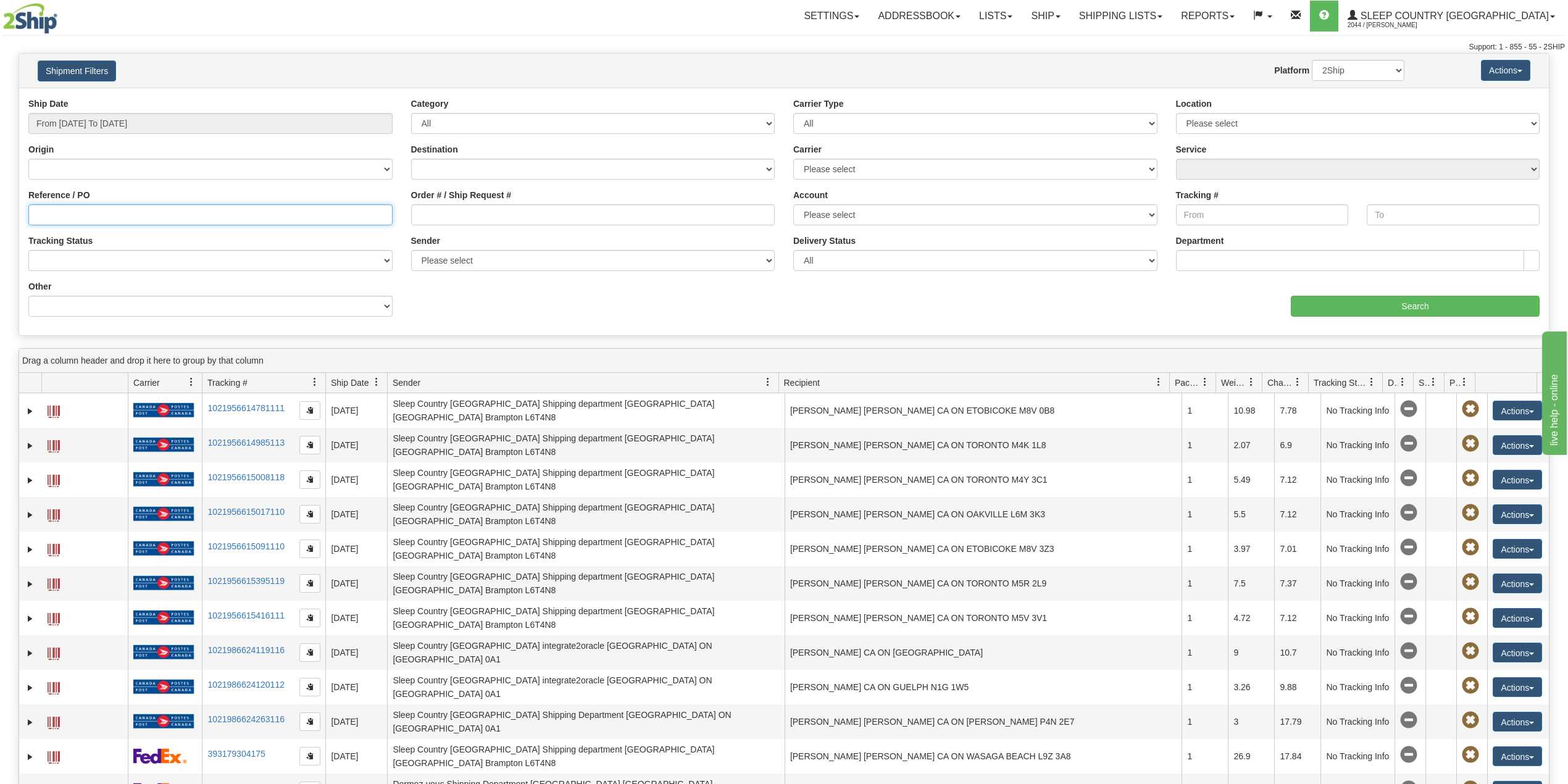
click at [87, 214] on input "Reference / PO" at bounding box center [210, 214] width 364 height 21
paste input "9000I088655"
click at [1342, 311] on input "Search" at bounding box center [1415, 306] width 248 height 21
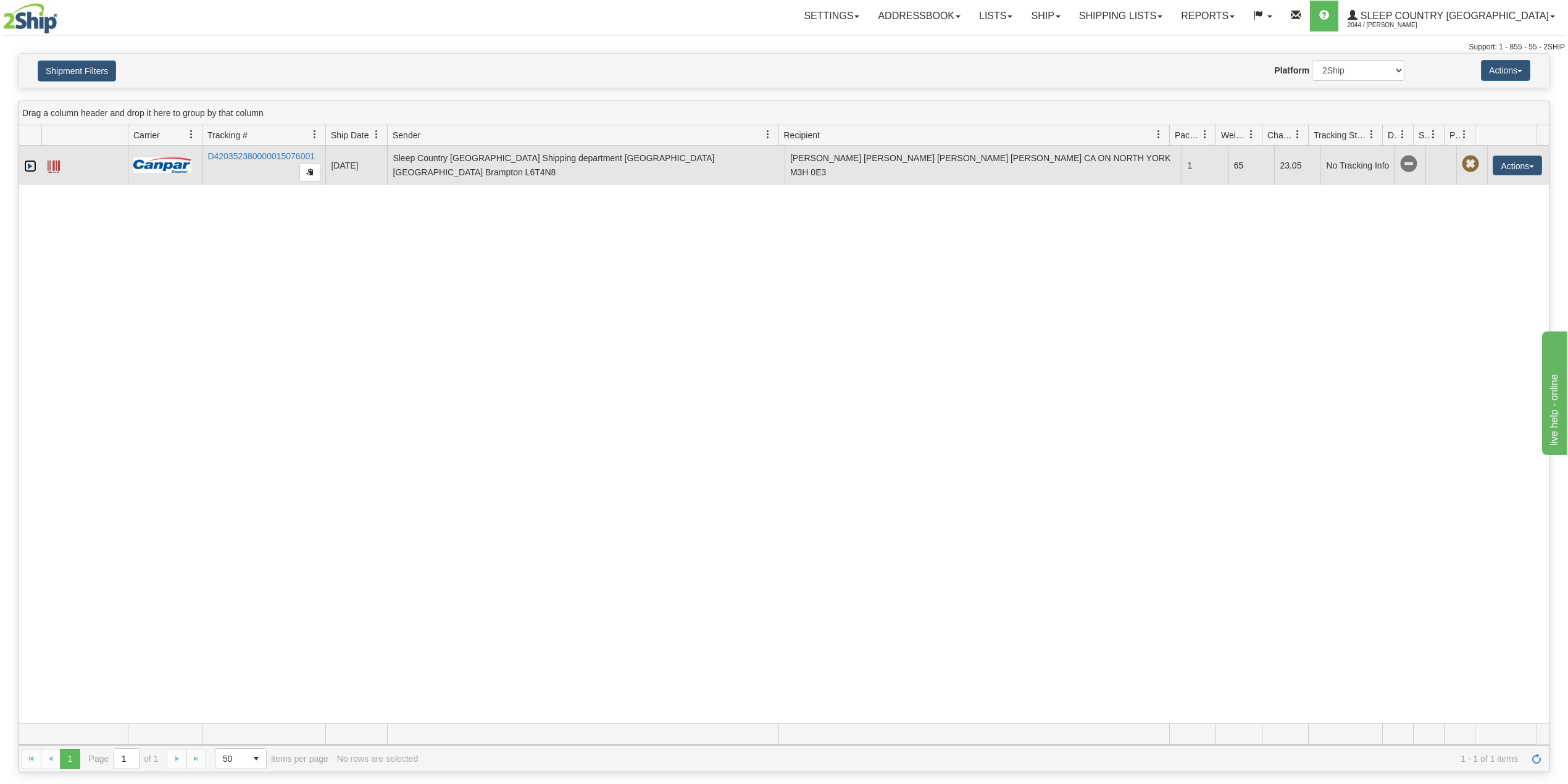
click at [28, 169] on link "Expand" at bounding box center [30, 166] width 12 height 12
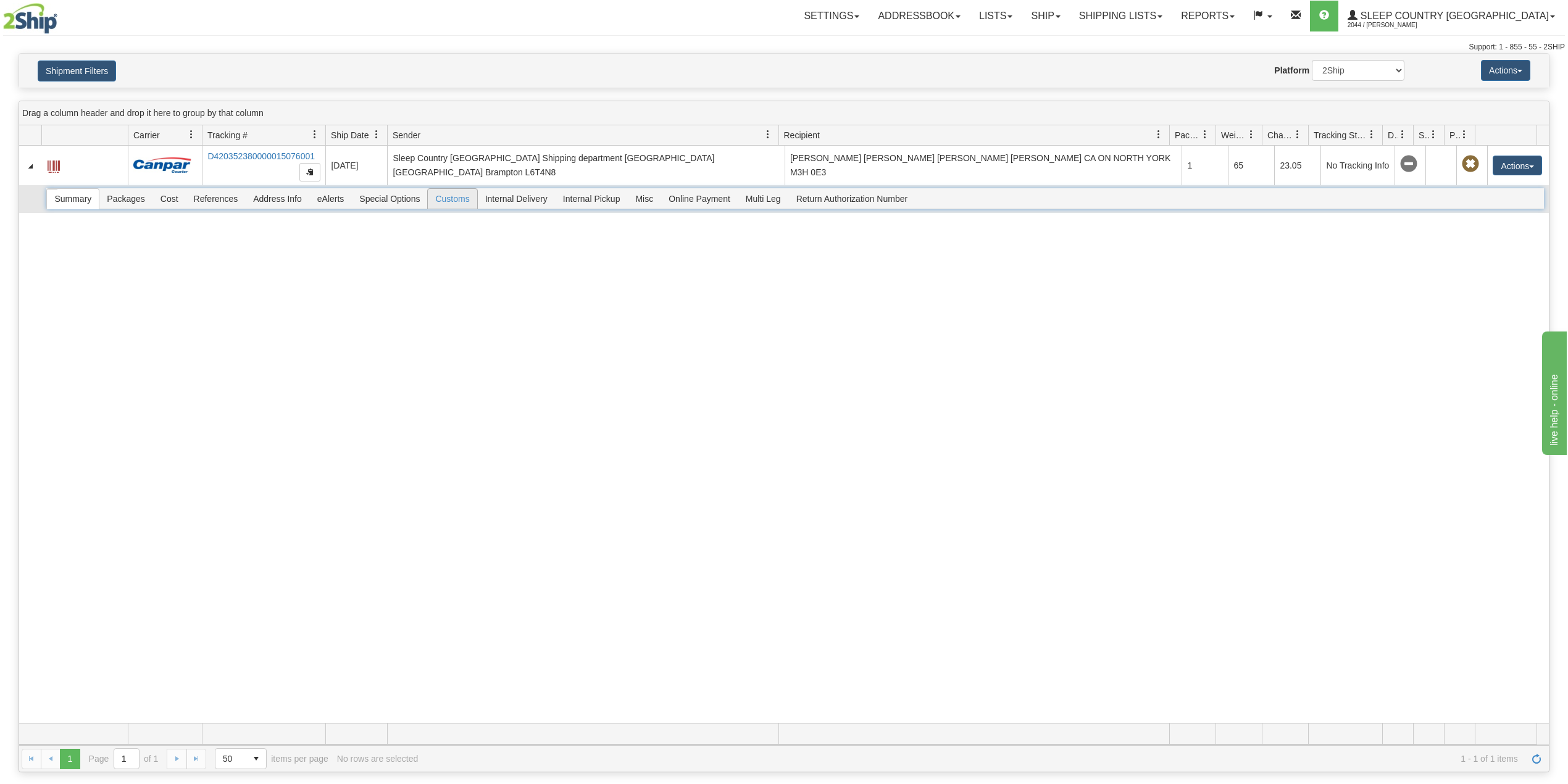
click at [463, 202] on span "Customs" at bounding box center [452, 199] width 49 height 20
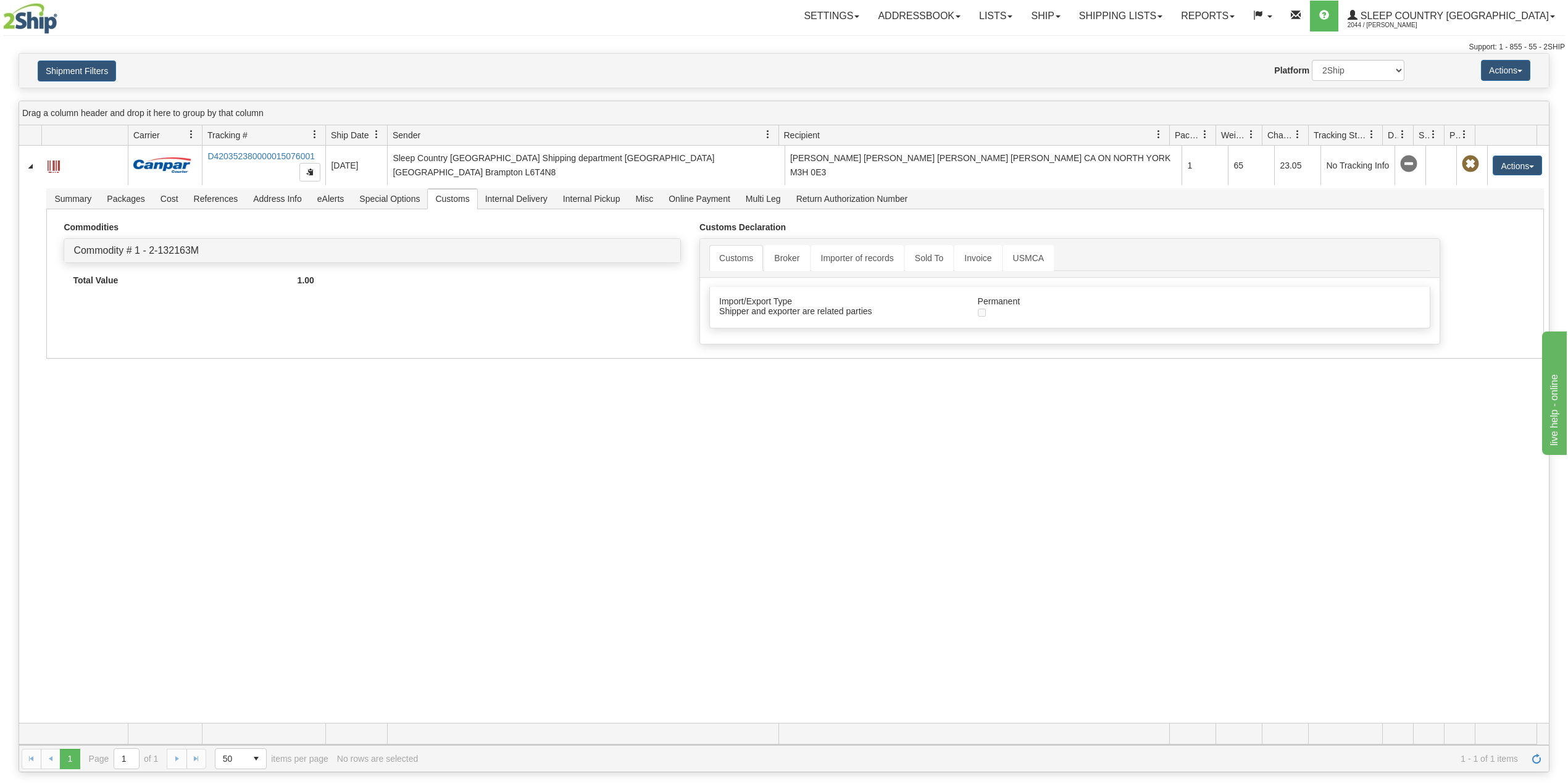
click at [630, 31] on div "Settings Shipping Preferences Fields Preferences New Addressbook Recipients" at bounding box center [918, 16] width 1291 height 31
click at [79, 75] on button "Shipment Filters" at bounding box center [76, 71] width 78 height 21
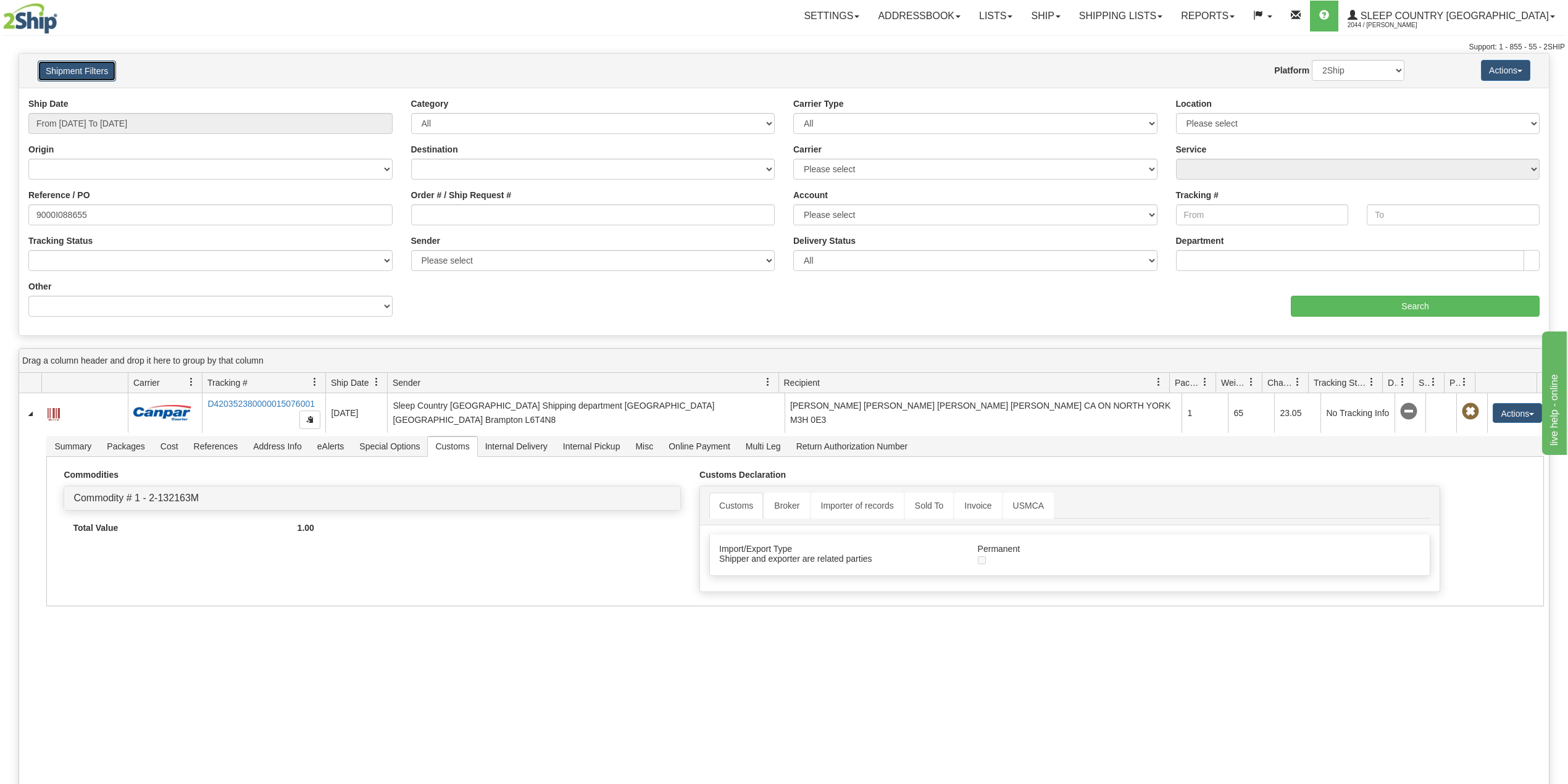
click at [77, 69] on button "Shipment Filters" at bounding box center [76, 71] width 78 height 21
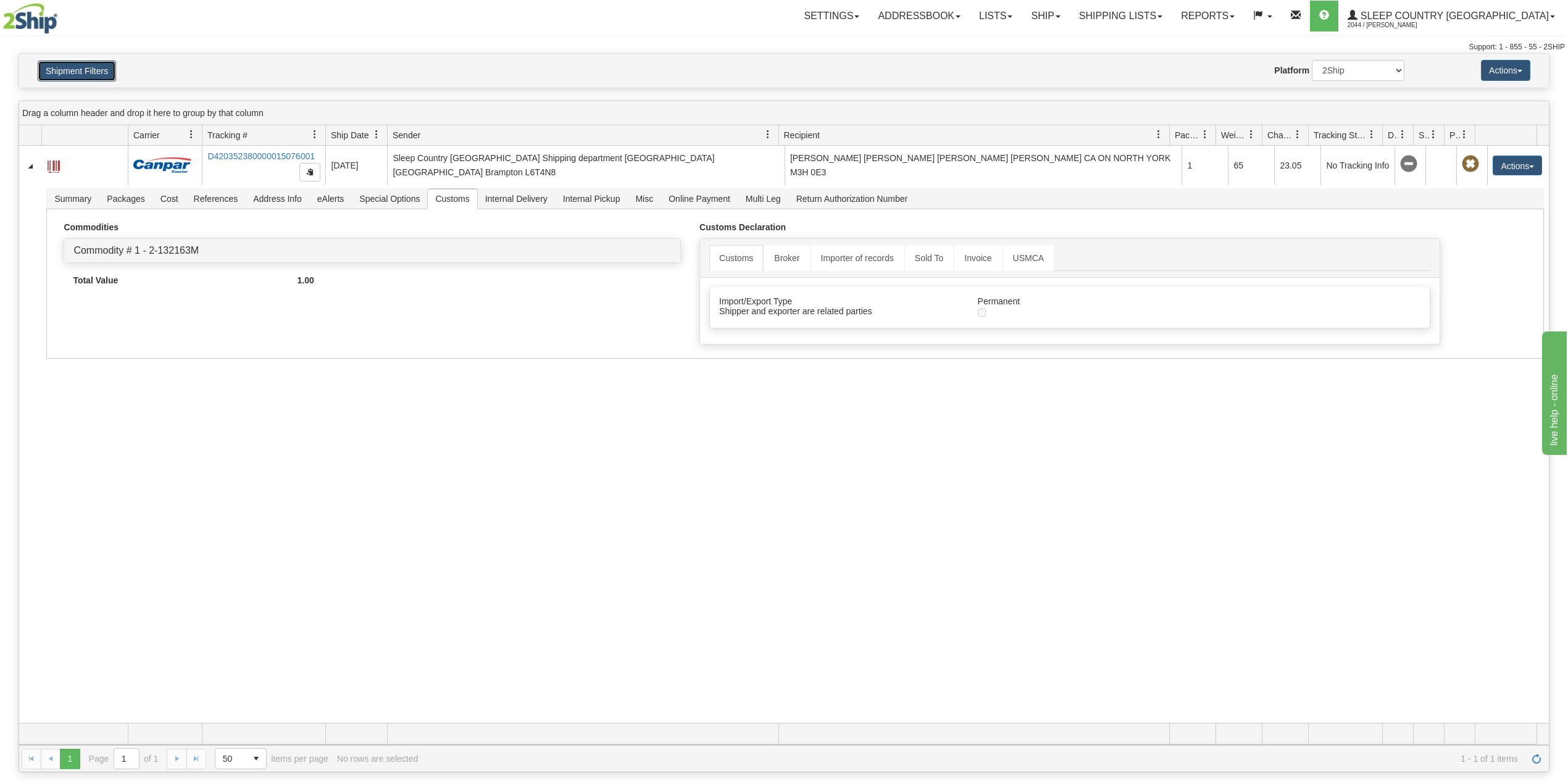
click at [100, 70] on button "Shipment Filters" at bounding box center [76, 71] width 78 height 21
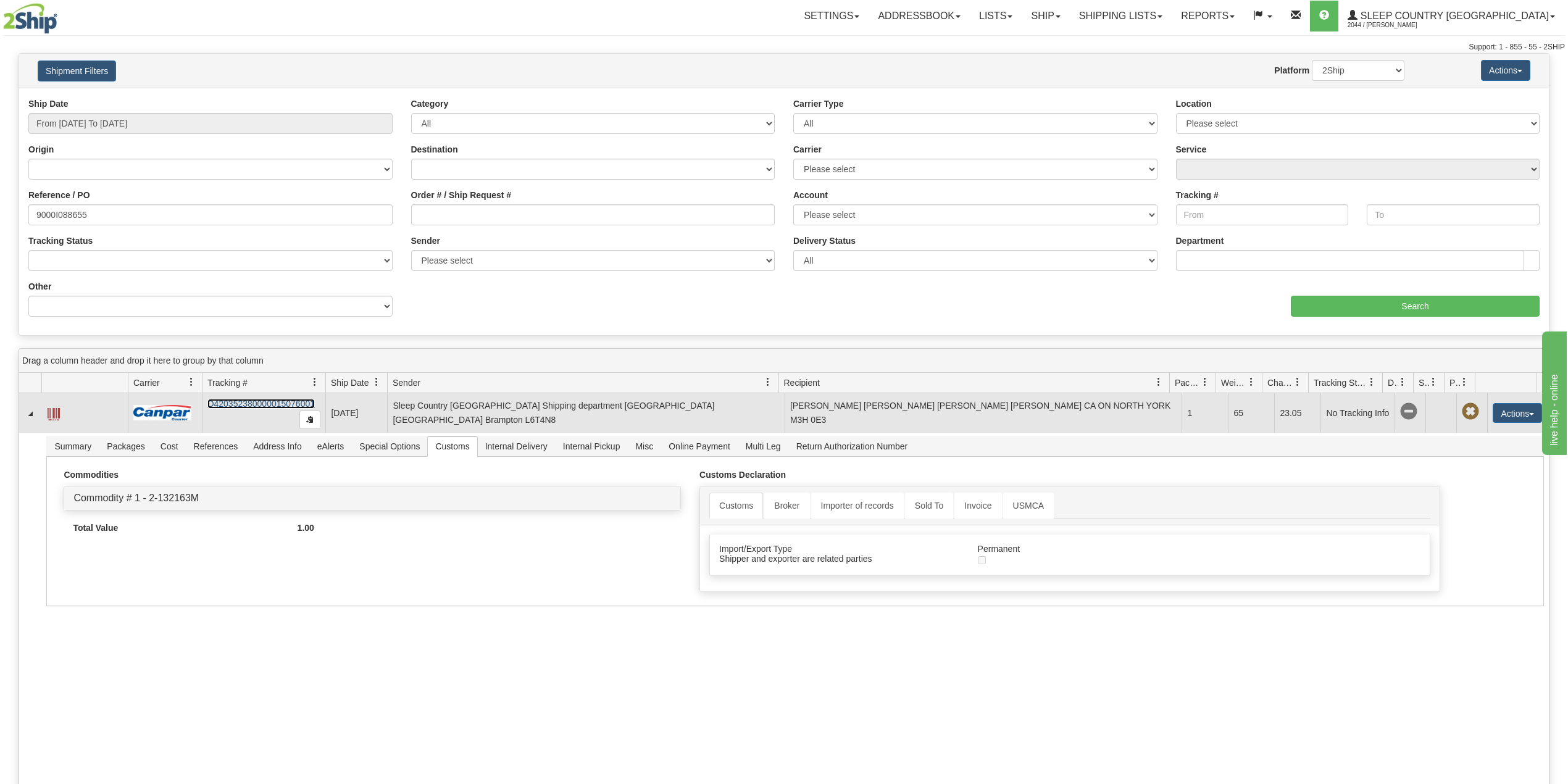
click at [248, 405] on link "D420352380000015076001" at bounding box center [261, 403] width 108 height 10
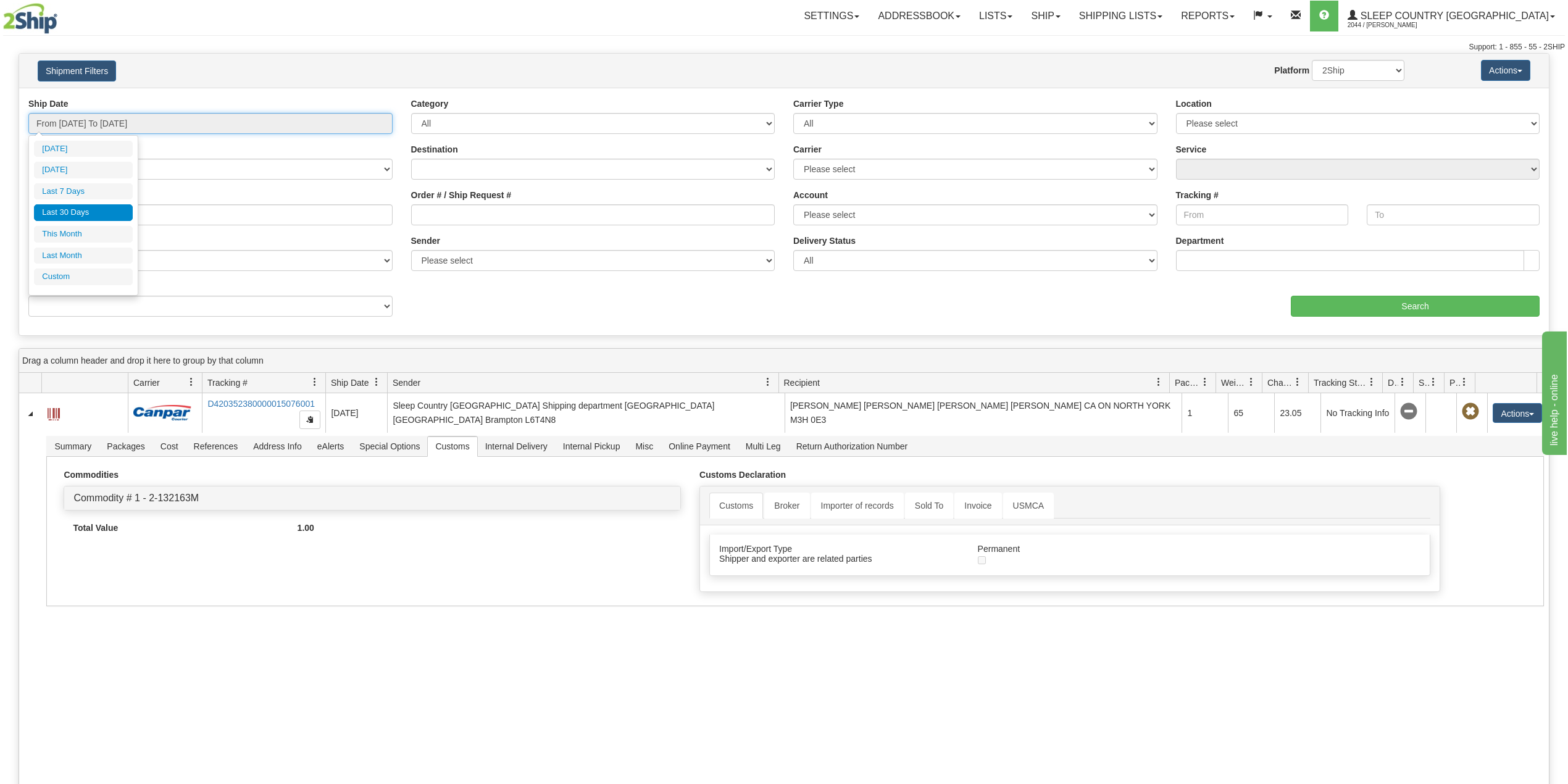
click at [144, 132] on input "From 08/17/2025 To 09/15/2025" at bounding box center [210, 123] width 364 height 21
click at [99, 210] on li "Last 30 Days" at bounding box center [83, 212] width 99 height 17
click at [79, 213] on input "9000I088655" at bounding box center [210, 214] width 364 height 21
click at [79, 212] on input "9000I088655" at bounding box center [210, 214] width 364 height 21
paste input "64457"
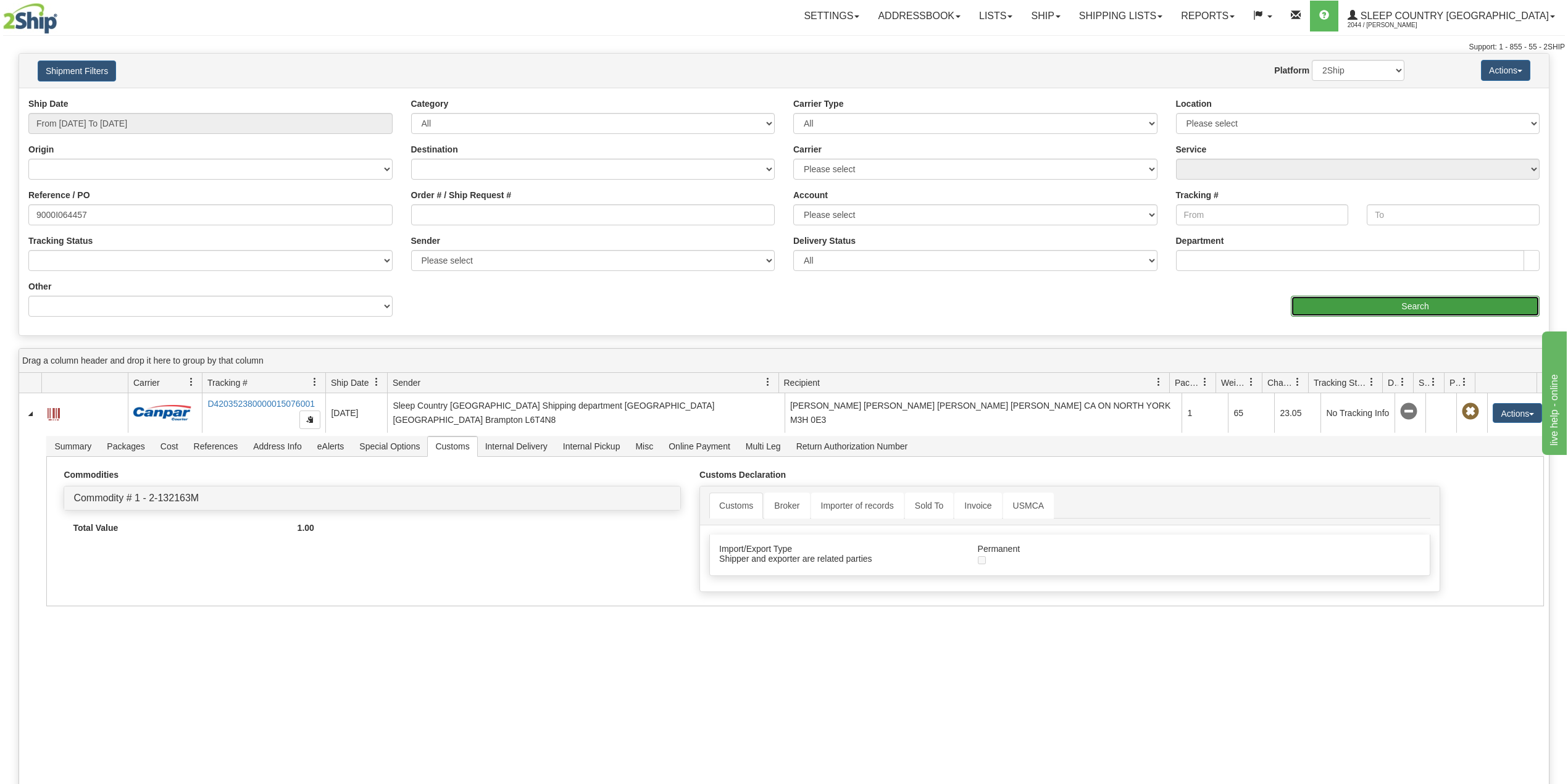
click at [1408, 310] on input "Search" at bounding box center [1415, 306] width 248 height 21
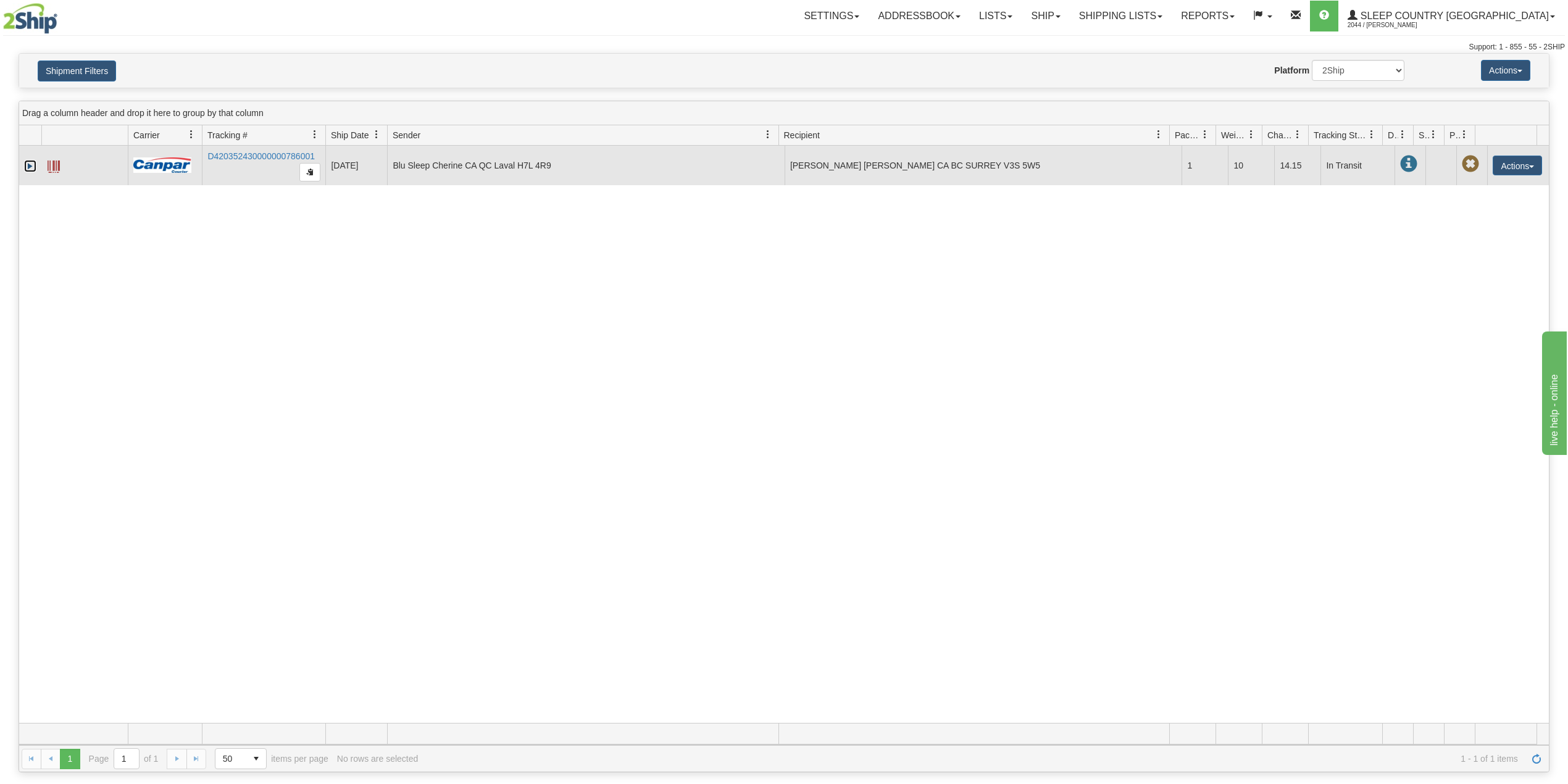
click at [31, 168] on link "Expand" at bounding box center [30, 166] width 12 height 12
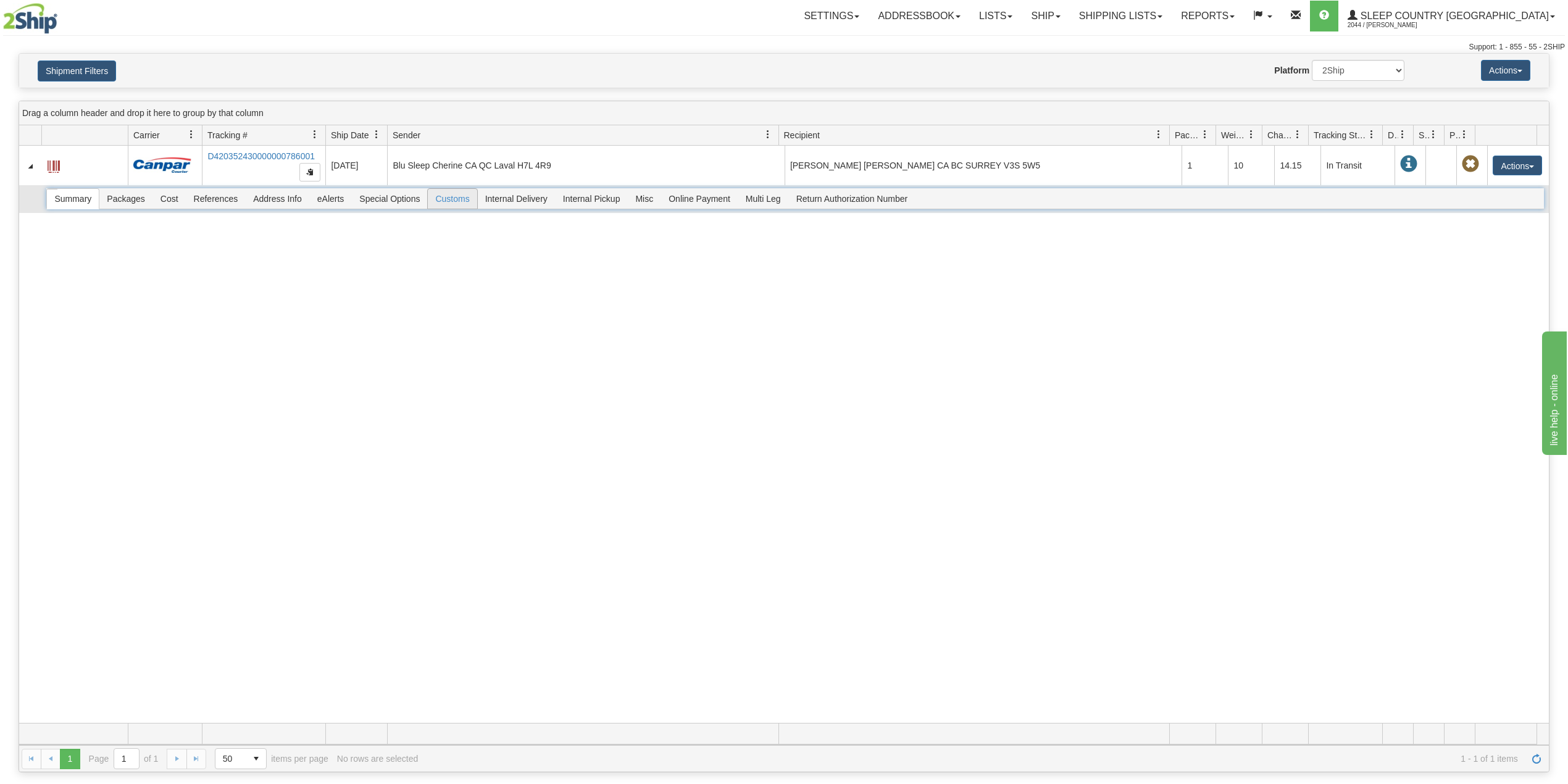
click at [451, 200] on span "Customs" at bounding box center [452, 199] width 49 height 20
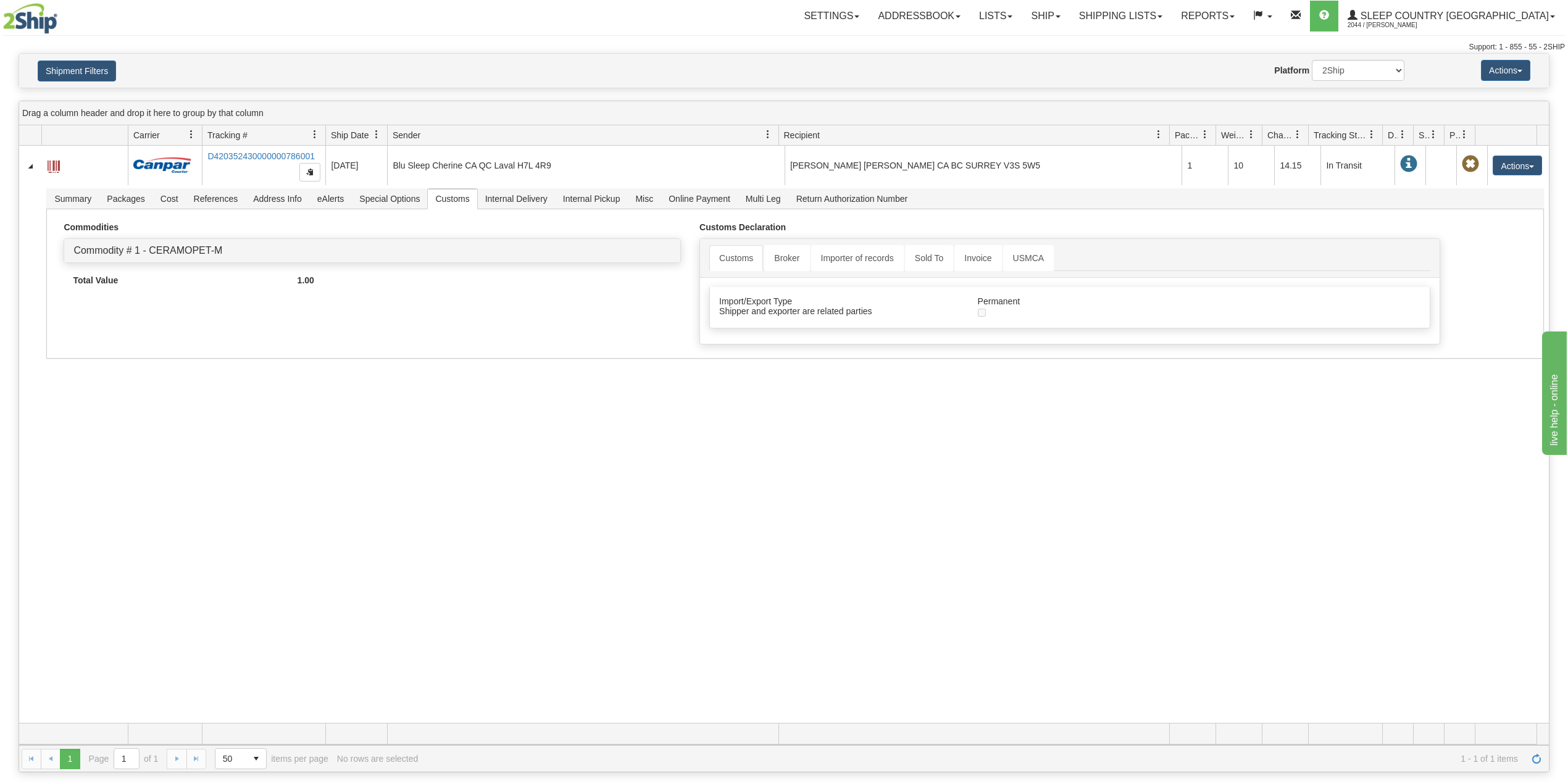
click at [376, 463] on div "31577124 2044 D420352430000000786001 09/08/2025 09/08/2025 03:45:13 PM Blu Slee…" at bounding box center [784, 434] width 1529 height 577
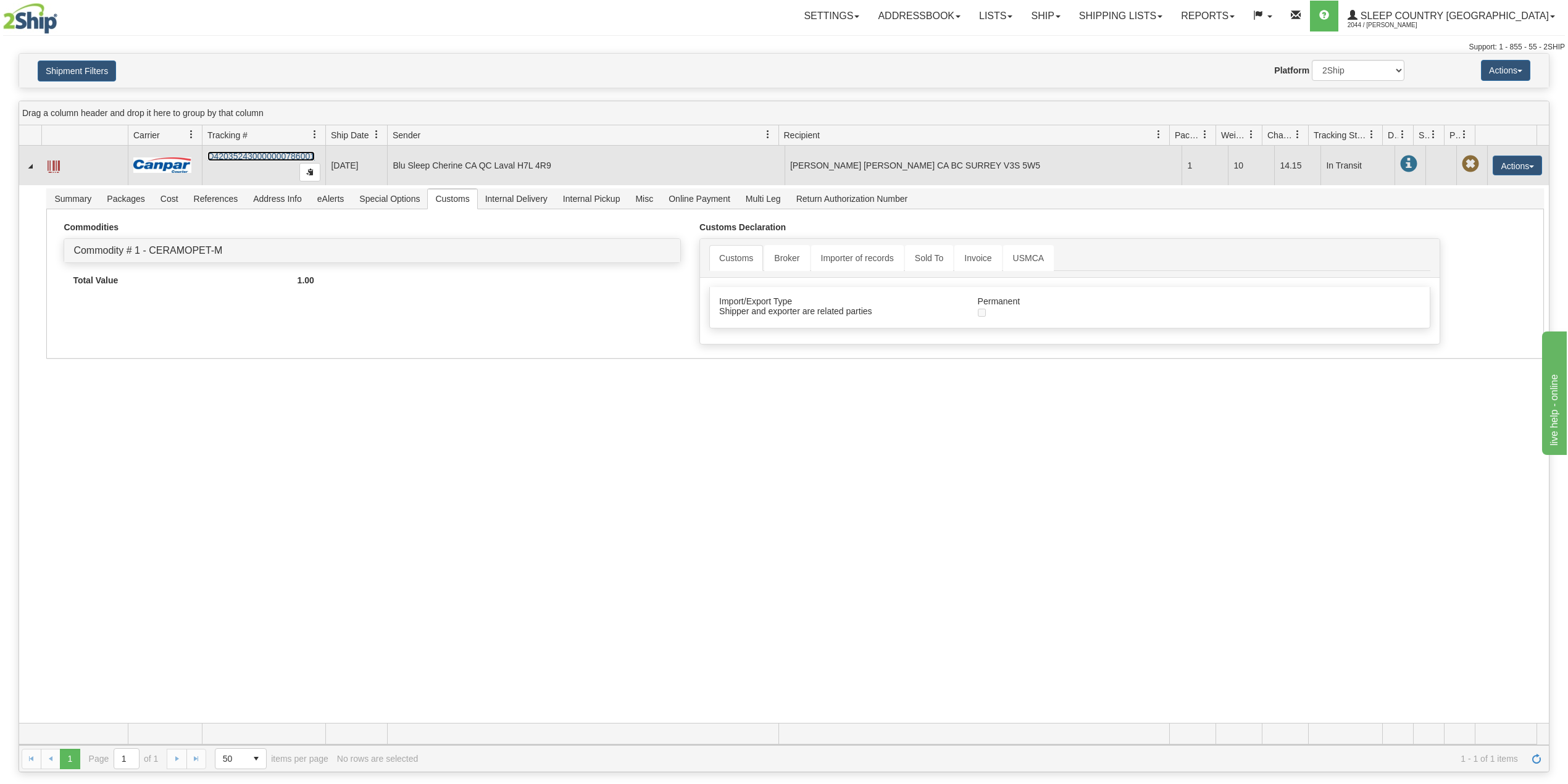
click at [237, 160] on link "D420352430000000786001" at bounding box center [261, 156] width 108 height 10
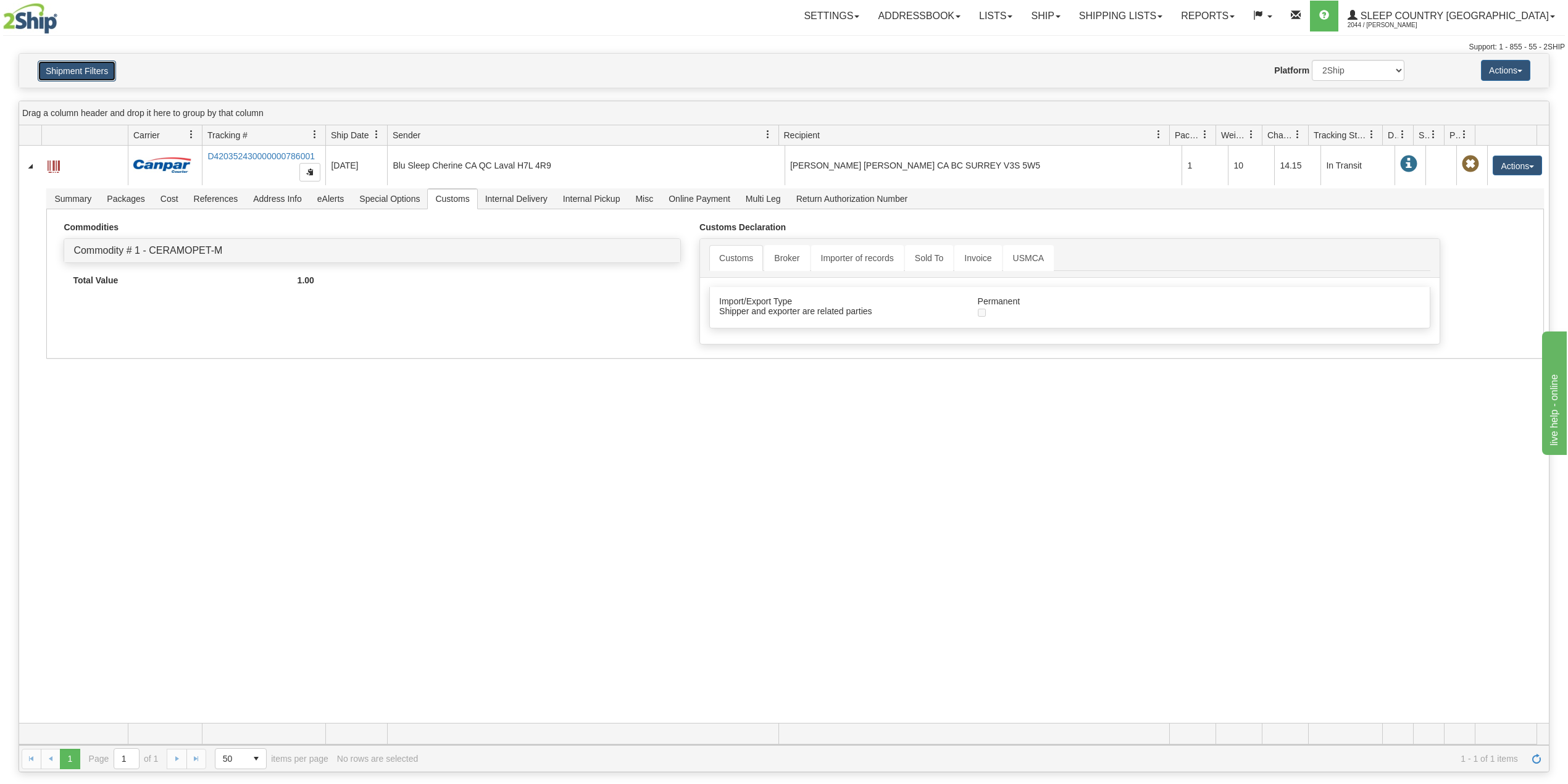
click at [100, 69] on button "Shipment Filters" at bounding box center [76, 71] width 78 height 21
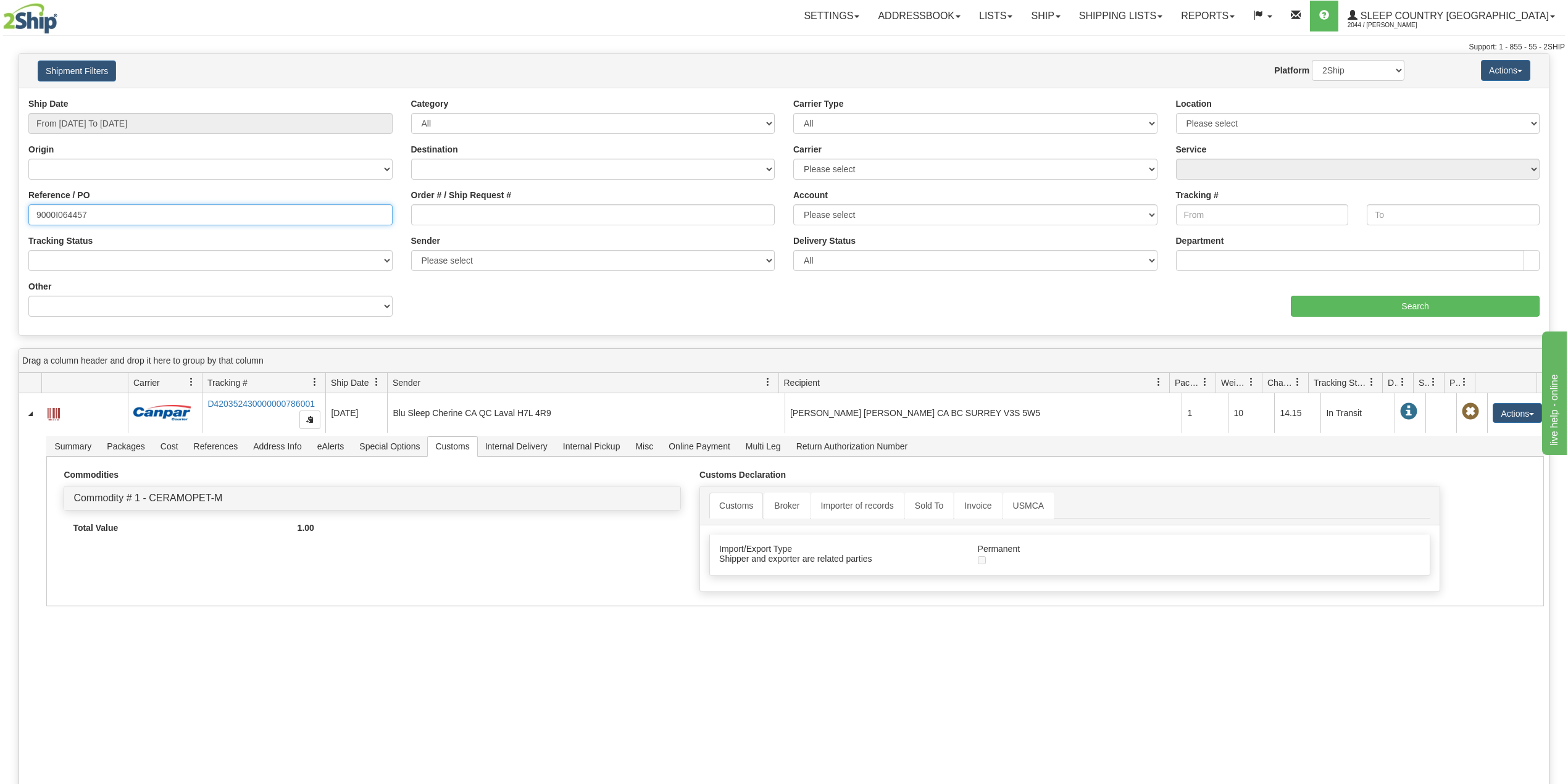
click at [59, 206] on input "9000I064457" at bounding box center [210, 214] width 364 height 21
paste input "321"
type input "9000I064321"
click at [1418, 314] on input "Search" at bounding box center [1415, 306] width 248 height 21
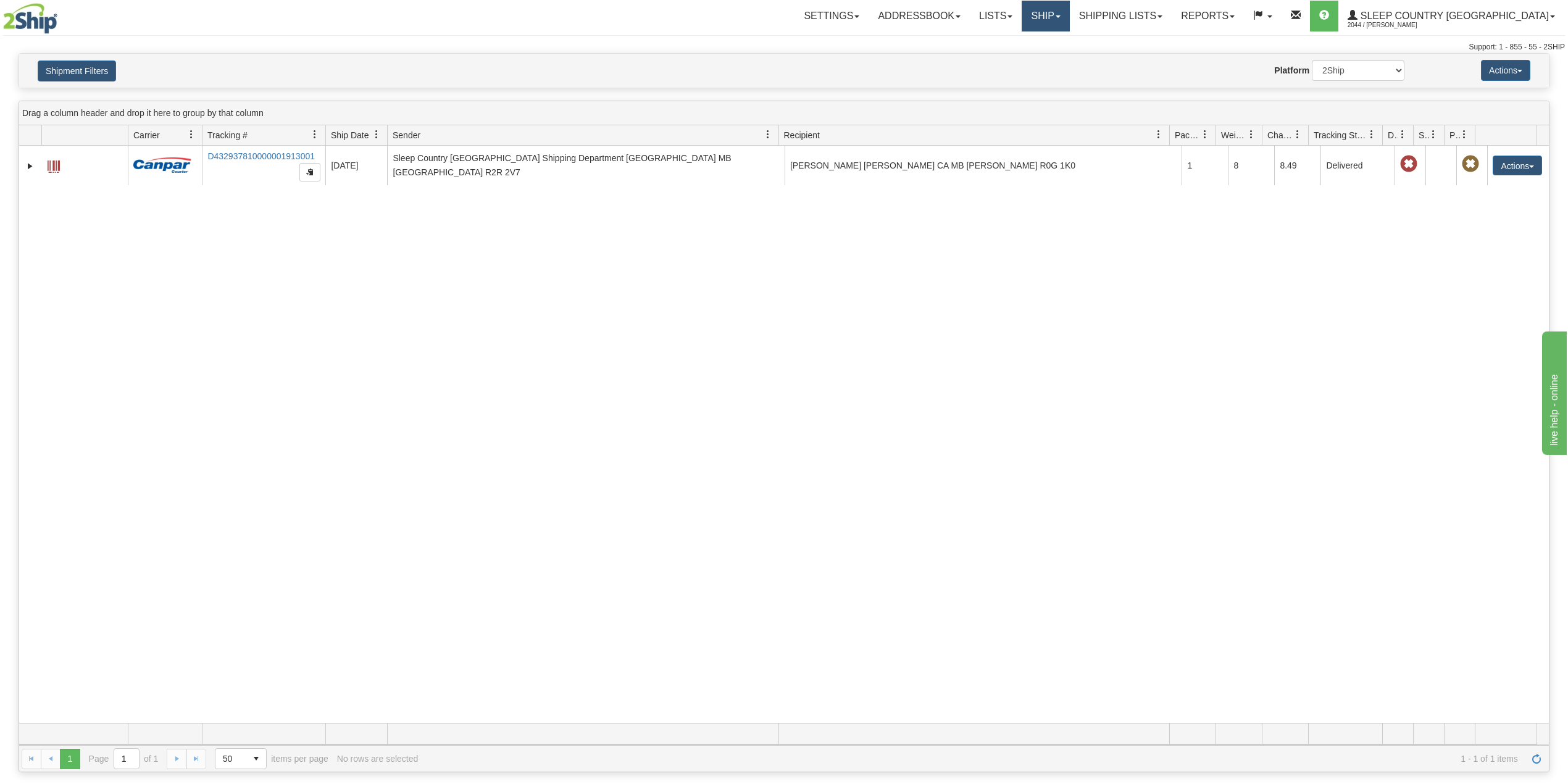
click at [1069, 11] on link "Ship" at bounding box center [1045, 16] width 47 height 31
click at [1056, 54] on span "OnHold / Order Queue" at bounding box center [1013, 59] width 87 height 10
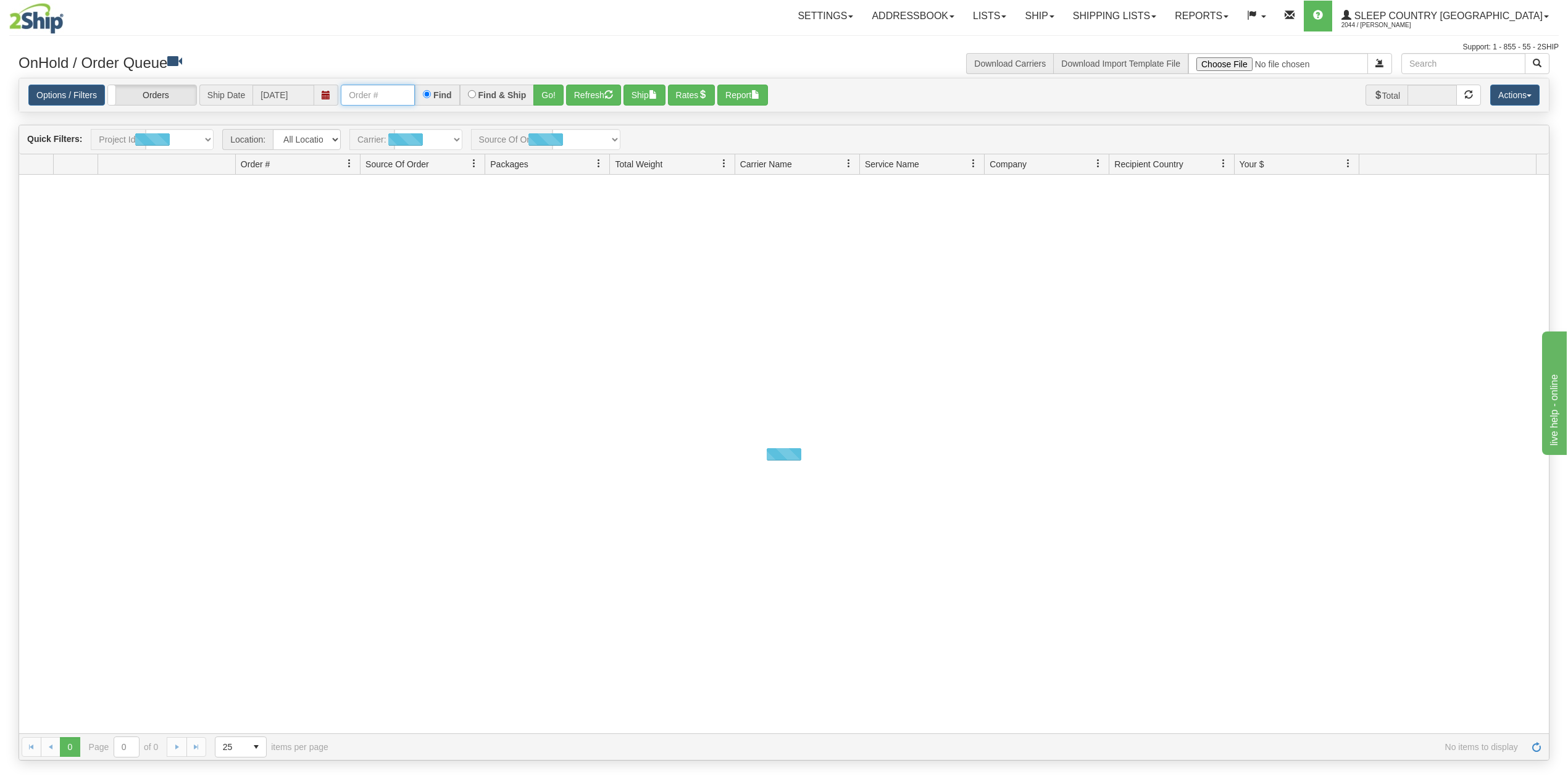
drag, startPoint x: 367, startPoint y: 102, endPoint x: 383, endPoint y: 107, distance: 16.8
click at [367, 102] on input "text" at bounding box center [377, 95] width 74 height 21
paste input "9000I064321"
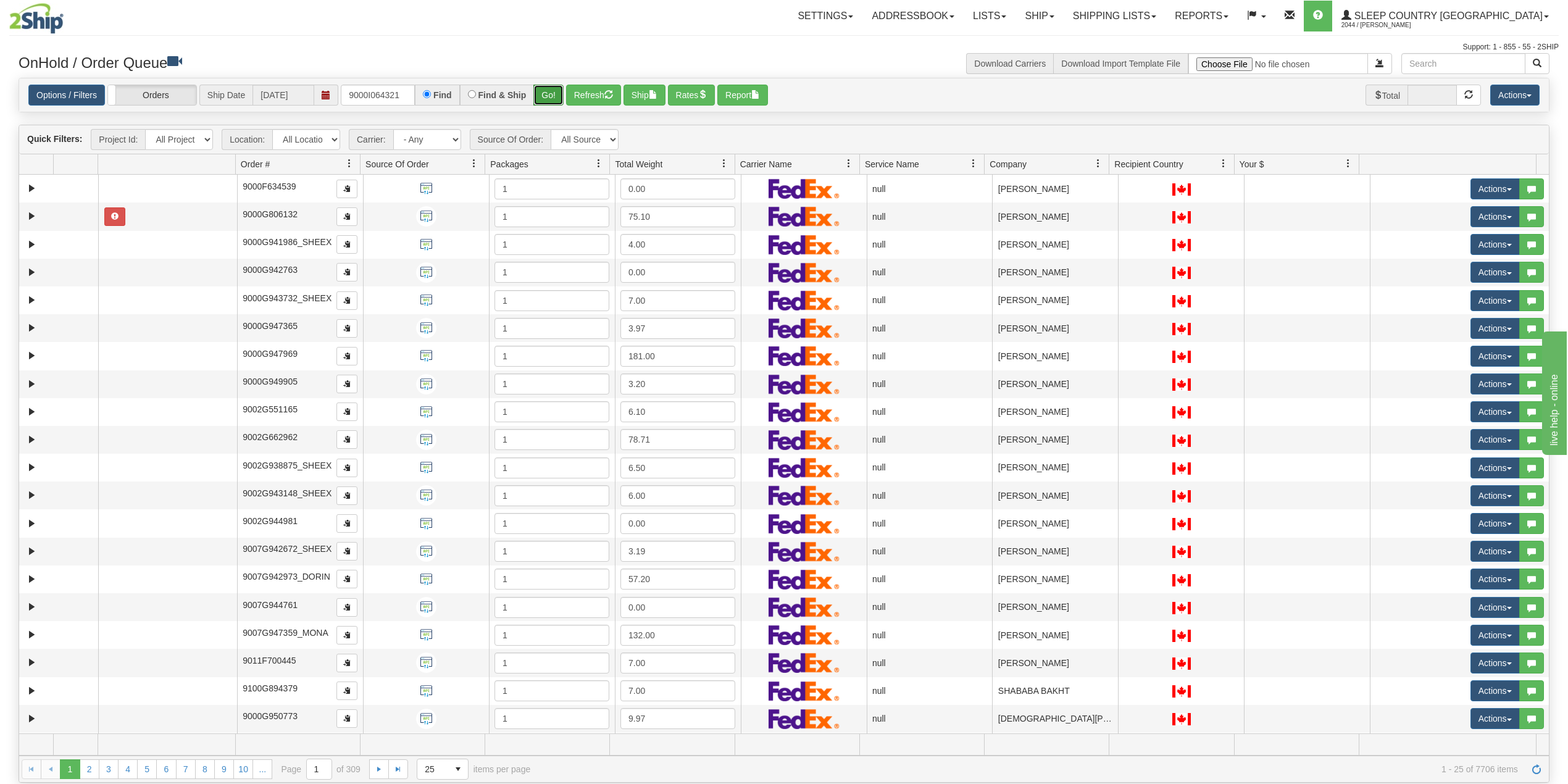
click at [550, 102] on button "Go!" at bounding box center [548, 95] width 30 height 21
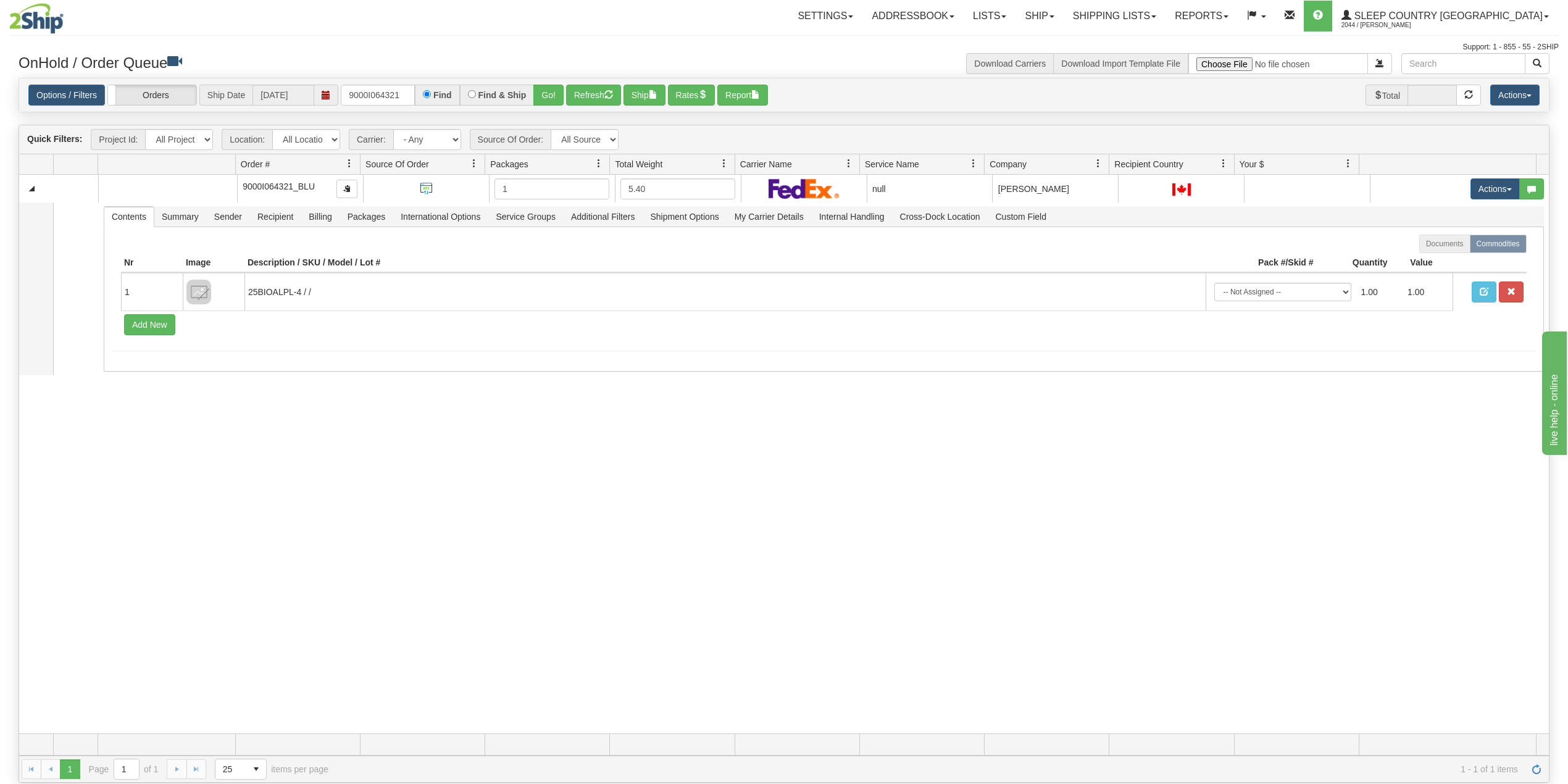
click at [582, 477] on div "31577113 BLU 91104748 0 9000I064321_BLU 1 5.40 null Shipping department Blu Sle…" at bounding box center [784, 454] width 1529 height 559
click at [385, 97] on input "9000I064321" at bounding box center [377, 95] width 74 height 21
paste input "86901"
type input "9000I086901"
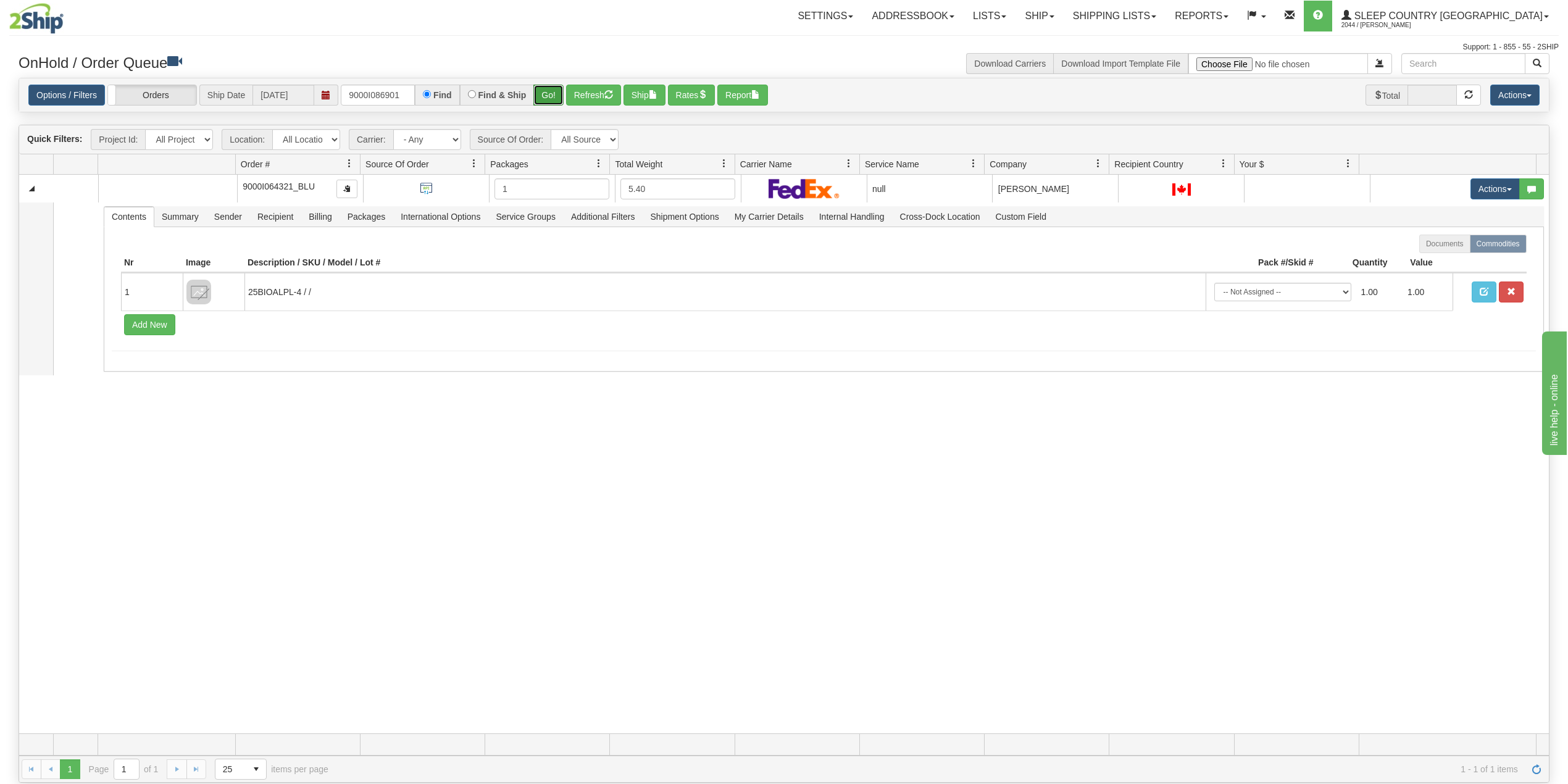
click at [554, 92] on button "Go!" at bounding box center [548, 95] width 30 height 21
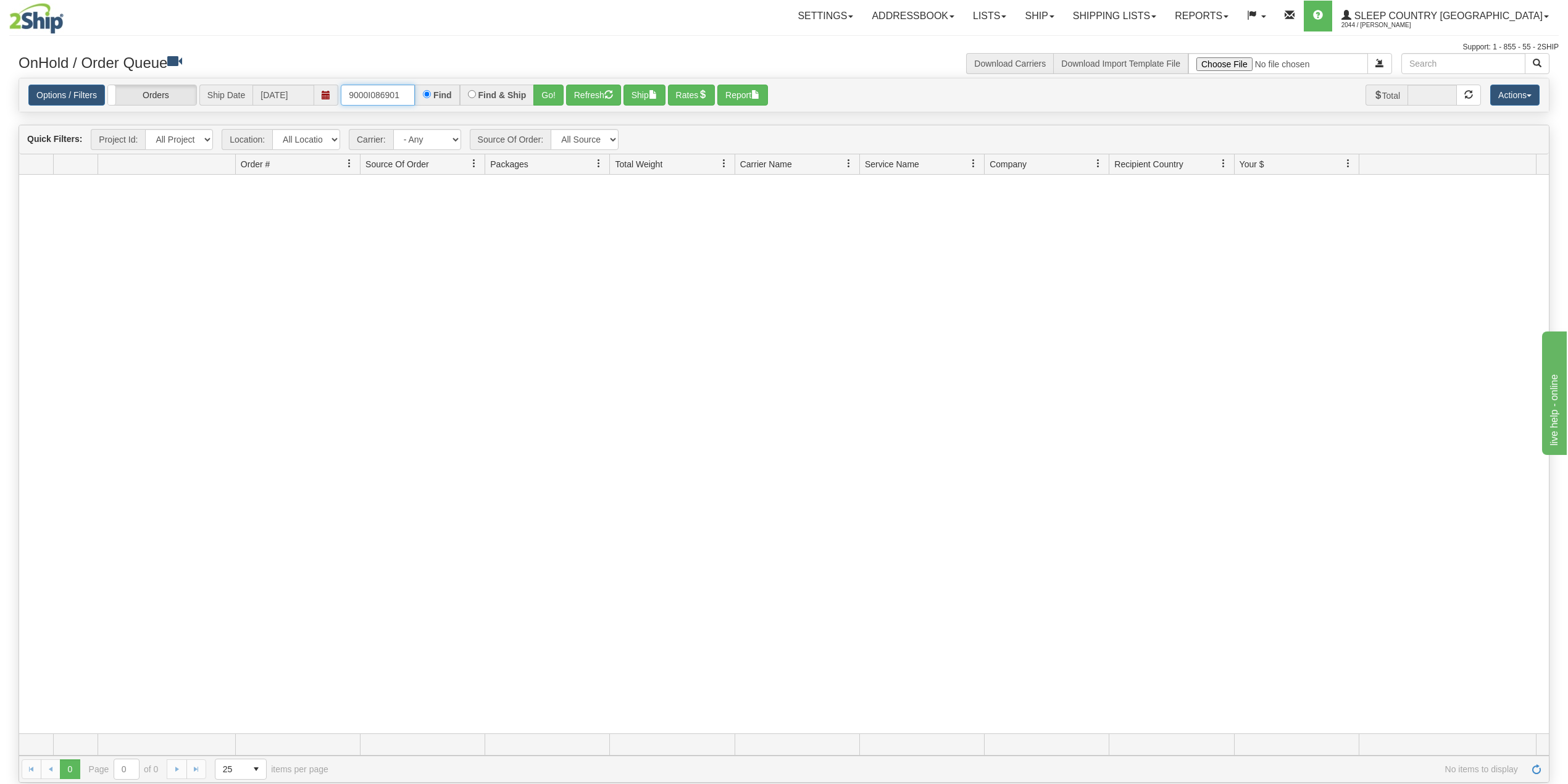
click at [413, 91] on input "9000I086901" at bounding box center [377, 95] width 74 height 21
click at [1165, 16] on link "Shipping lists" at bounding box center [1115, 16] width 102 height 31
click at [1152, 36] on link "Current Shipments" at bounding box center [1105, 43] width 120 height 16
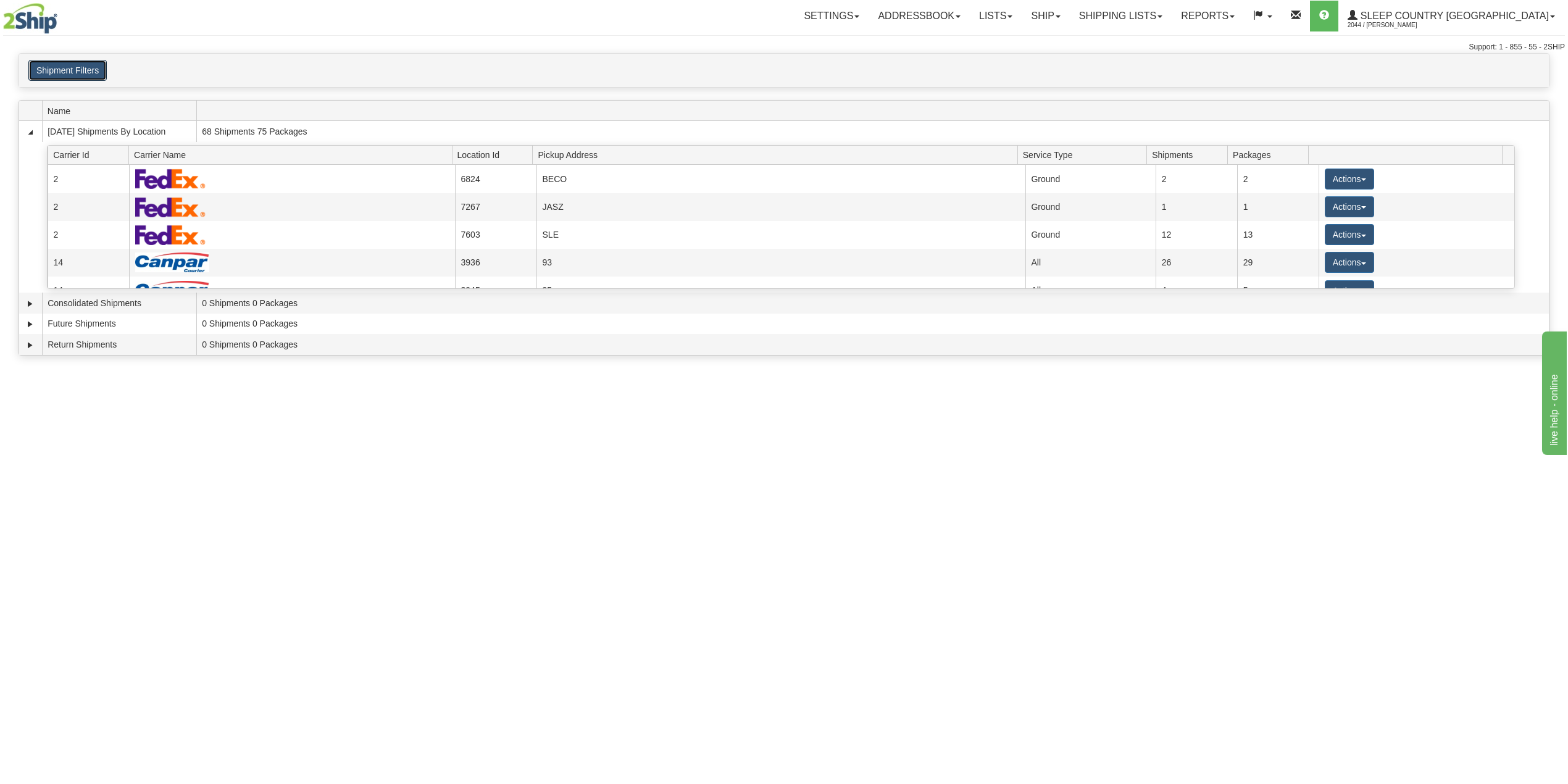
drag, startPoint x: 82, startPoint y: 67, endPoint x: 102, endPoint y: 118, distance: 54.8
click at [83, 67] on button "Shipment Filters" at bounding box center [67, 70] width 78 height 21
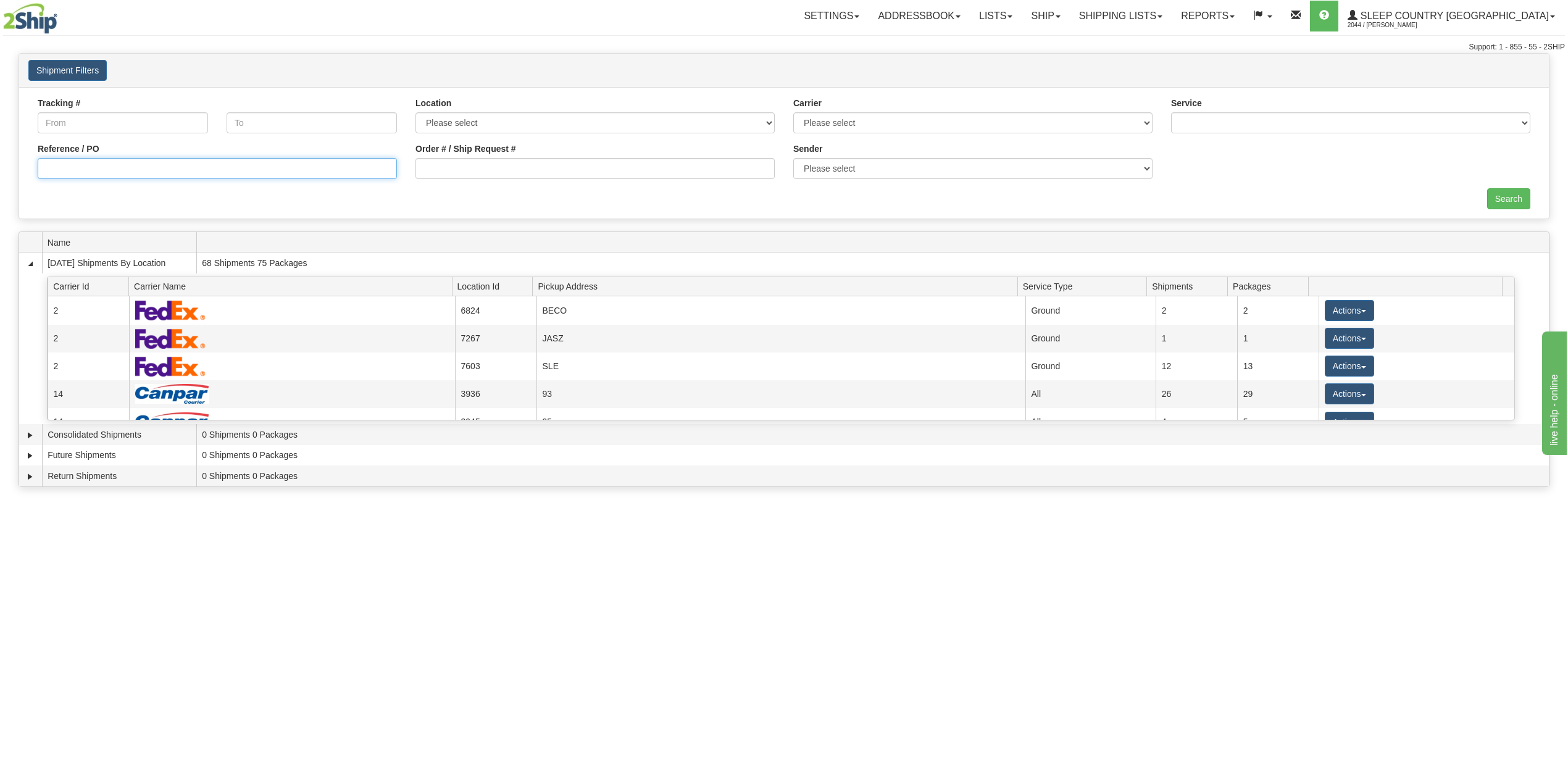
drag, startPoint x: 106, startPoint y: 176, endPoint x: 112, endPoint y: 174, distance: 6.3
click at [107, 176] on input "Reference / PO" at bounding box center [217, 168] width 359 height 21
paste input "9000I086901"
type input "9000I086901"
click at [1510, 201] on input "Search" at bounding box center [1509, 198] width 43 height 21
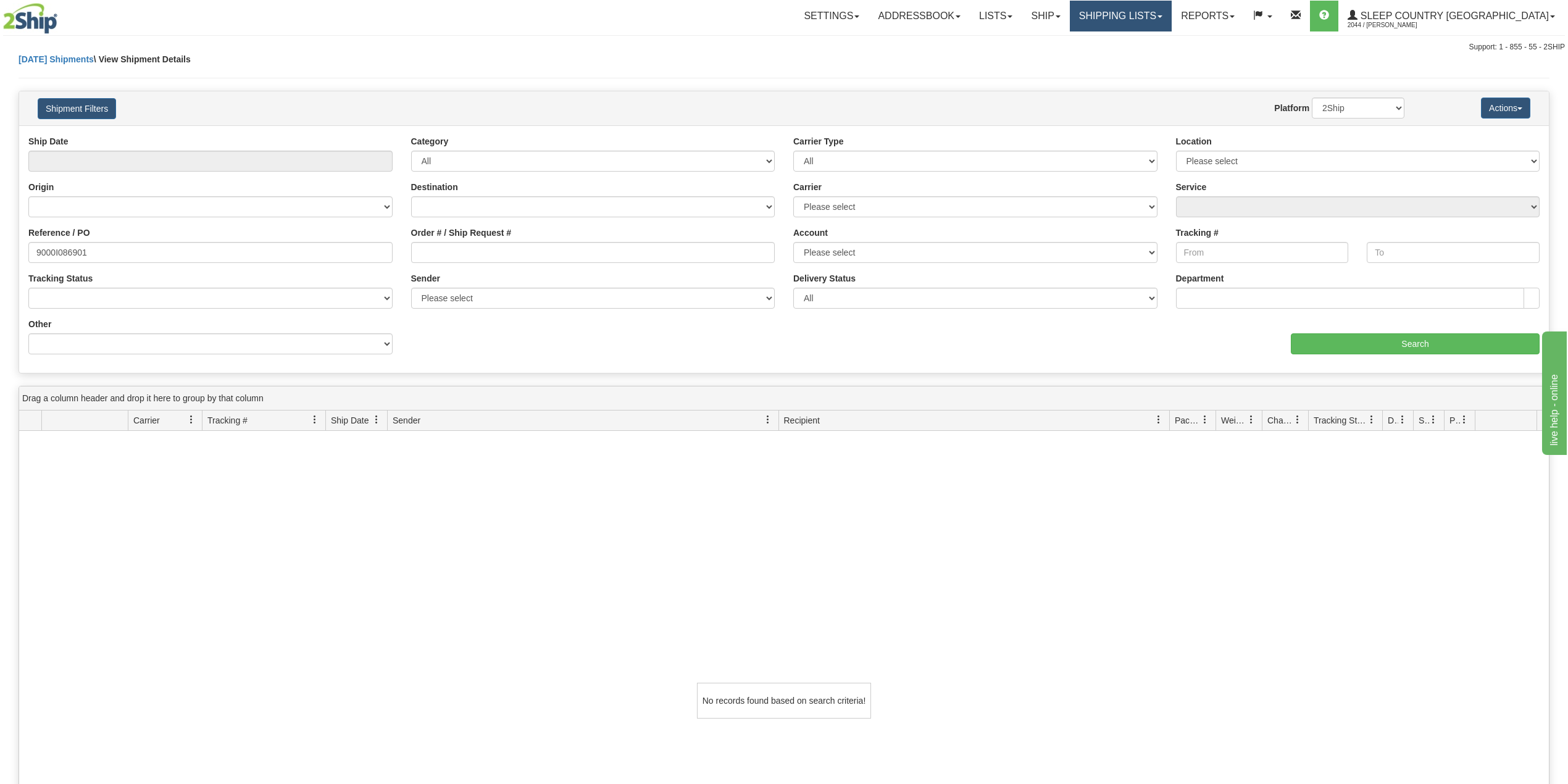
click at [1171, 19] on link "Shipping lists" at bounding box center [1121, 16] width 102 height 31
click at [1159, 58] on span "Search Shipment History" at bounding box center [1111, 59] width 95 height 10
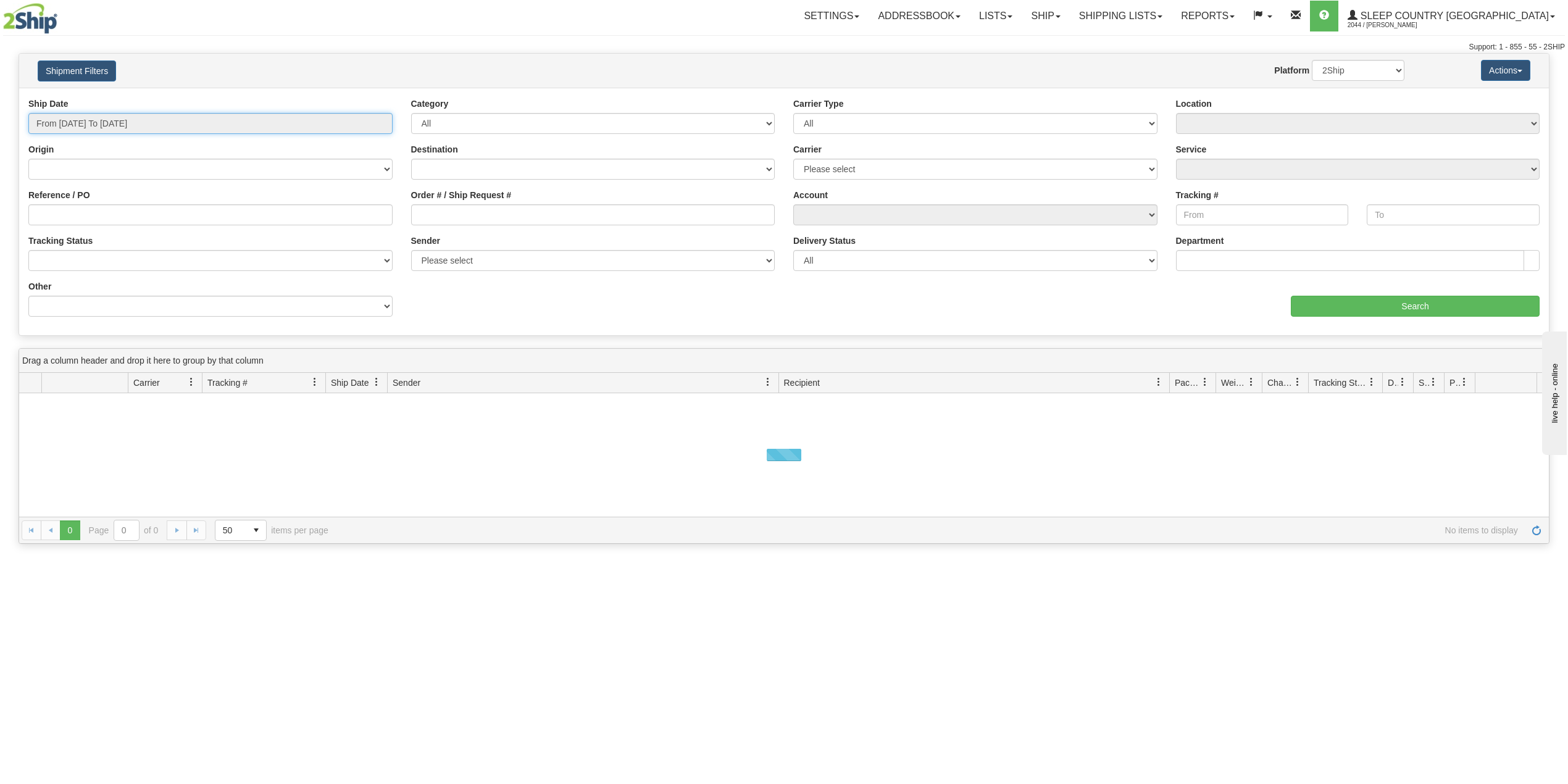
click at [128, 114] on input "From [DATE] To [DATE]" at bounding box center [210, 123] width 364 height 21
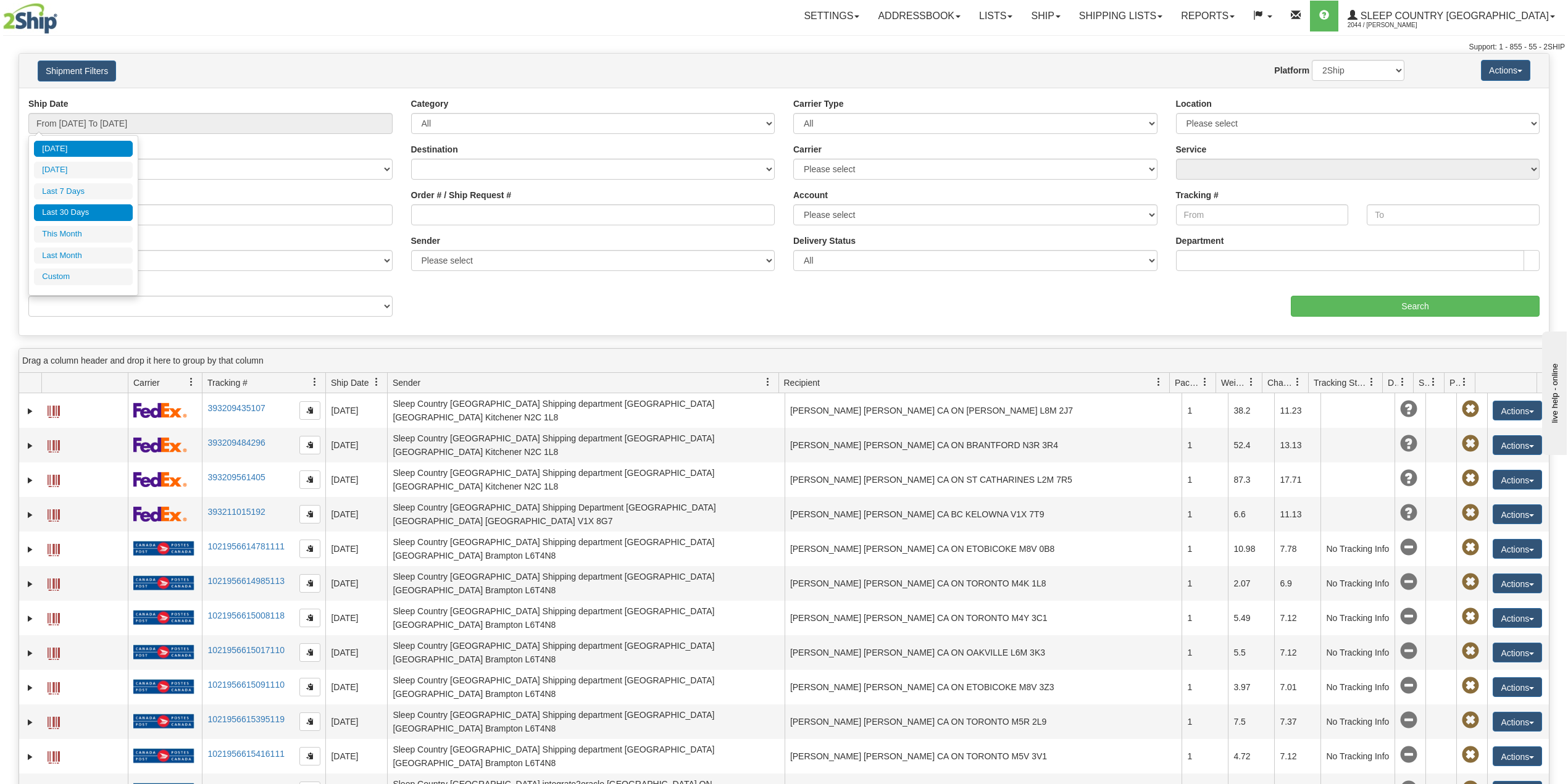
click at [77, 208] on li "Last 30 Days" at bounding box center [83, 212] width 99 height 17
type input "From 08/17/2025 To 09/15/2025"
click at [75, 208] on input "Reference / PO" at bounding box center [210, 214] width 364 height 21
paste input "9000I086901"
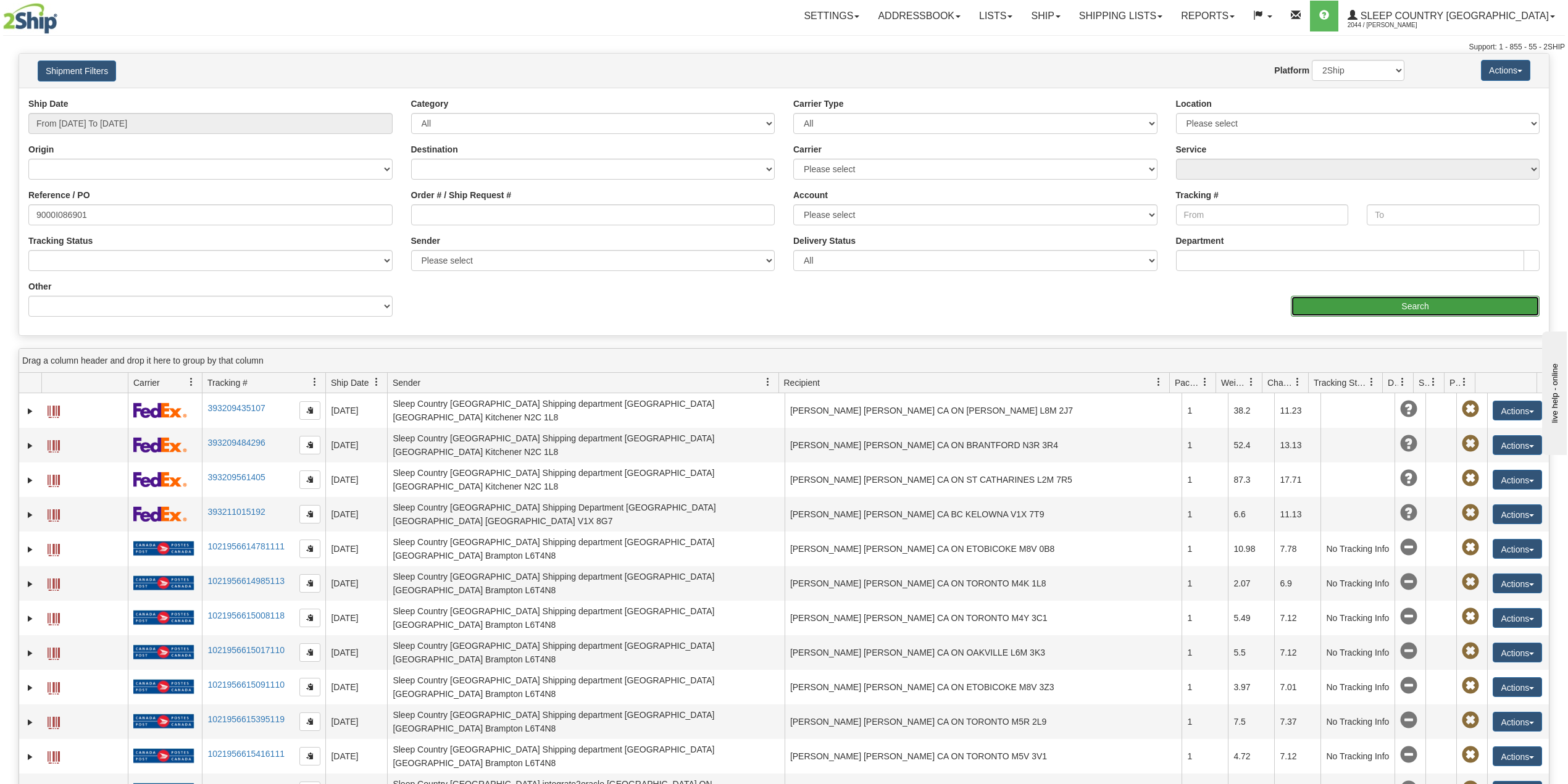
click at [1356, 304] on input "Search" at bounding box center [1415, 306] width 248 height 21
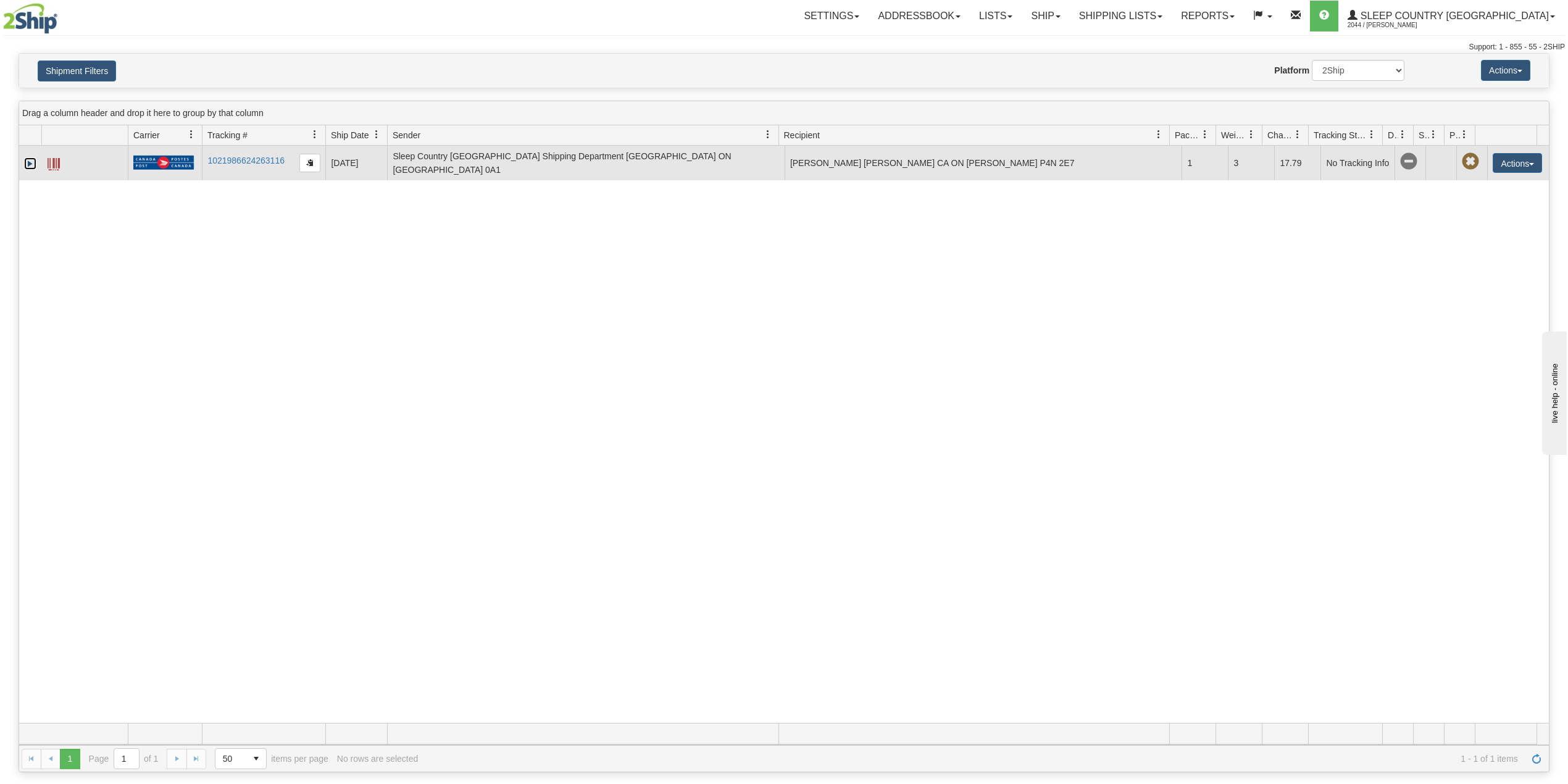
click at [26, 167] on link "Expand" at bounding box center [30, 164] width 12 height 12
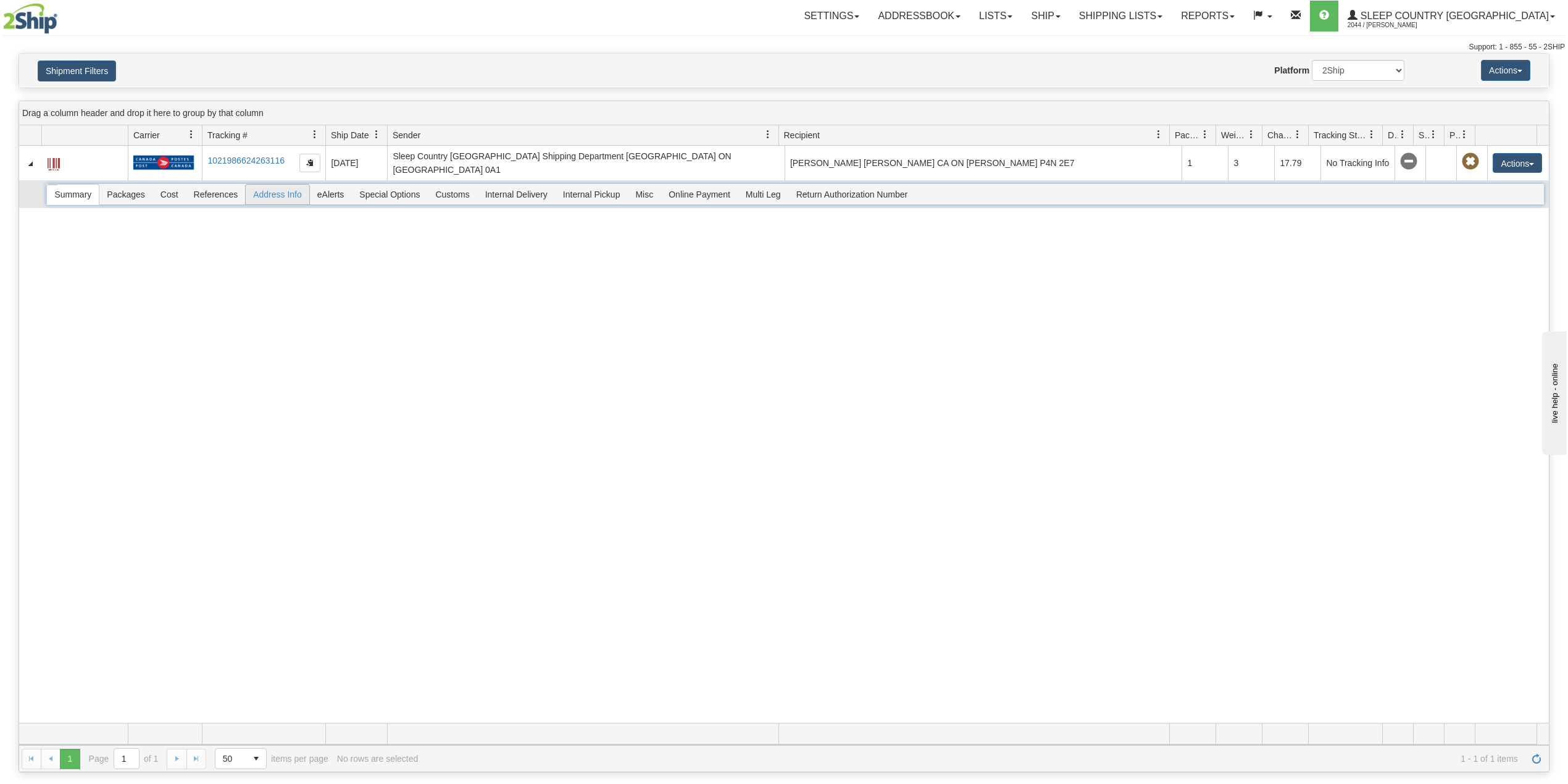
click at [274, 198] on span "Address Info" at bounding box center [277, 194] width 63 height 20
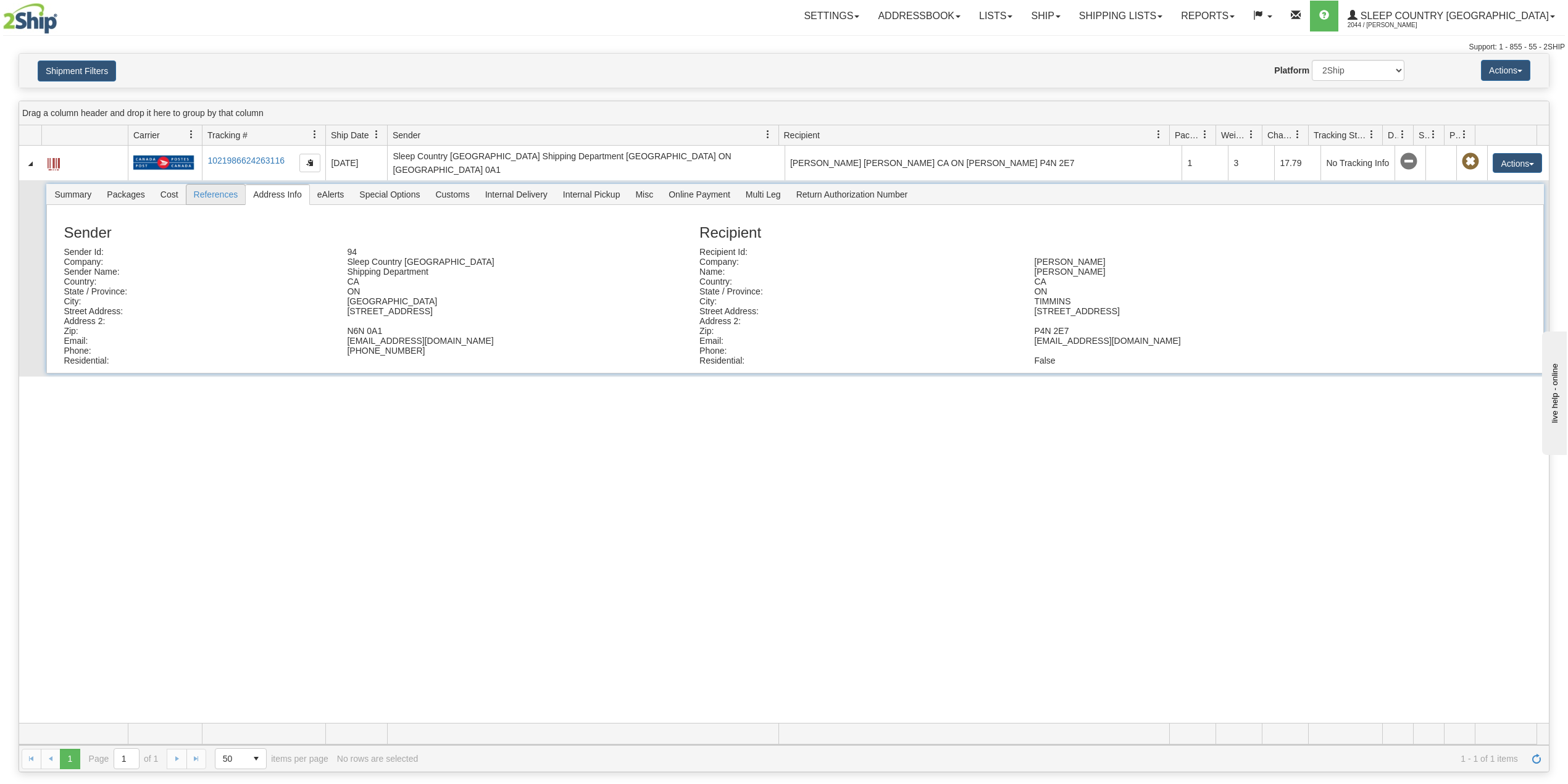
click at [210, 200] on span "References" at bounding box center [216, 194] width 59 height 20
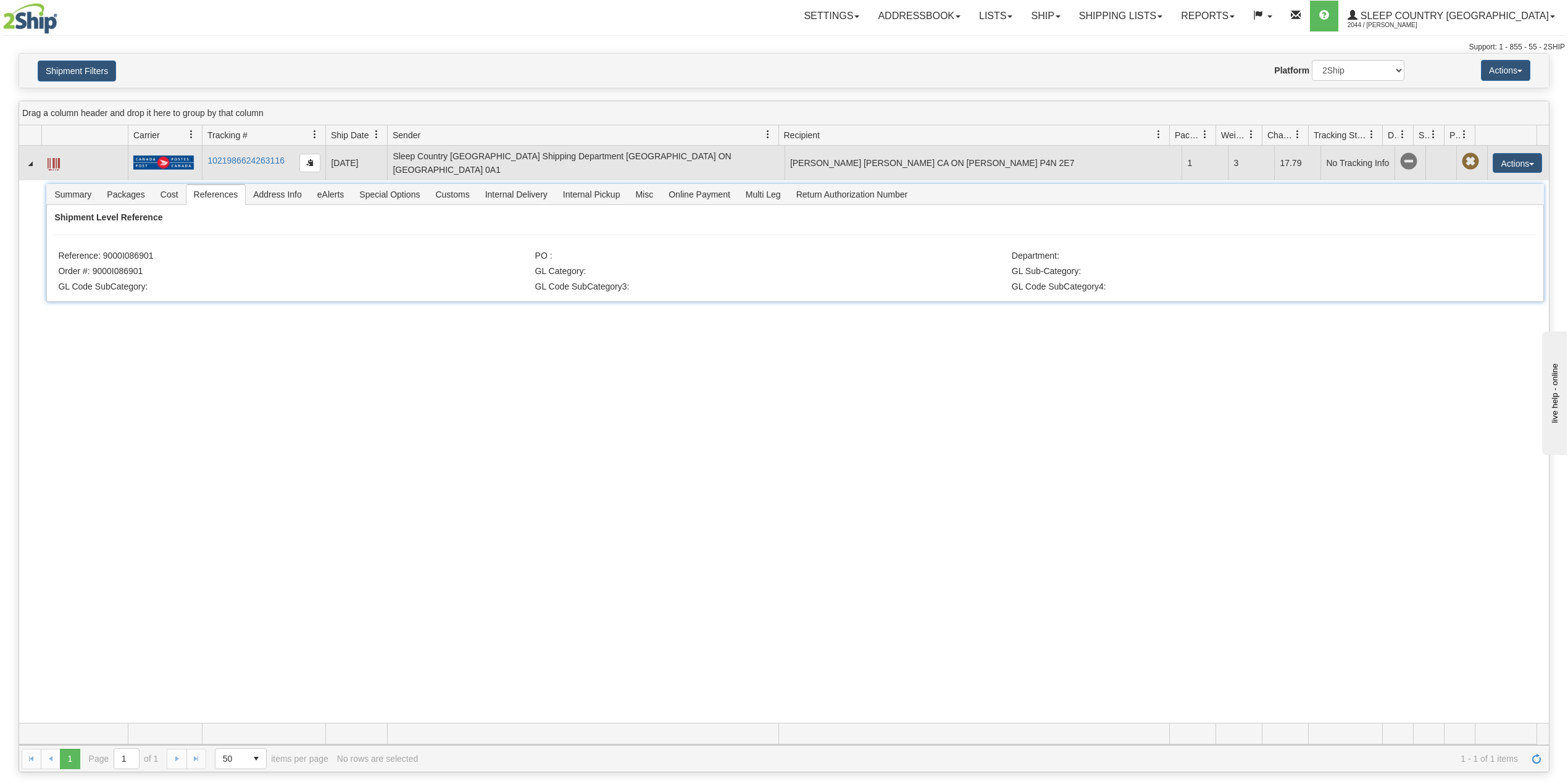
click at [57, 167] on span at bounding box center [53, 164] width 12 height 12
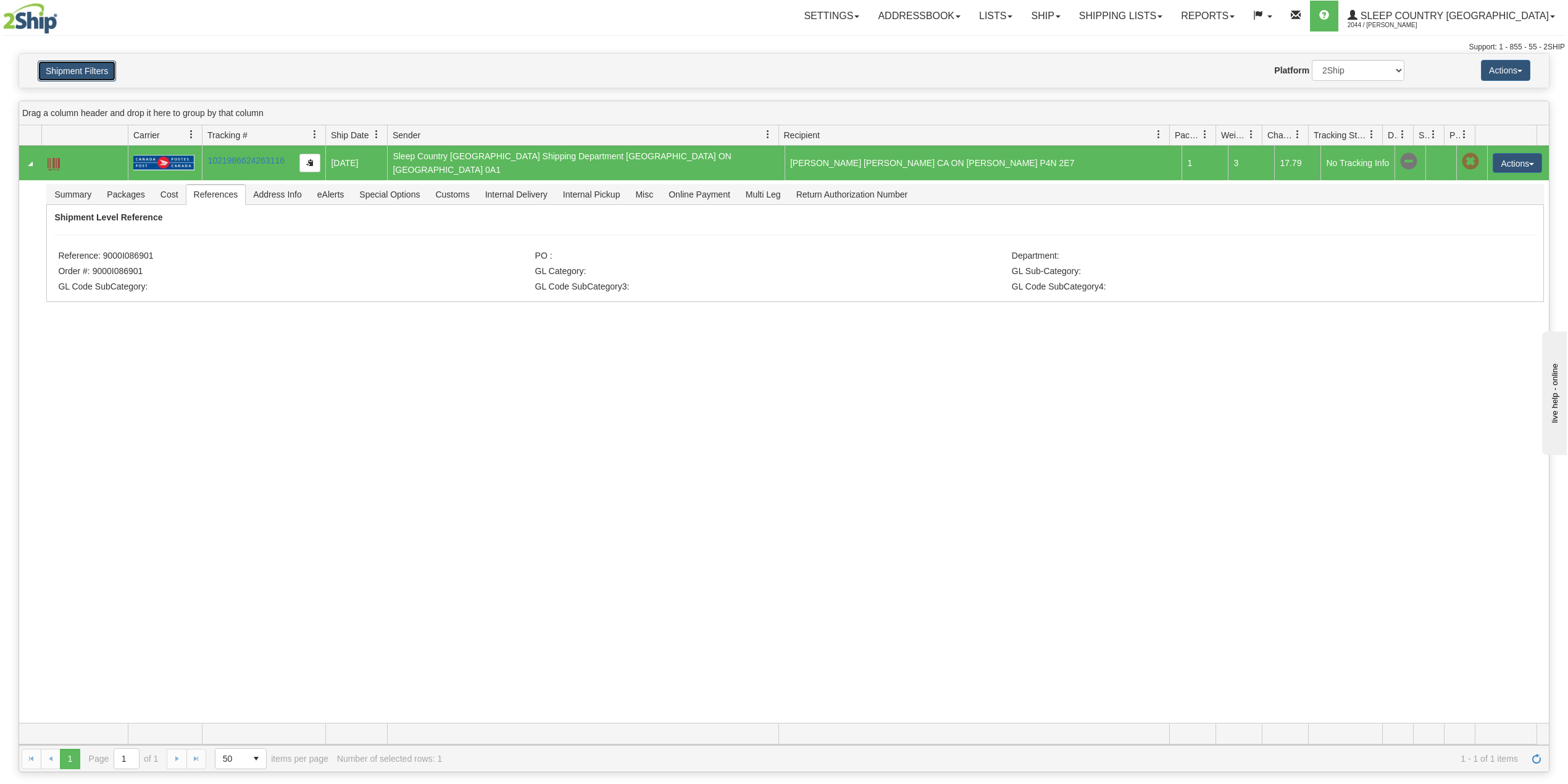
click at [69, 77] on button "Shipment Filters" at bounding box center [76, 71] width 78 height 21
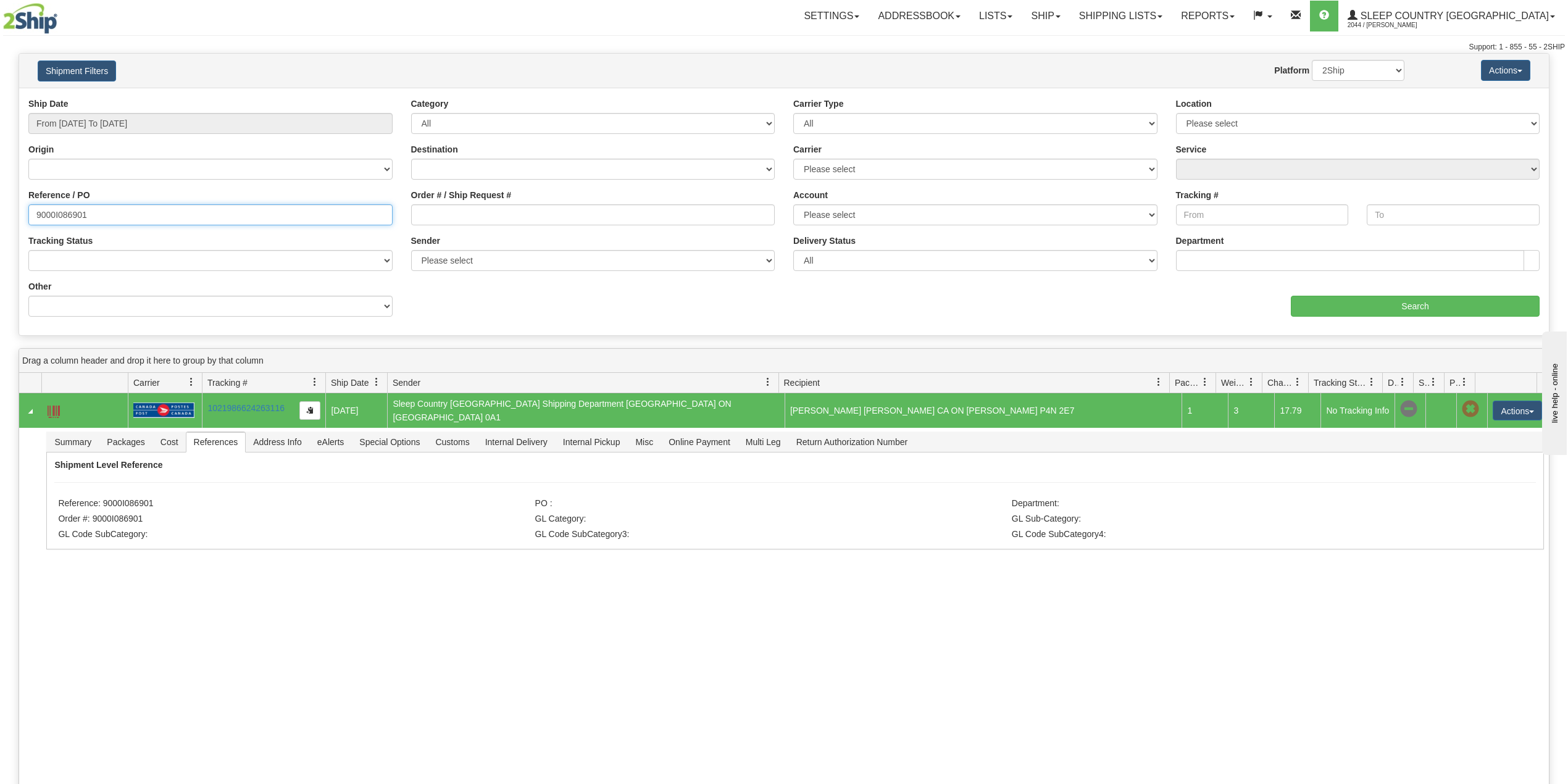
click at [72, 215] on input "9000I086901" at bounding box center [210, 214] width 364 height 21
paste input "63550"
click at [1340, 305] on input "Search" at bounding box center [1415, 306] width 248 height 21
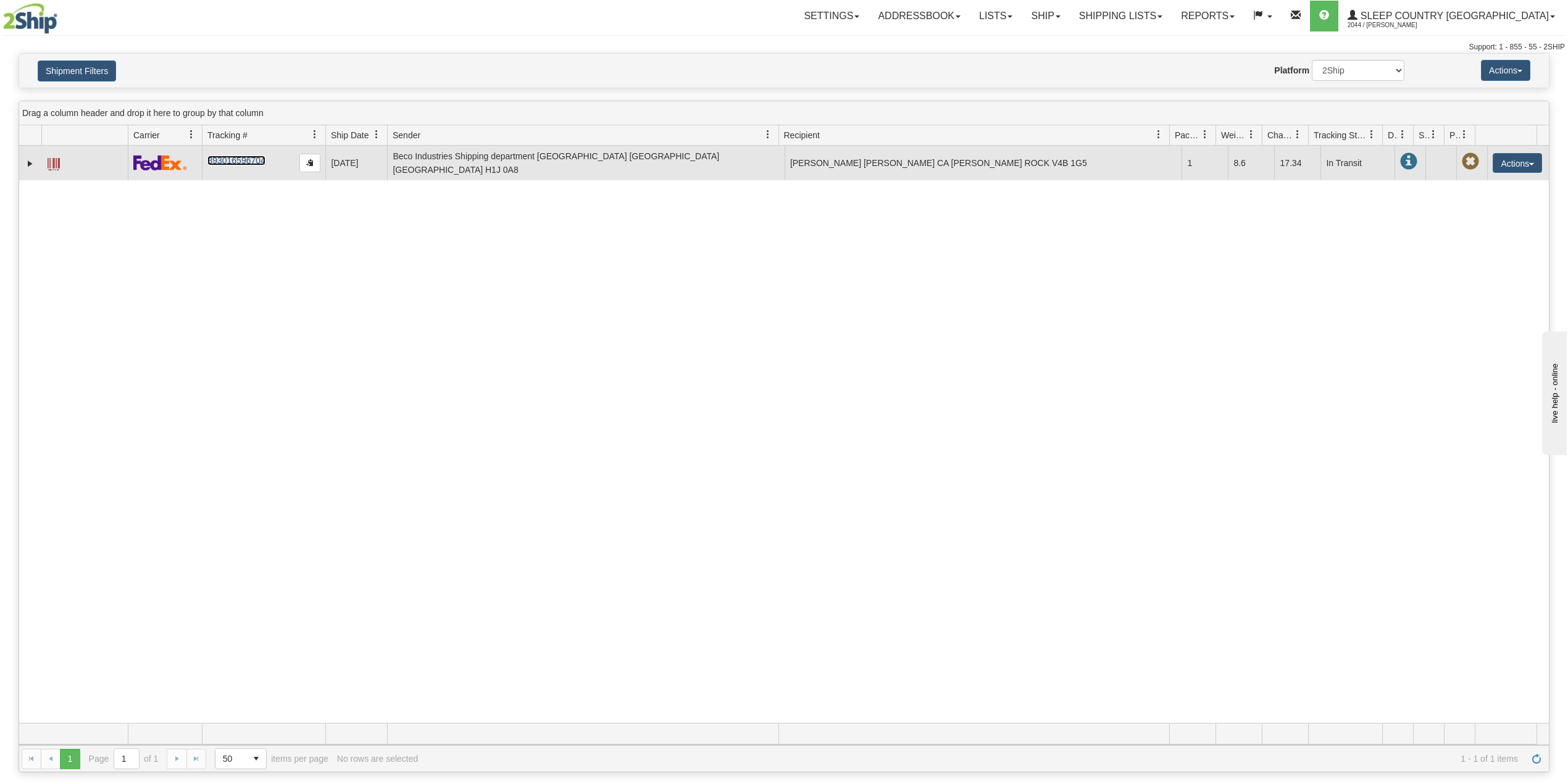
click at [242, 157] on link "393016596704" at bounding box center [236, 160] width 57 height 10
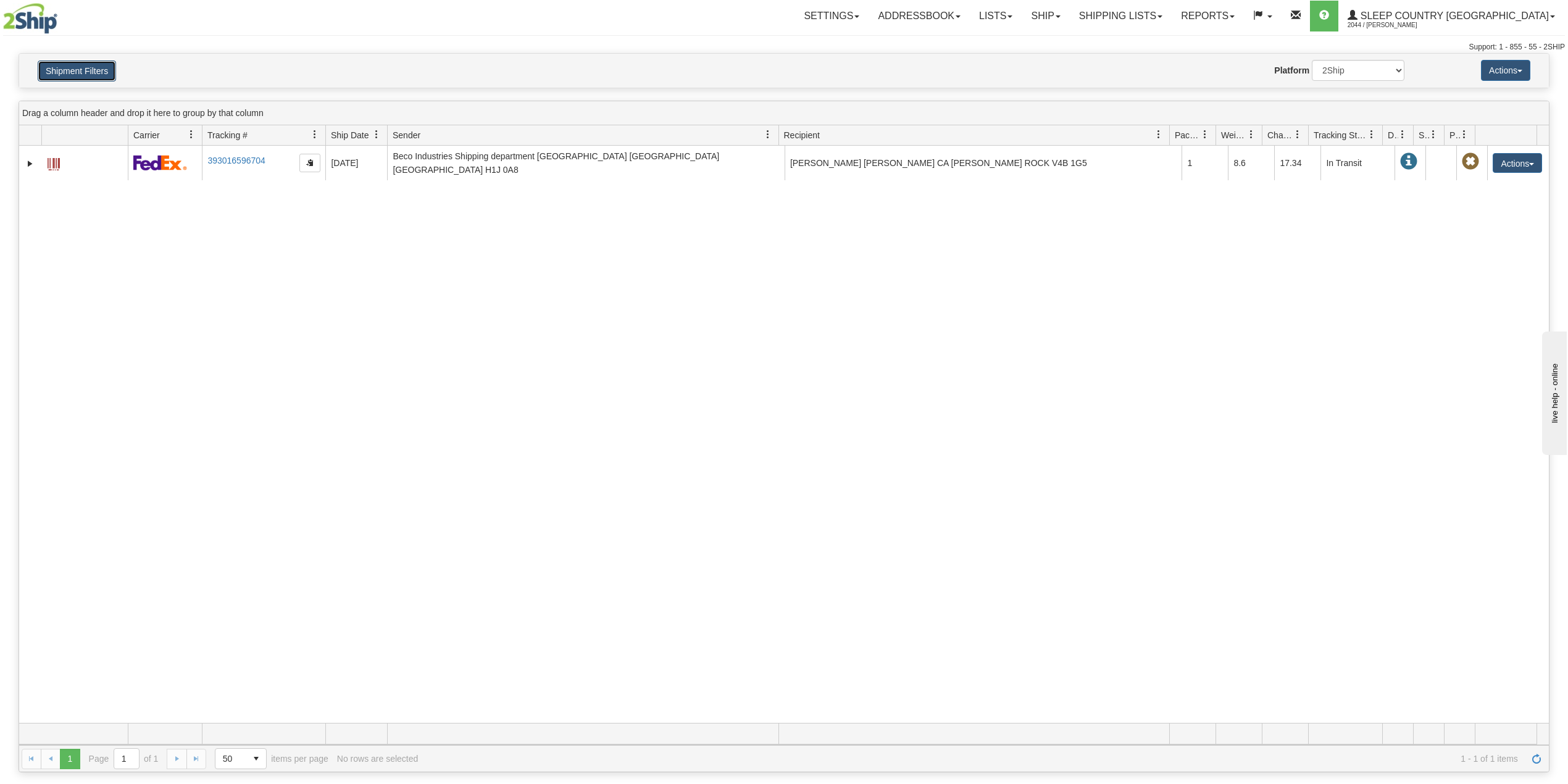
click at [97, 68] on button "Shipment Filters" at bounding box center [76, 71] width 78 height 21
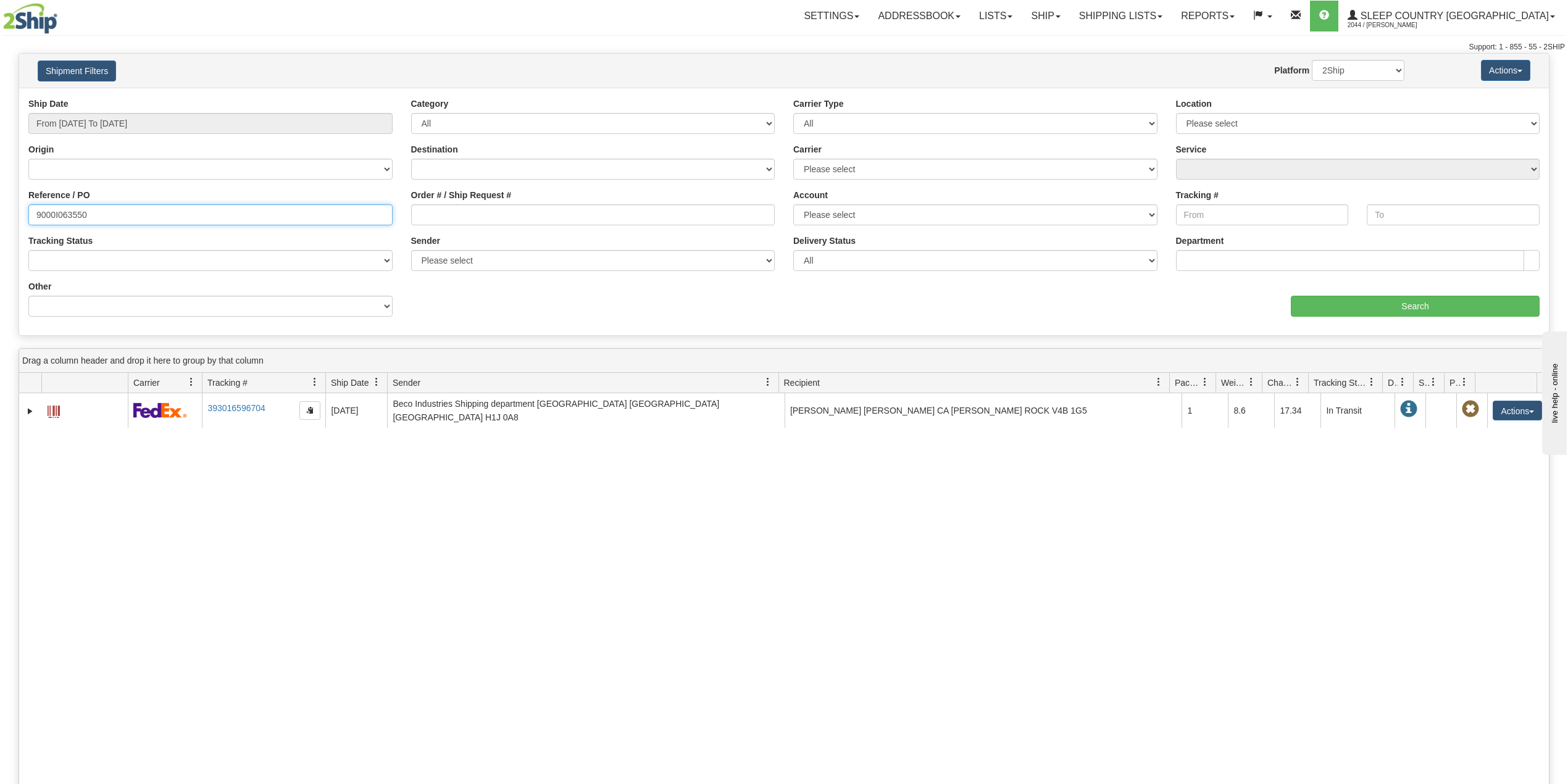
click at [70, 220] on input "9000I063550" at bounding box center [210, 214] width 364 height 21
click at [71, 220] on input "9000I063550" at bounding box center [210, 214] width 364 height 21
paste input "2I092293"
type input "9002I092293"
click at [1351, 297] on input "Search" at bounding box center [1415, 306] width 248 height 21
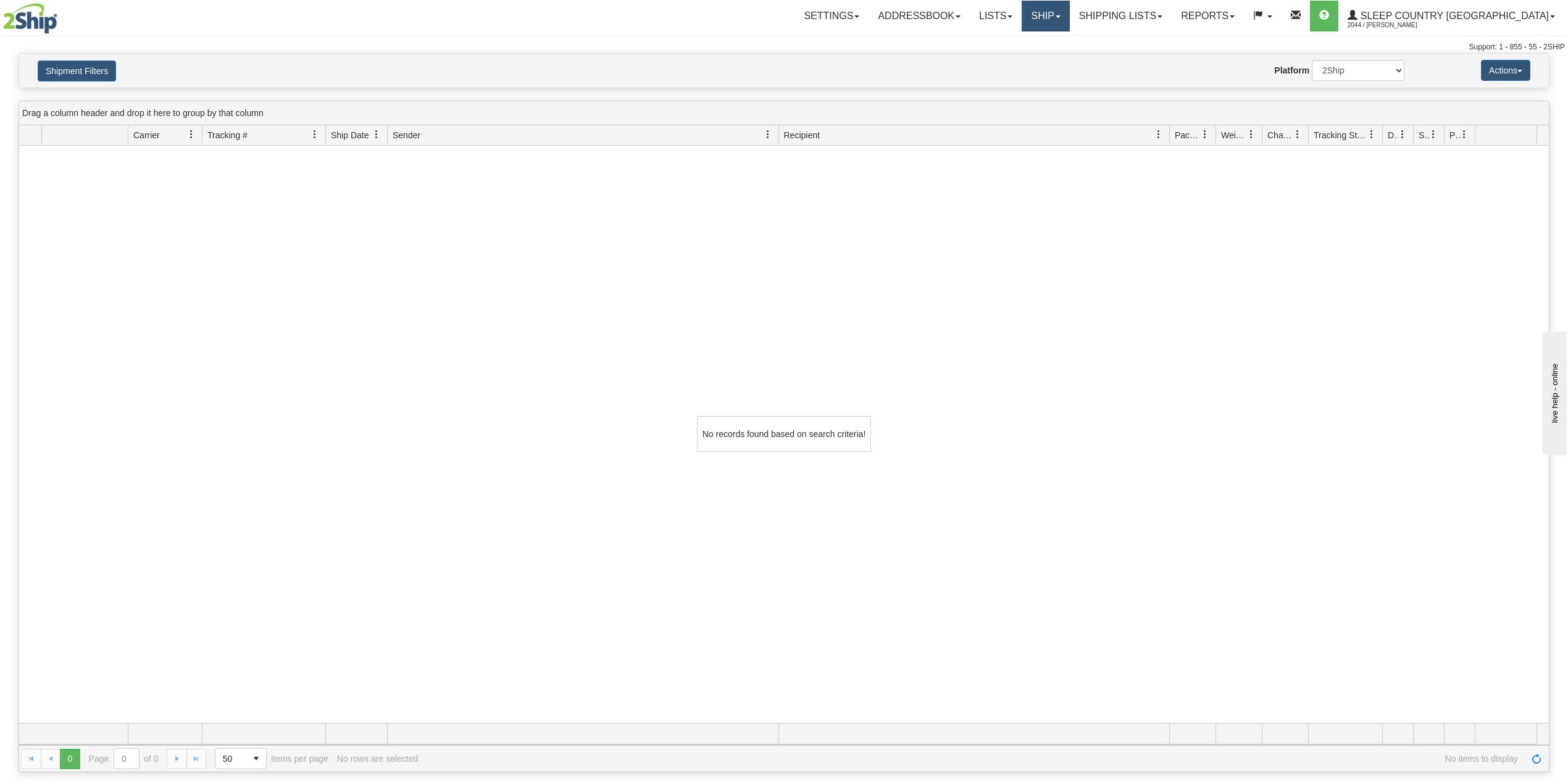
click at [1069, 12] on link "Ship" at bounding box center [1045, 16] width 47 height 31
click at [1056, 58] on span "OnHold / Order Queue" at bounding box center [1013, 59] width 87 height 10
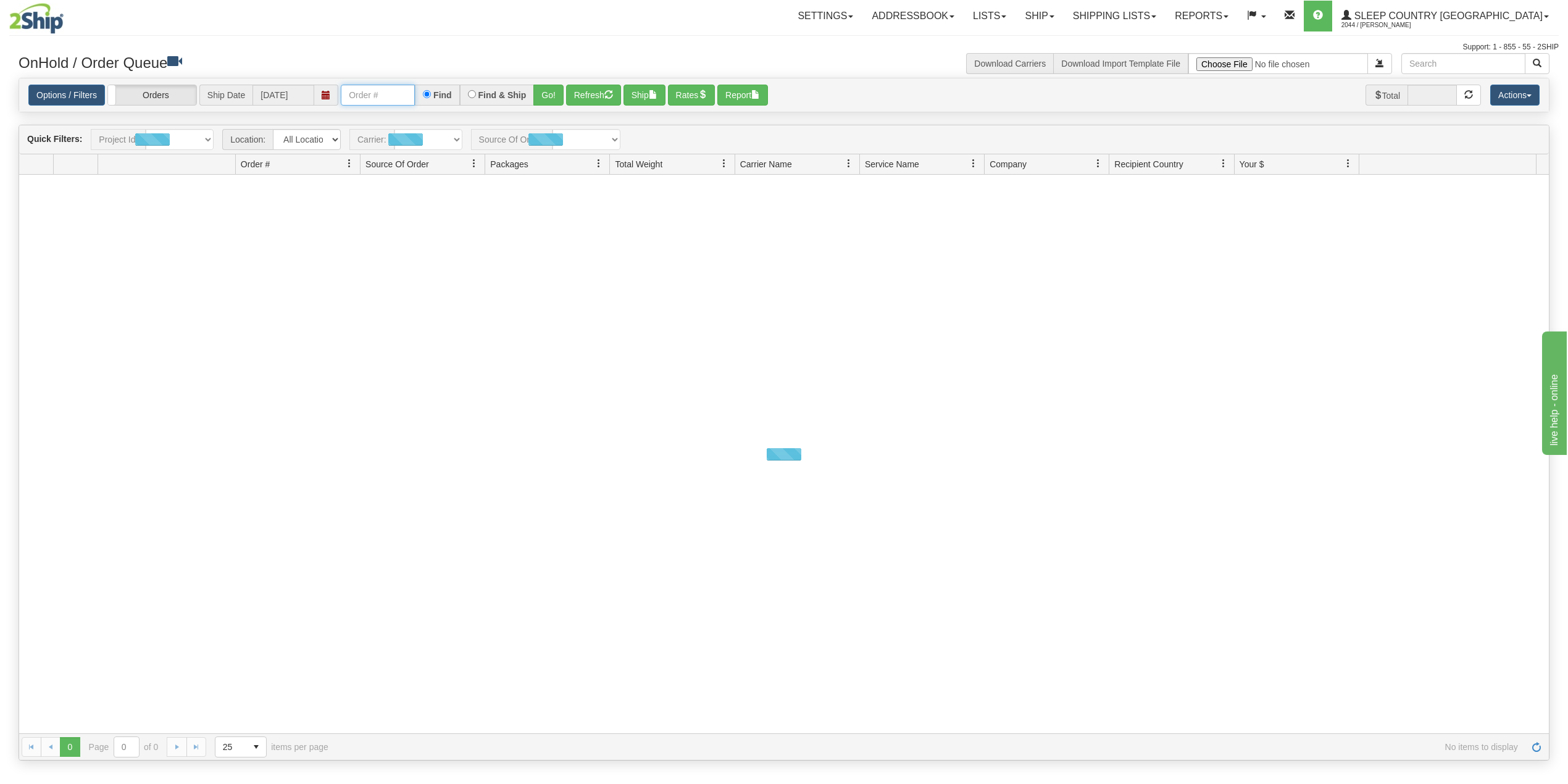
click at [362, 92] on input "text" at bounding box center [377, 95] width 74 height 21
paste input "9002I092293"
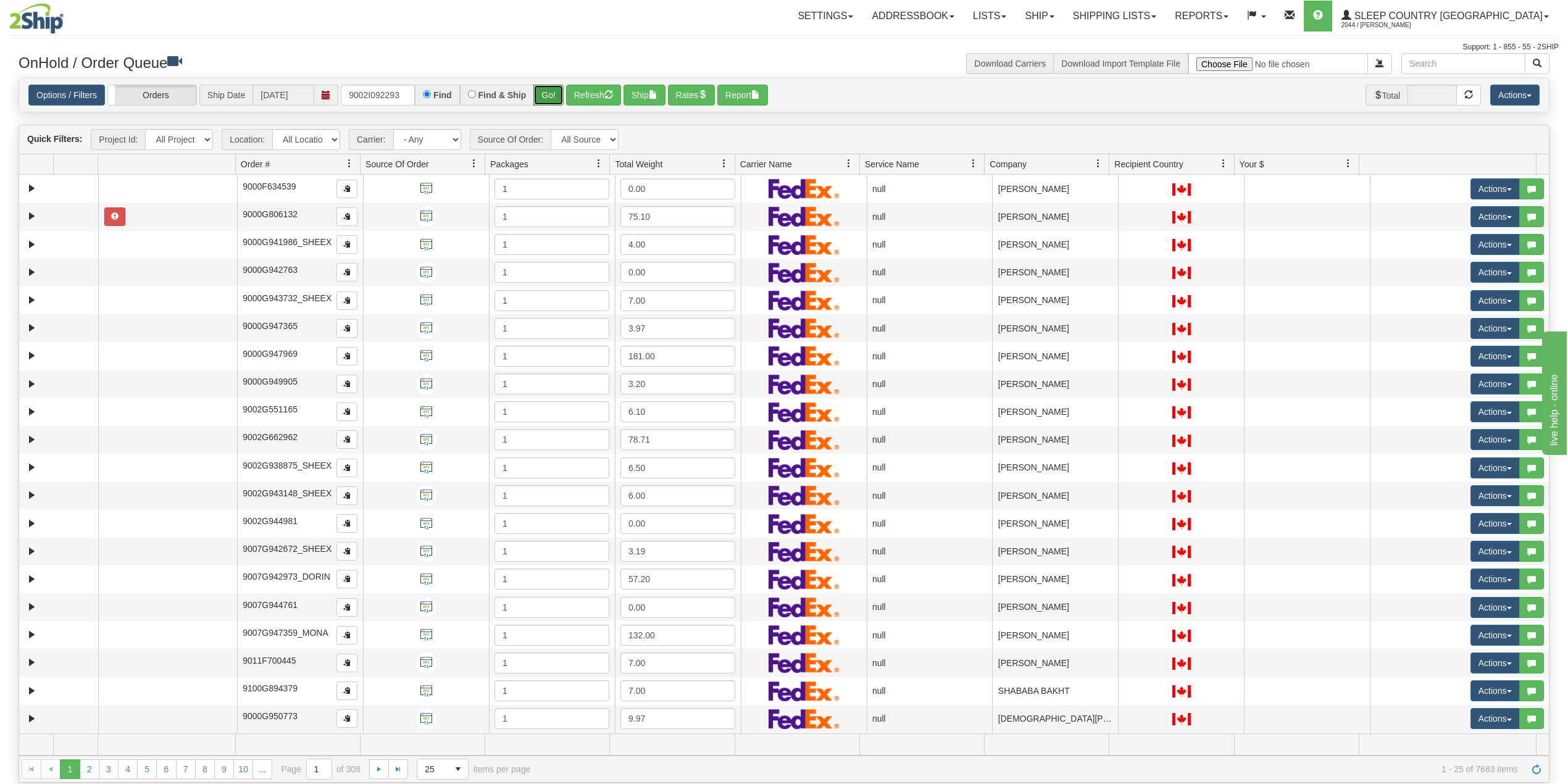
click at [550, 95] on button "Go!" at bounding box center [548, 95] width 30 height 21
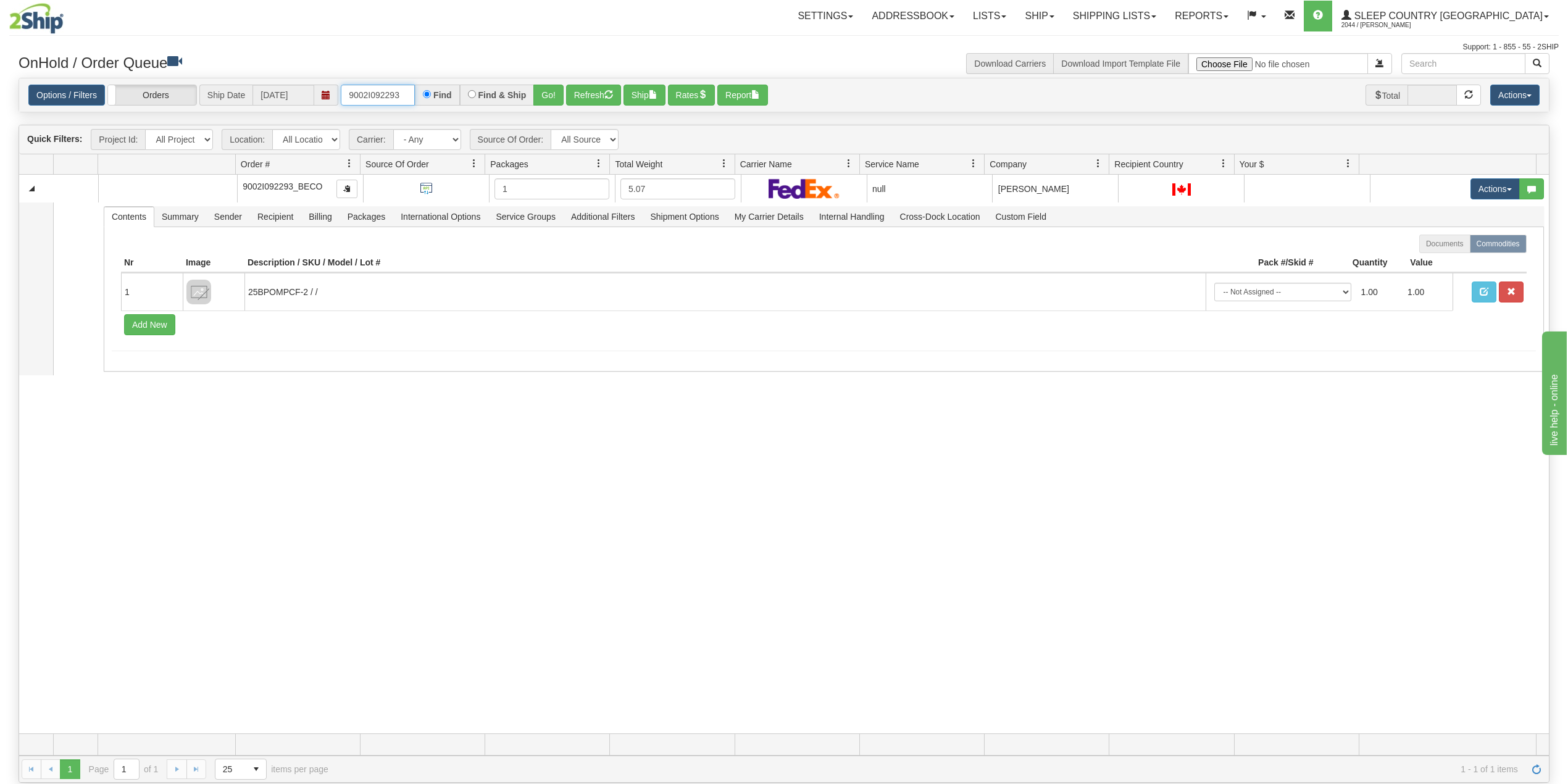
click at [368, 94] on input "9002I092293" at bounding box center [377, 95] width 74 height 21
paste input "0I058498"
type input "9000I058498"
click at [549, 96] on button "Go!" at bounding box center [548, 95] width 30 height 21
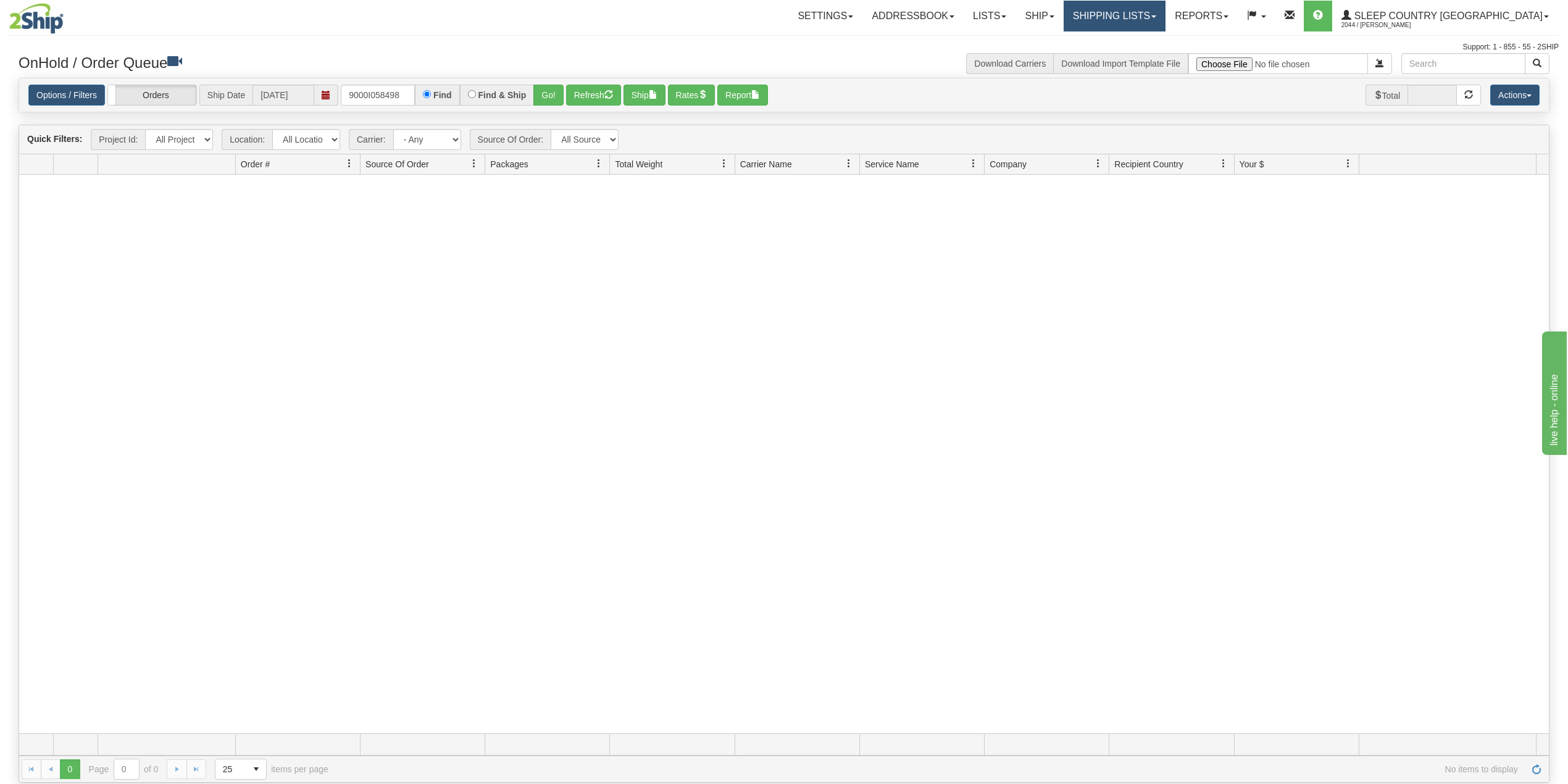
click at [1165, 16] on link "Shipping lists" at bounding box center [1115, 16] width 102 height 31
click at [1141, 57] on span "Search Shipment History" at bounding box center [1104, 59] width 95 height 10
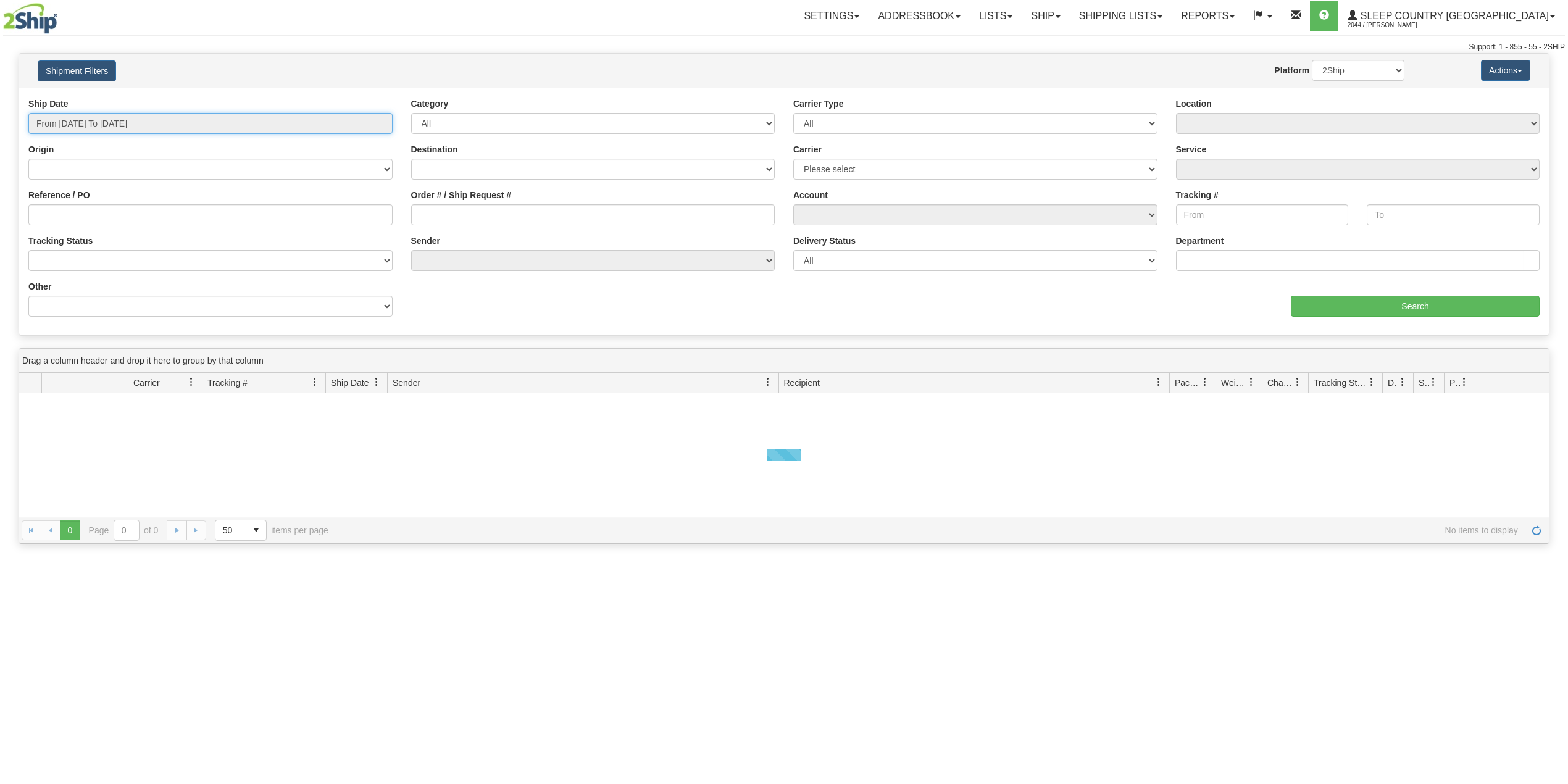
click at [134, 124] on input "From [DATE] To [DATE]" at bounding box center [210, 123] width 364 height 21
click at [87, 204] on ul "[DATE] [DATE] Last 7 Days Last 30 Days This Month Last Month Custom" at bounding box center [83, 213] width 99 height 144
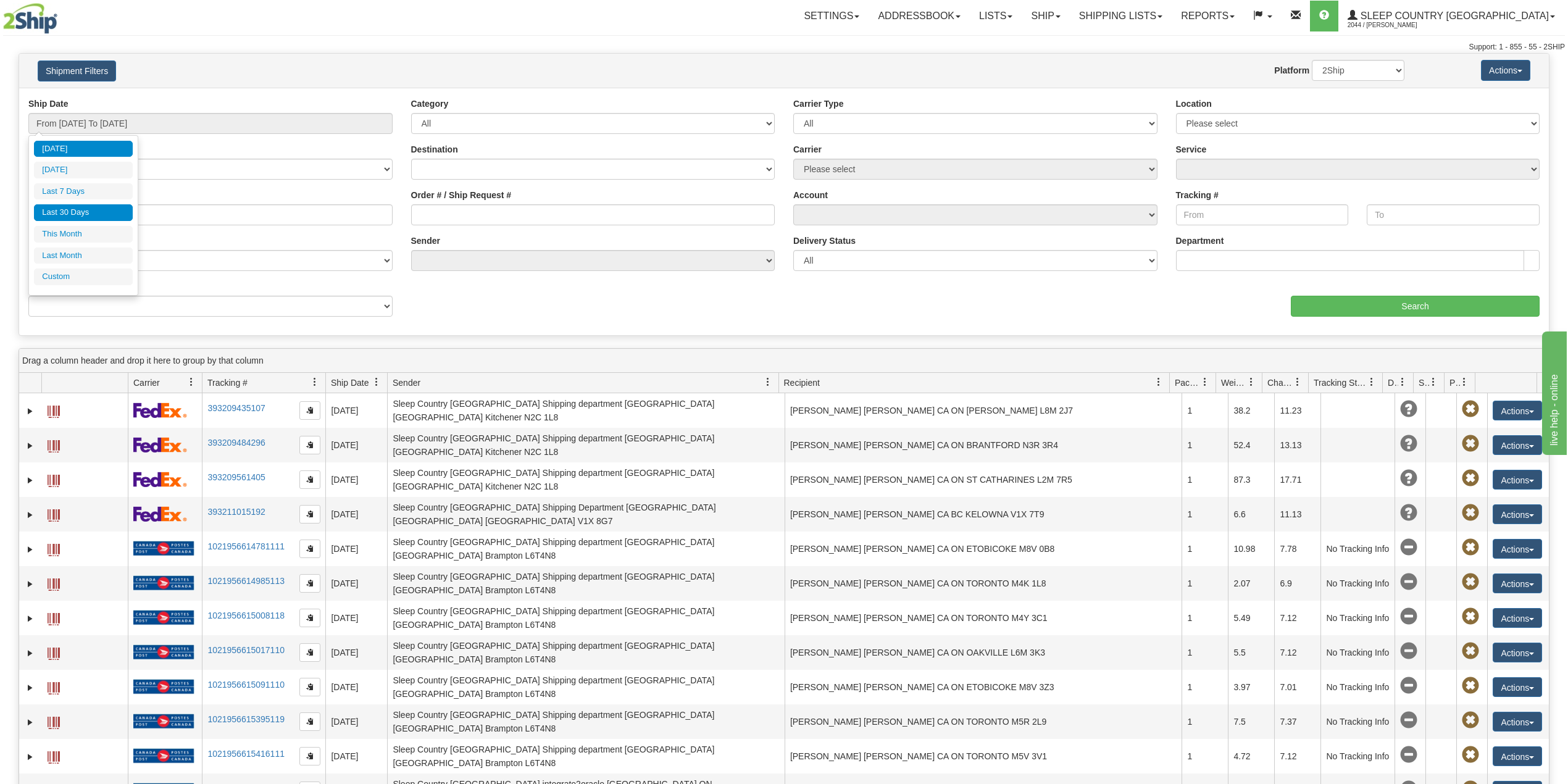
click at [89, 211] on li "Last 30 Days" at bounding box center [83, 212] width 99 height 17
type input "From [DATE] To [DATE]"
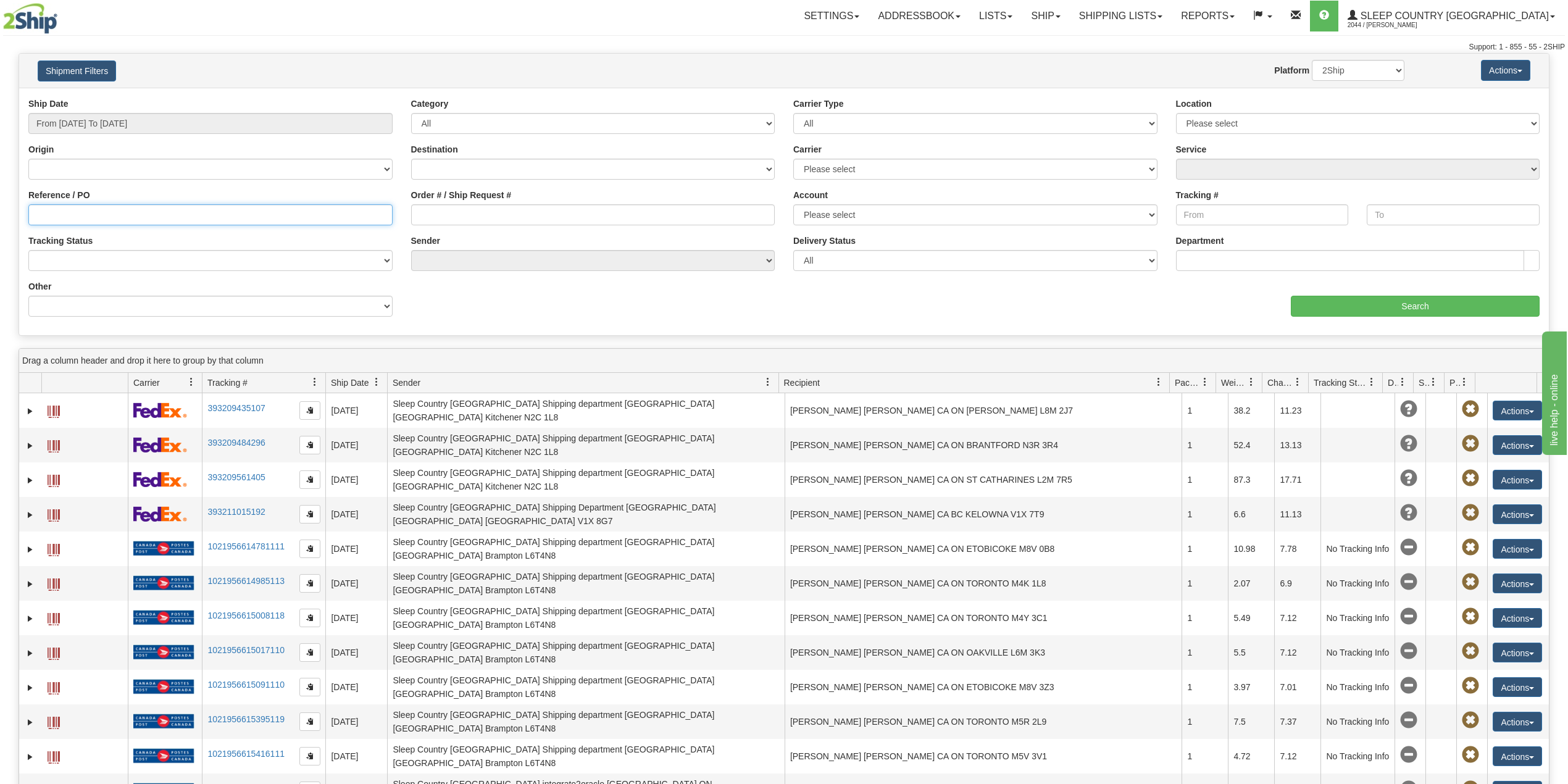
click at [89, 218] on input "Reference / PO" at bounding box center [210, 214] width 364 height 21
paste input "9000I058498"
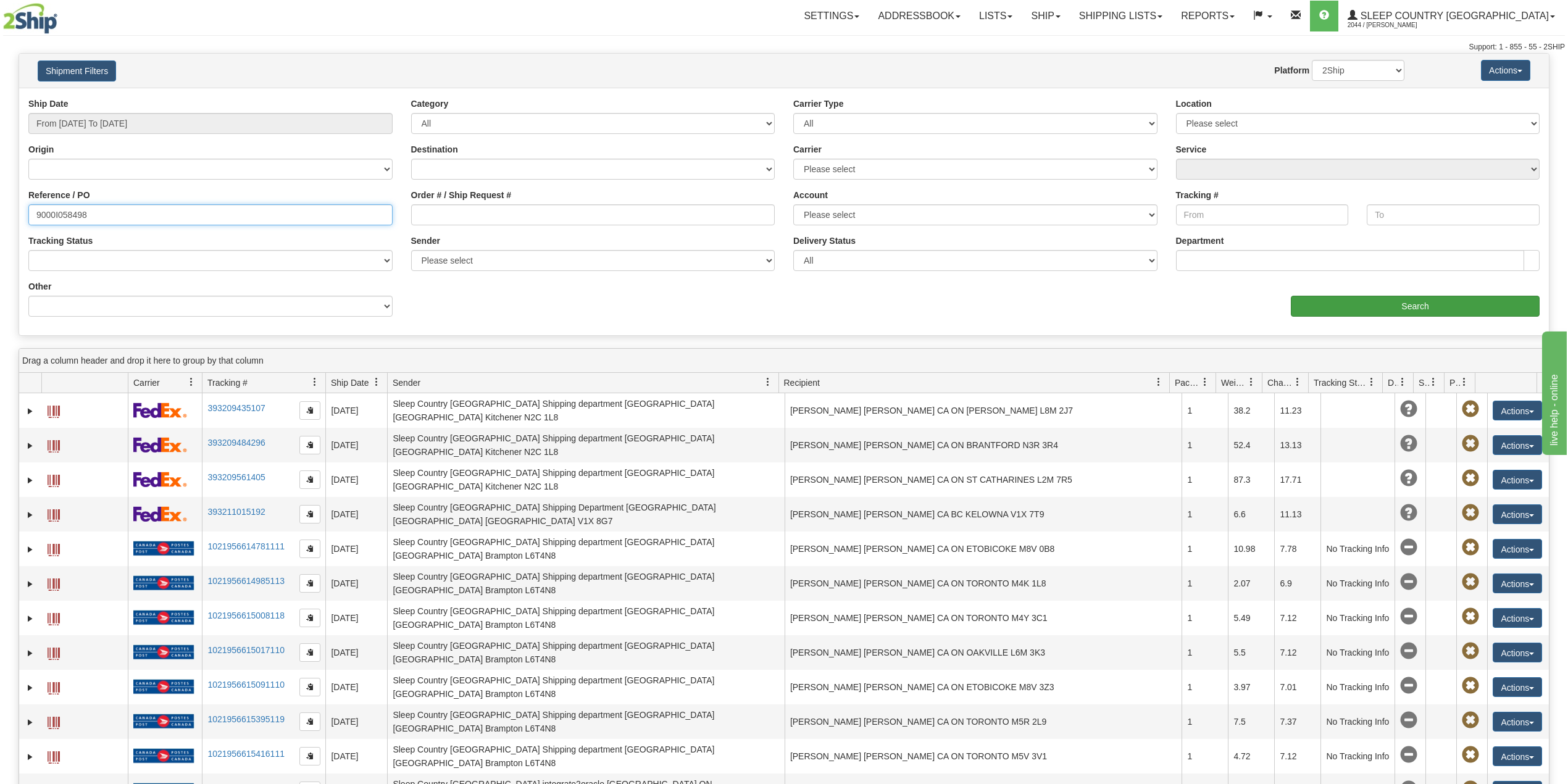
type input "9000I058498"
click at [1374, 297] on input "Search" at bounding box center [1415, 306] width 248 height 21
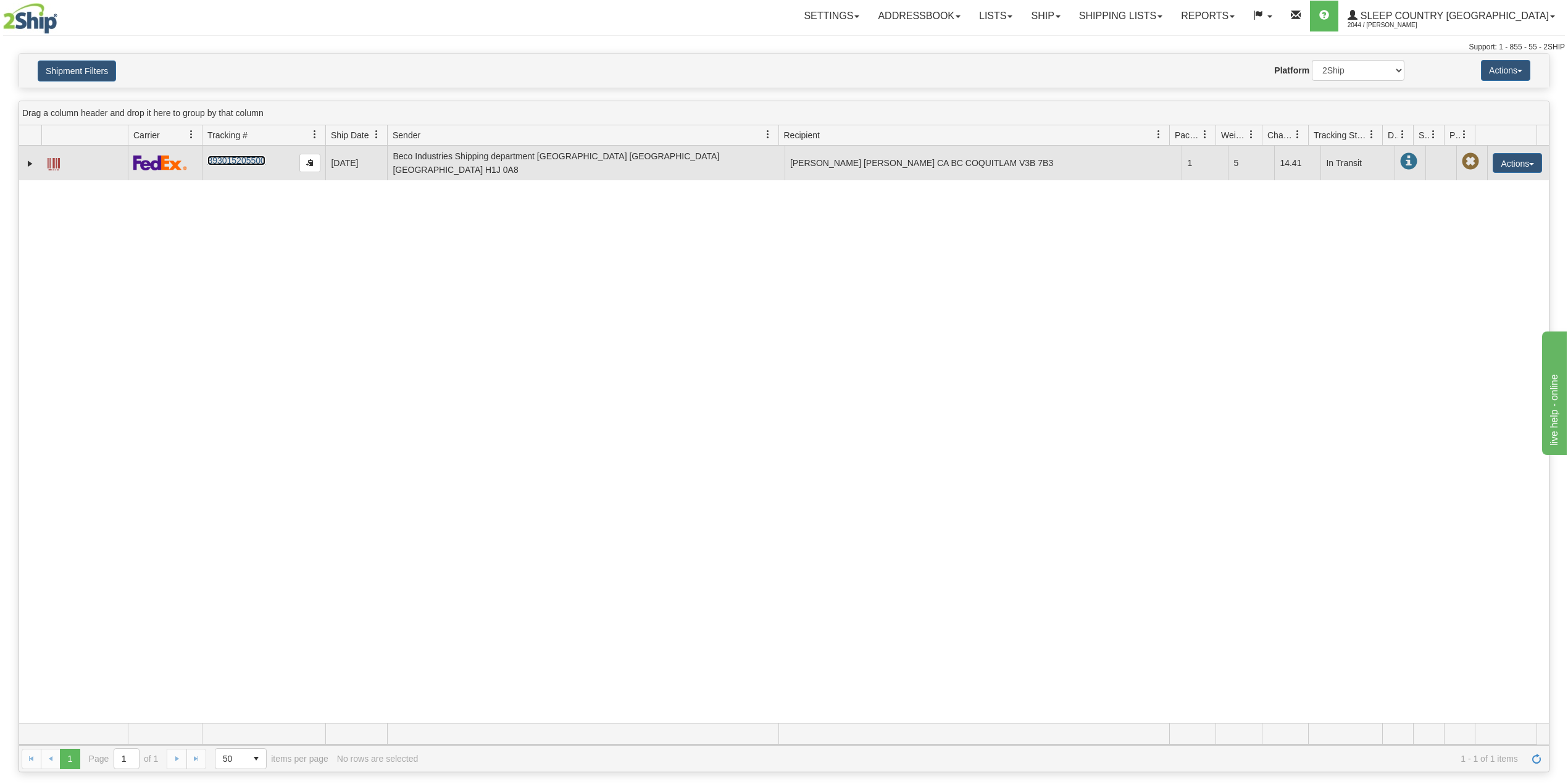
click at [242, 158] on link "393015205500" at bounding box center [236, 160] width 57 height 10
